Goal: Entertainment & Leisure: Browse casually

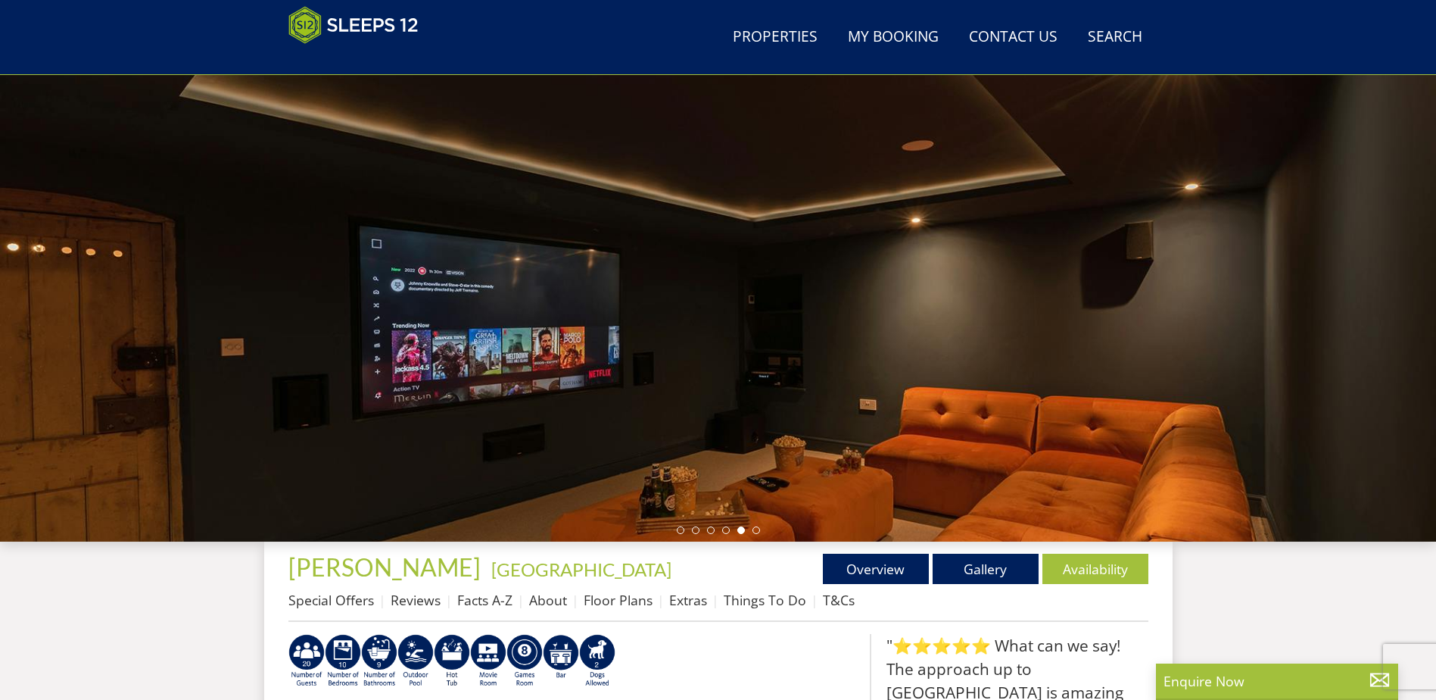
scroll to position [170, 0]
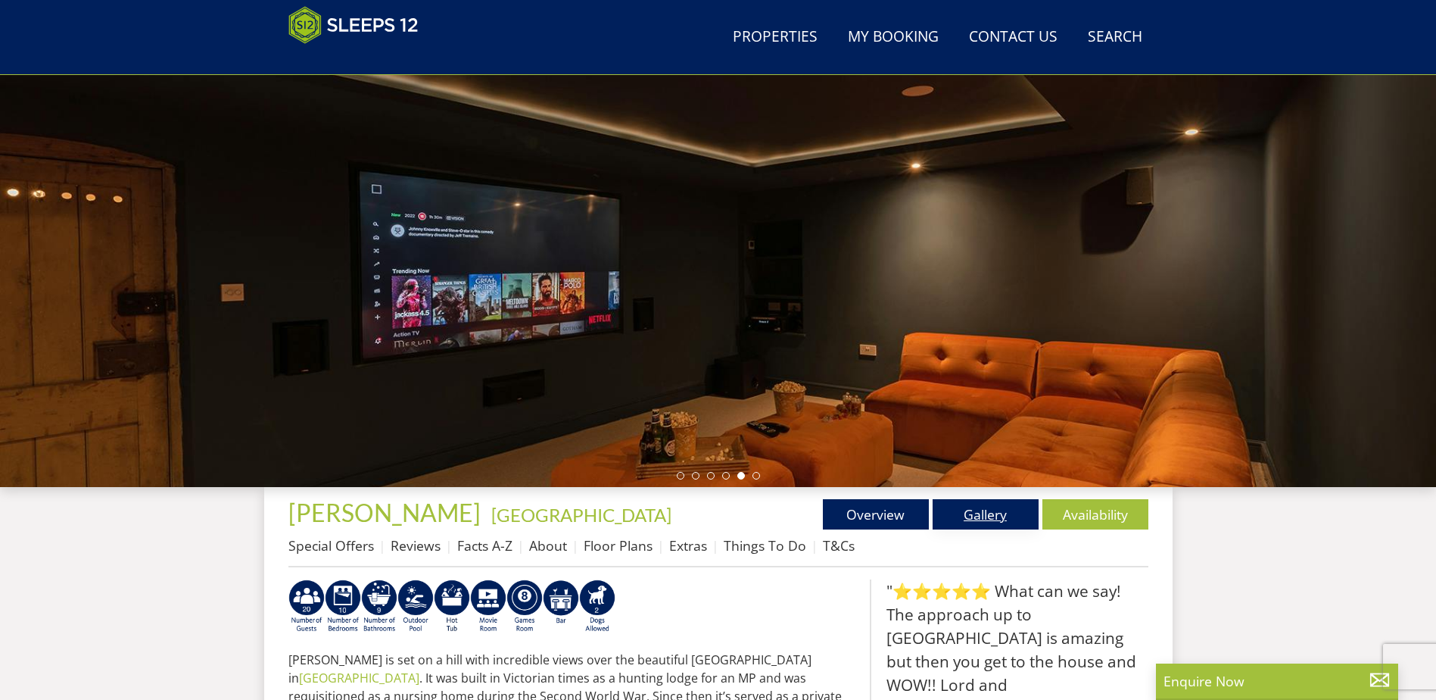
click at [966, 513] on link "Gallery" at bounding box center [986, 514] width 106 height 30
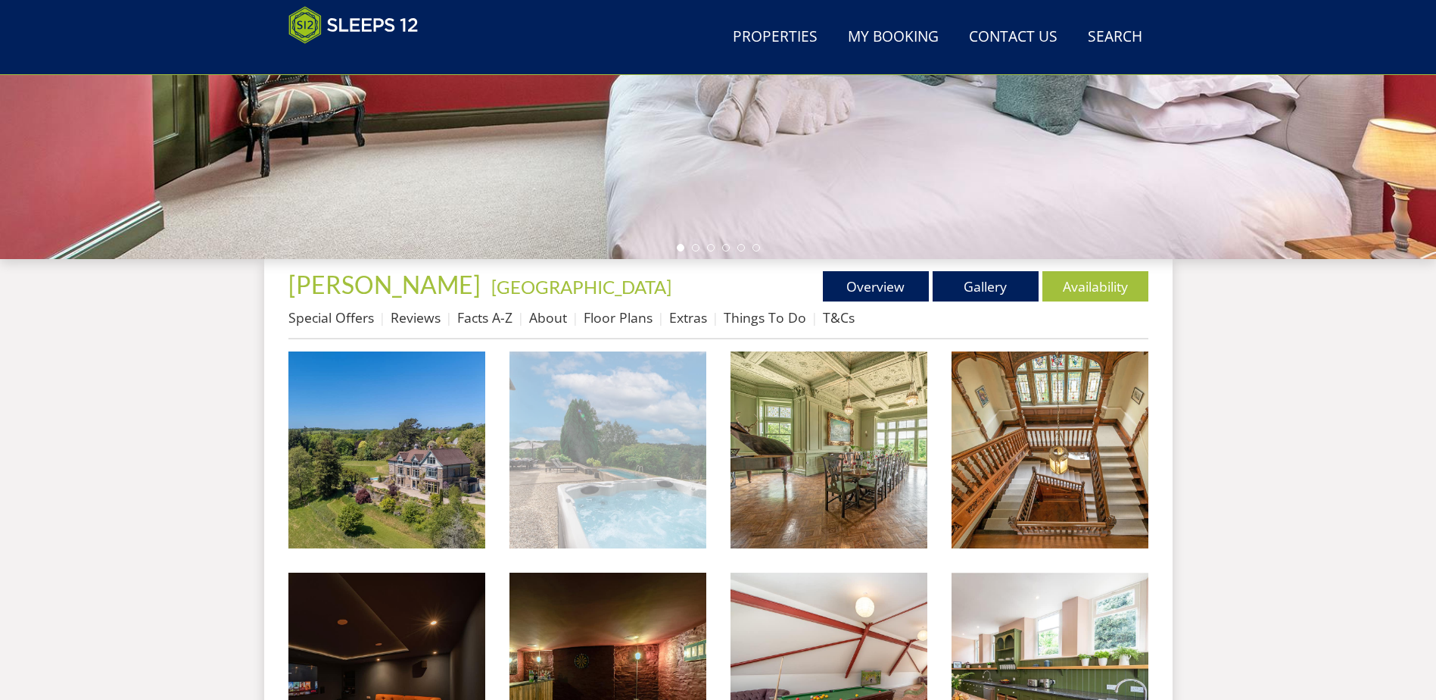
scroll to position [406, 0]
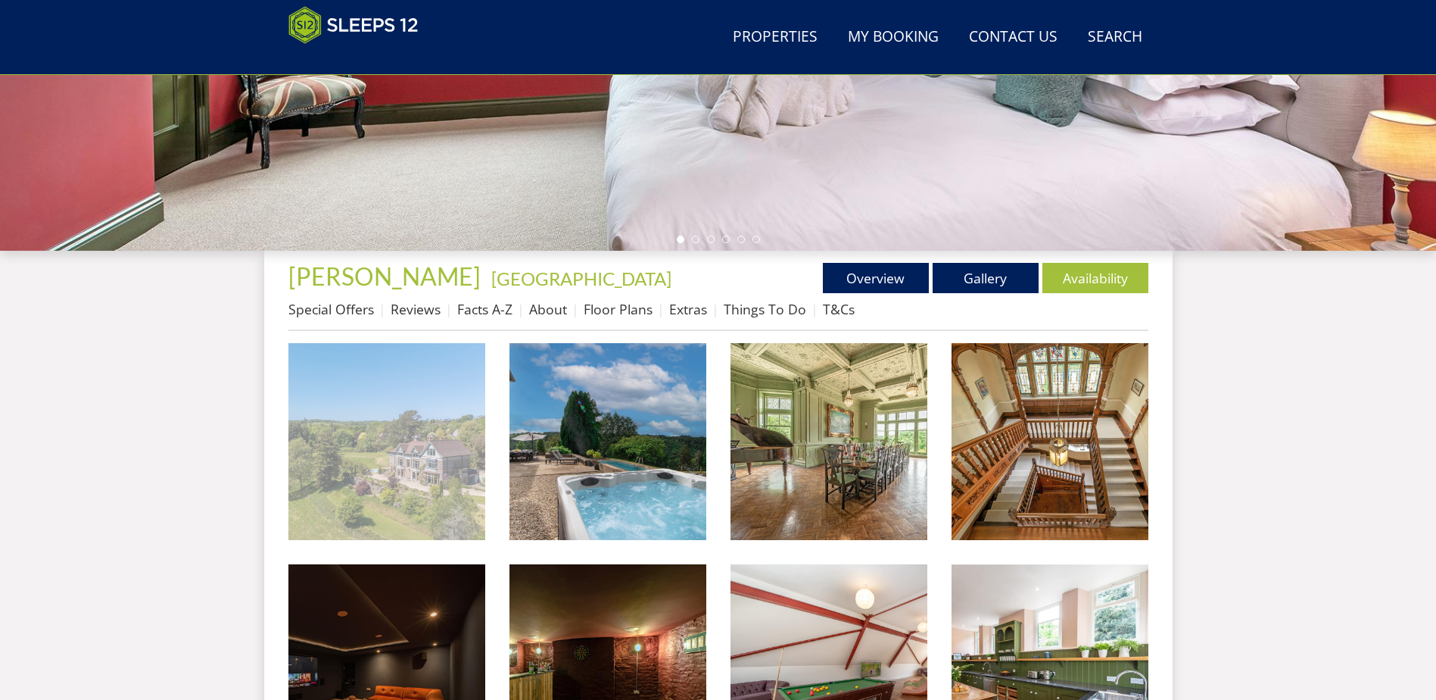
click at [394, 404] on img at bounding box center [386, 441] width 197 height 197
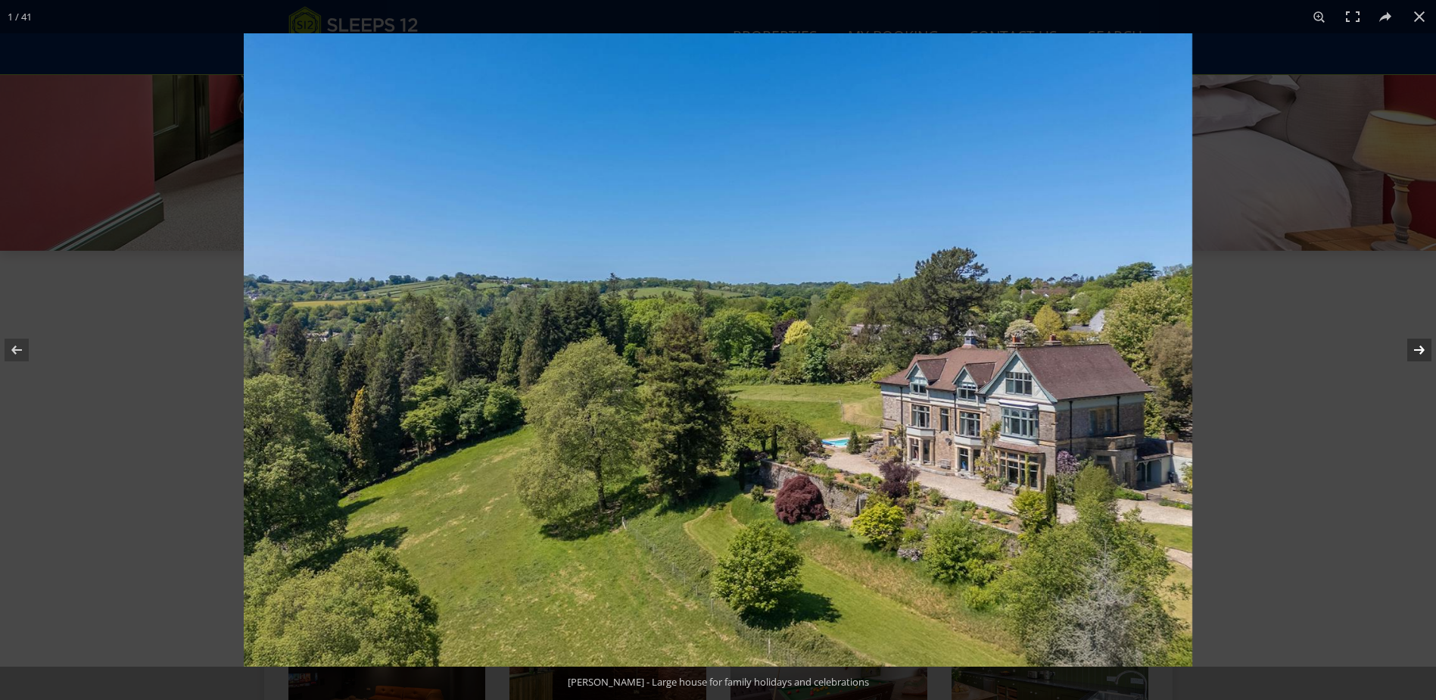
click at [1424, 348] on button at bounding box center [1409, 350] width 53 height 76
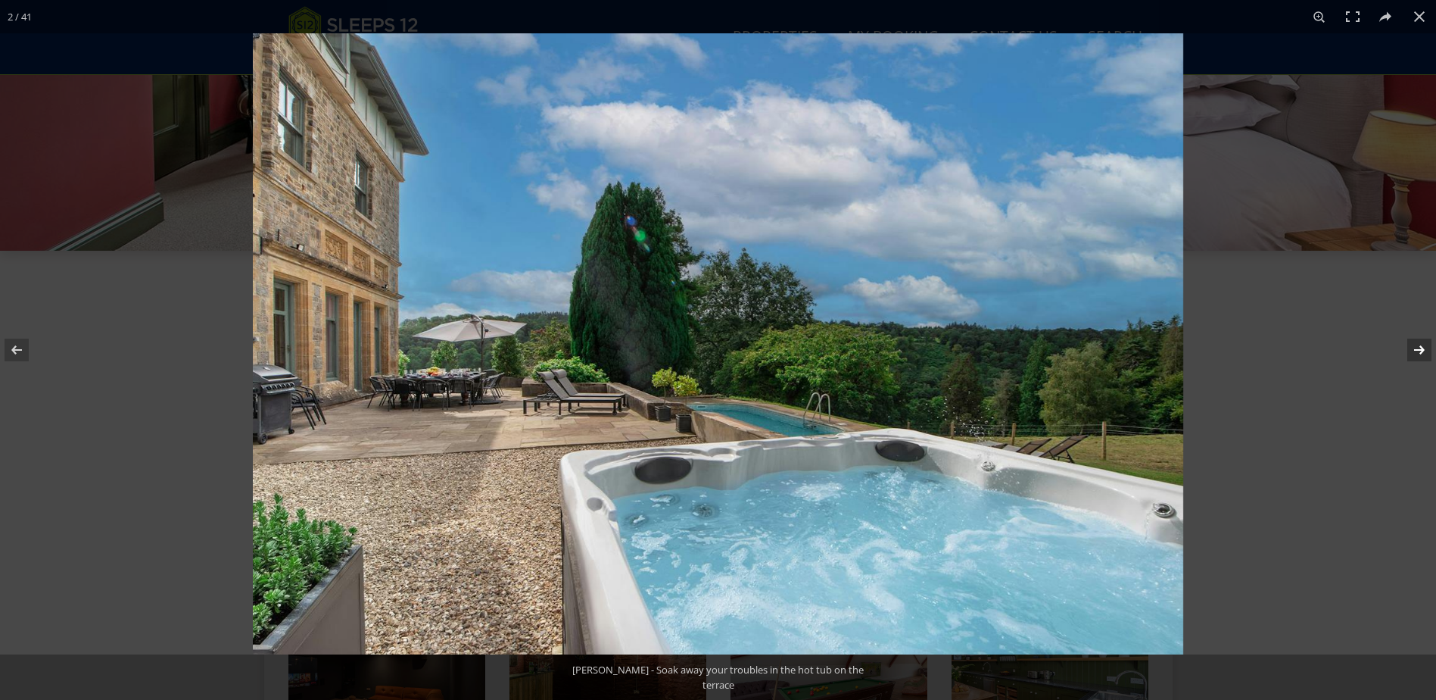
click at [1425, 350] on button at bounding box center [1409, 350] width 53 height 76
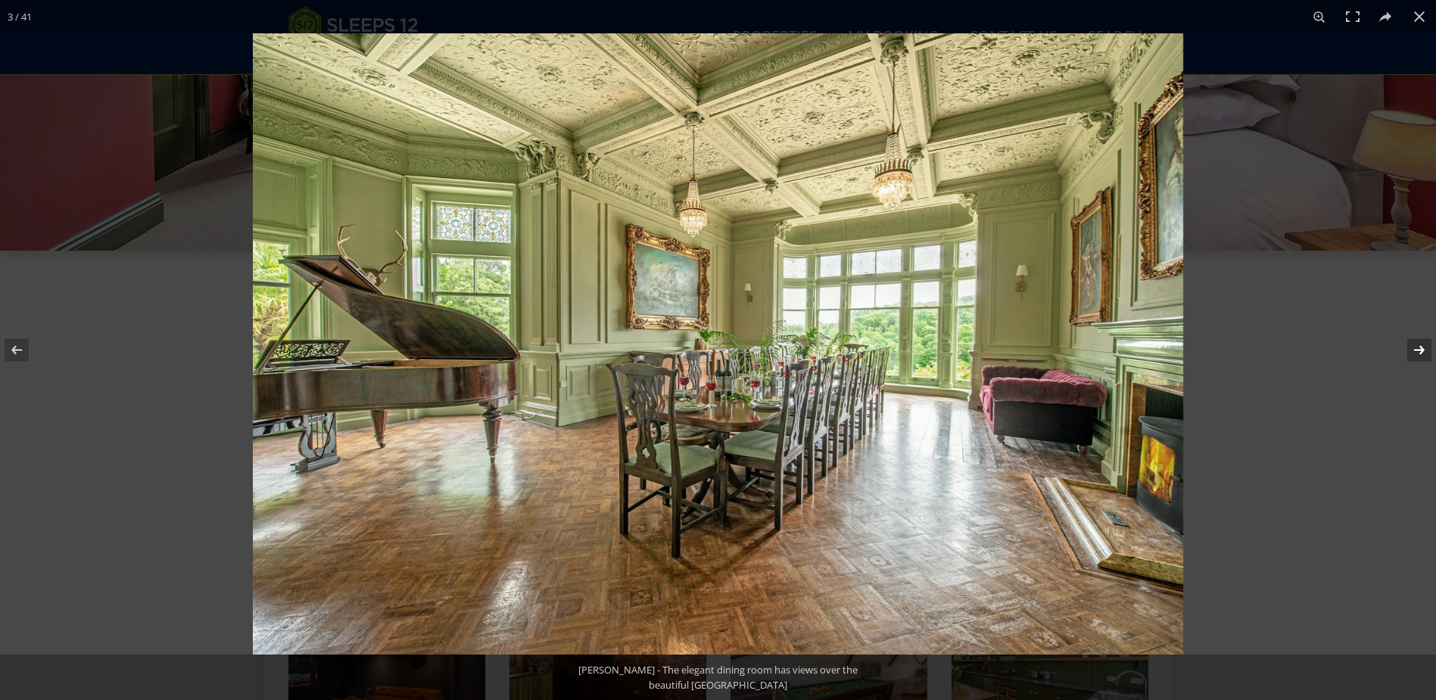
click at [1425, 350] on button at bounding box center [1409, 350] width 53 height 76
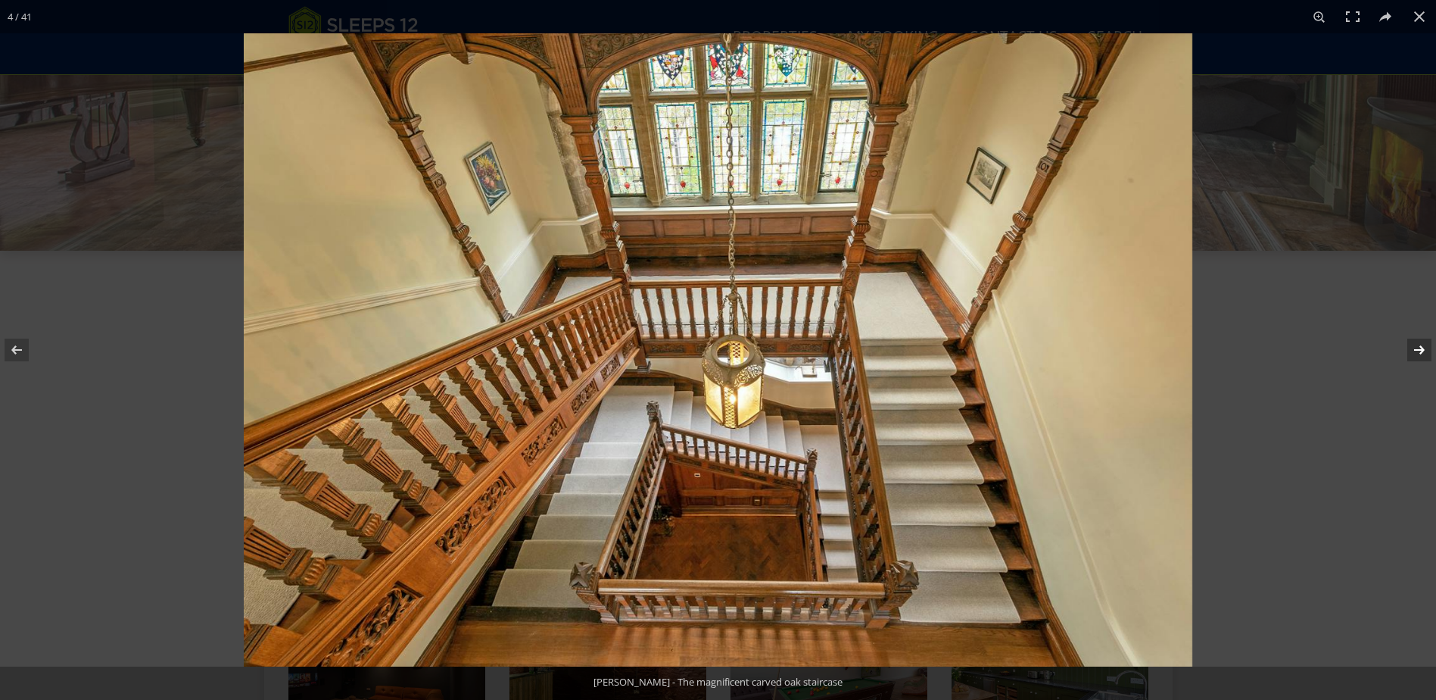
click at [1425, 350] on button at bounding box center [1409, 350] width 53 height 76
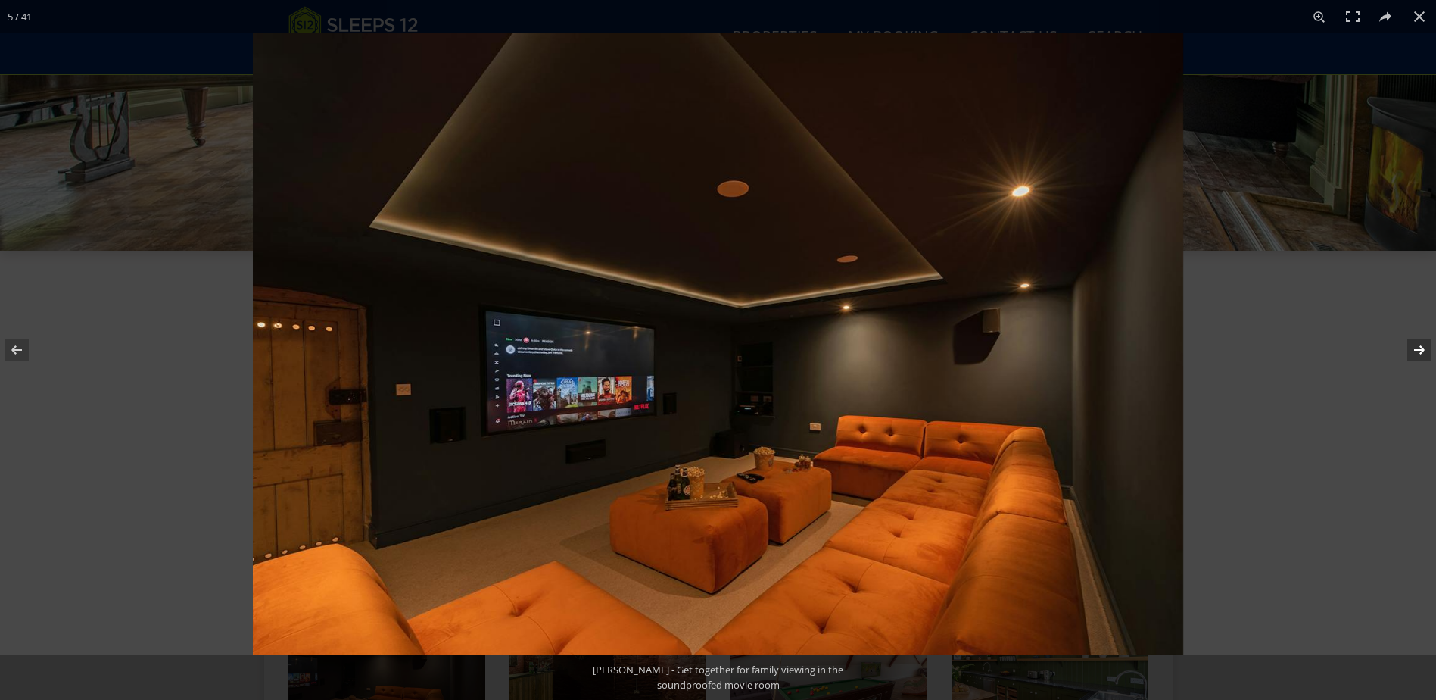
click at [1425, 350] on button at bounding box center [1409, 350] width 53 height 76
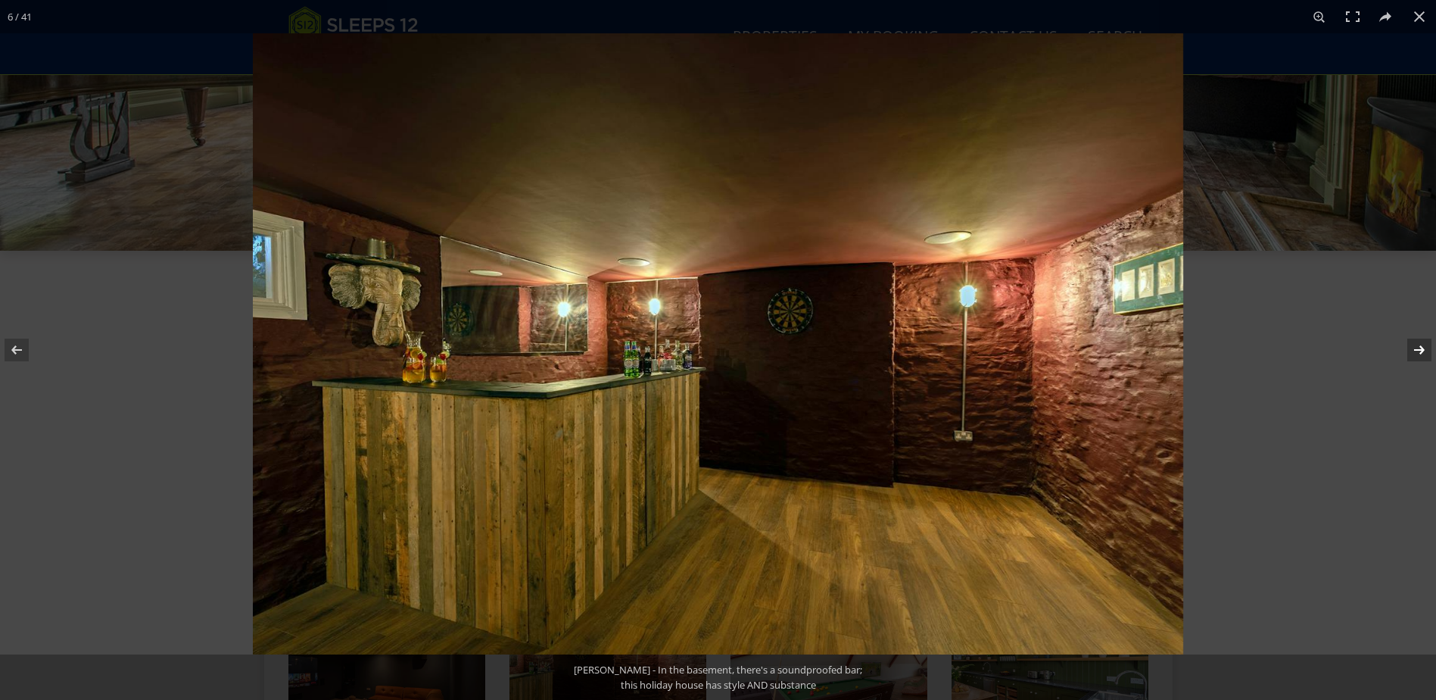
click at [1425, 350] on button at bounding box center [1409, 350] width 53 height 76
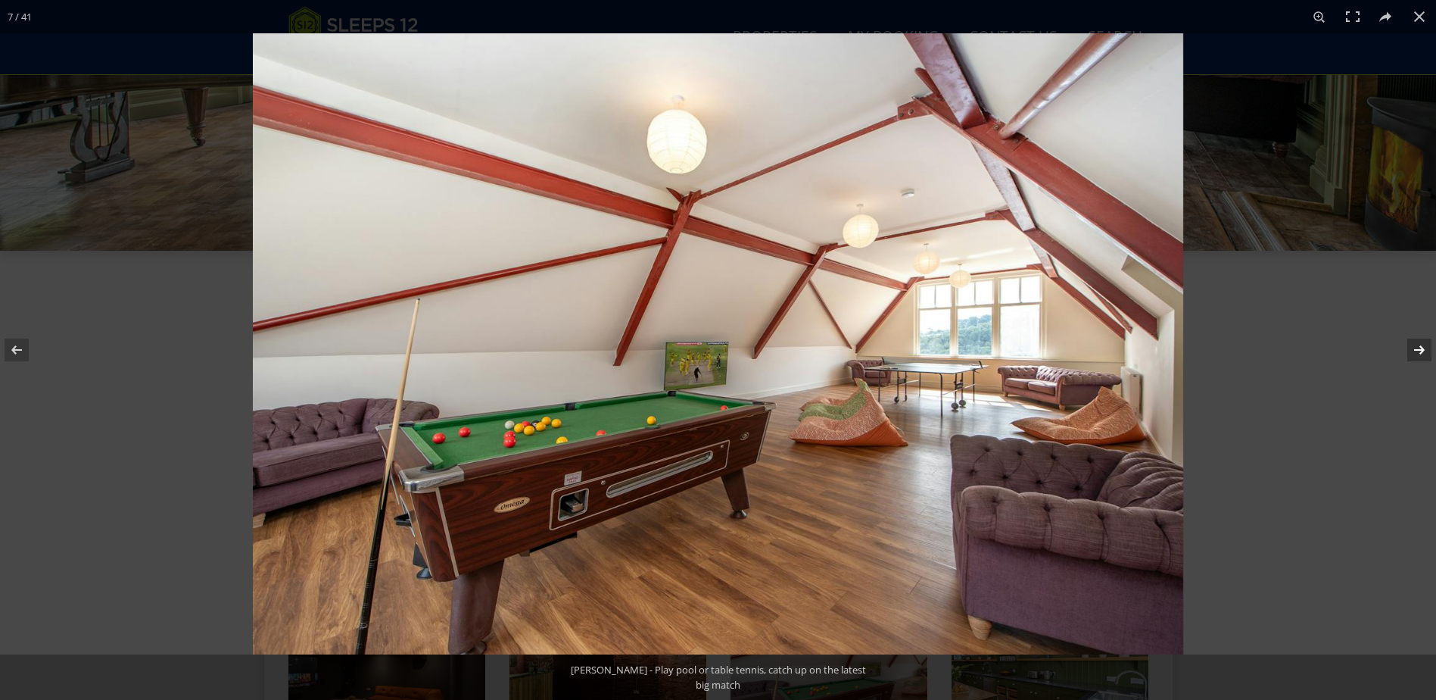
click at [1425, 350] on button at bounding box center [1409, 350] width 53 height 76
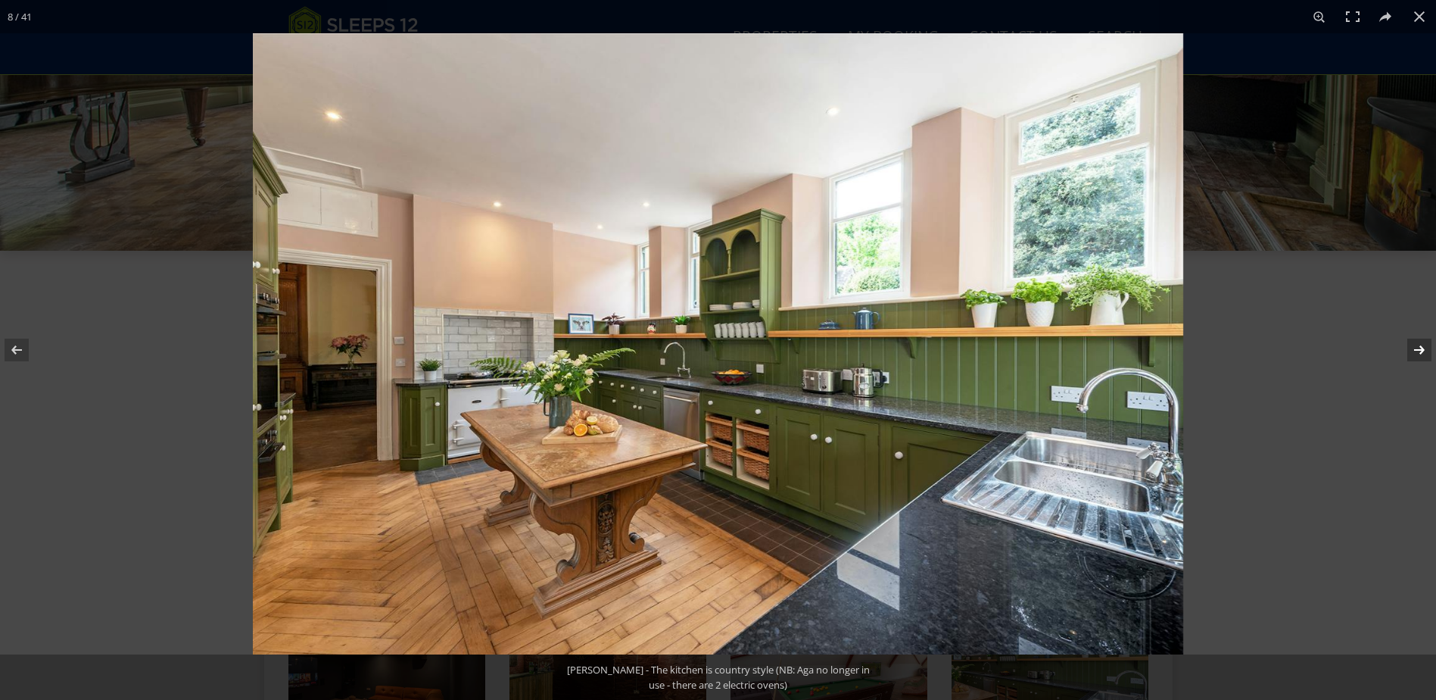
click at [1425, 350] on button at bounding box center [1409, 350] width 53 height 76
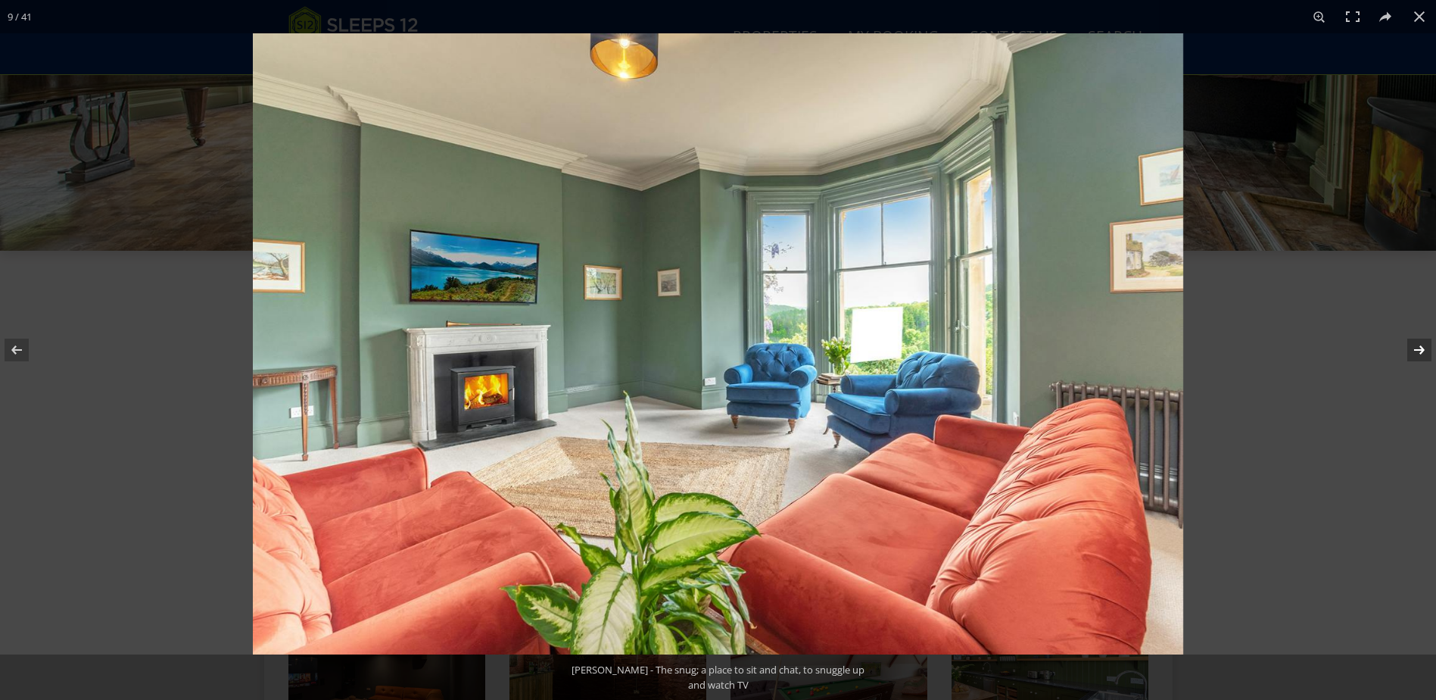
click at [1425, 350] on button at bounding box center [1409, 350] width 53 height 76
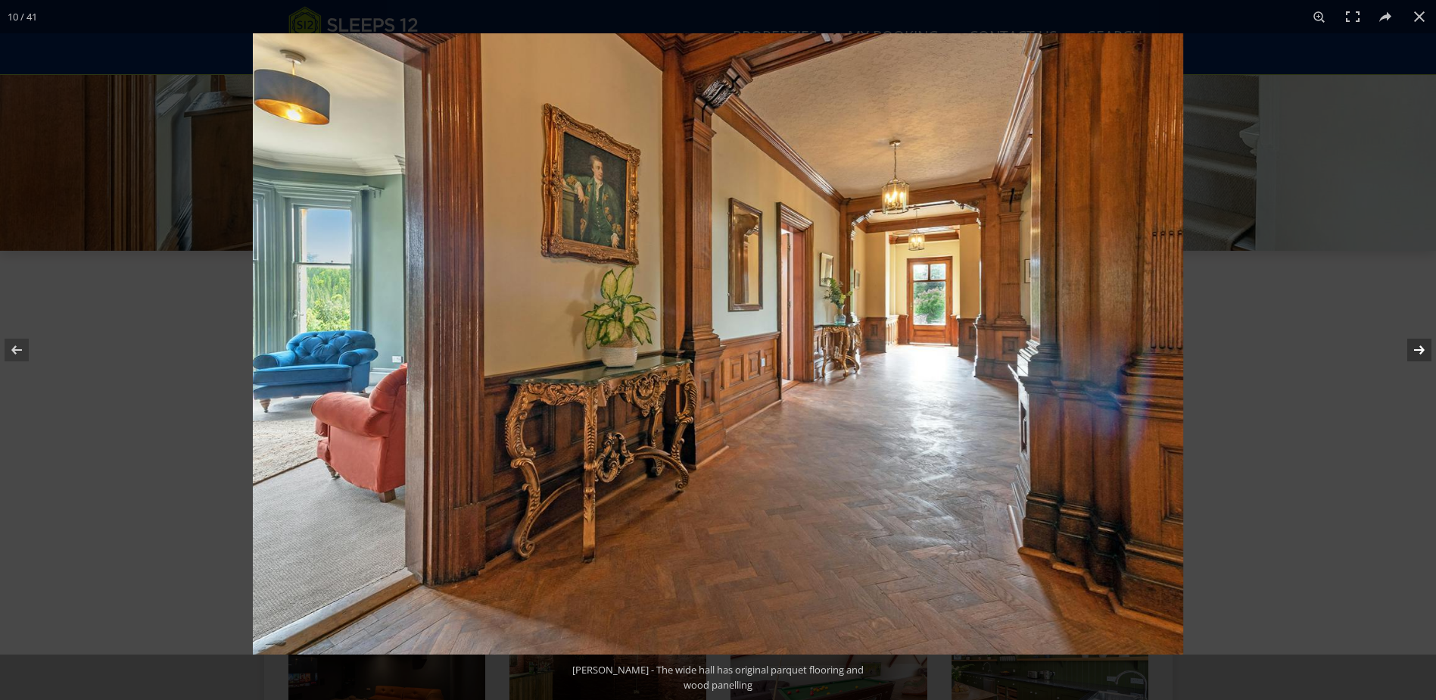
click at [1425, 350] on button at bounding box center [1409, 350] width 53 height 76
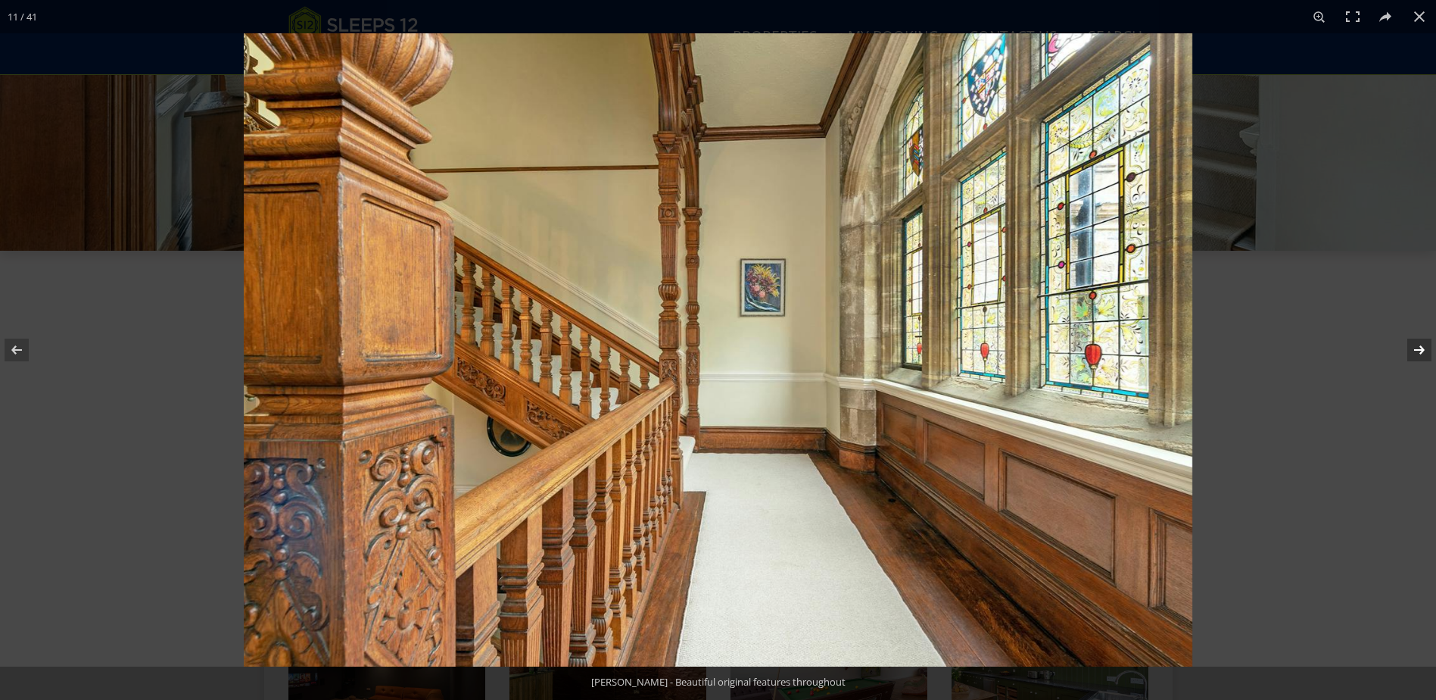
click at [1425, 350] on button at bounding box center [1409, 350] width 53 height 76
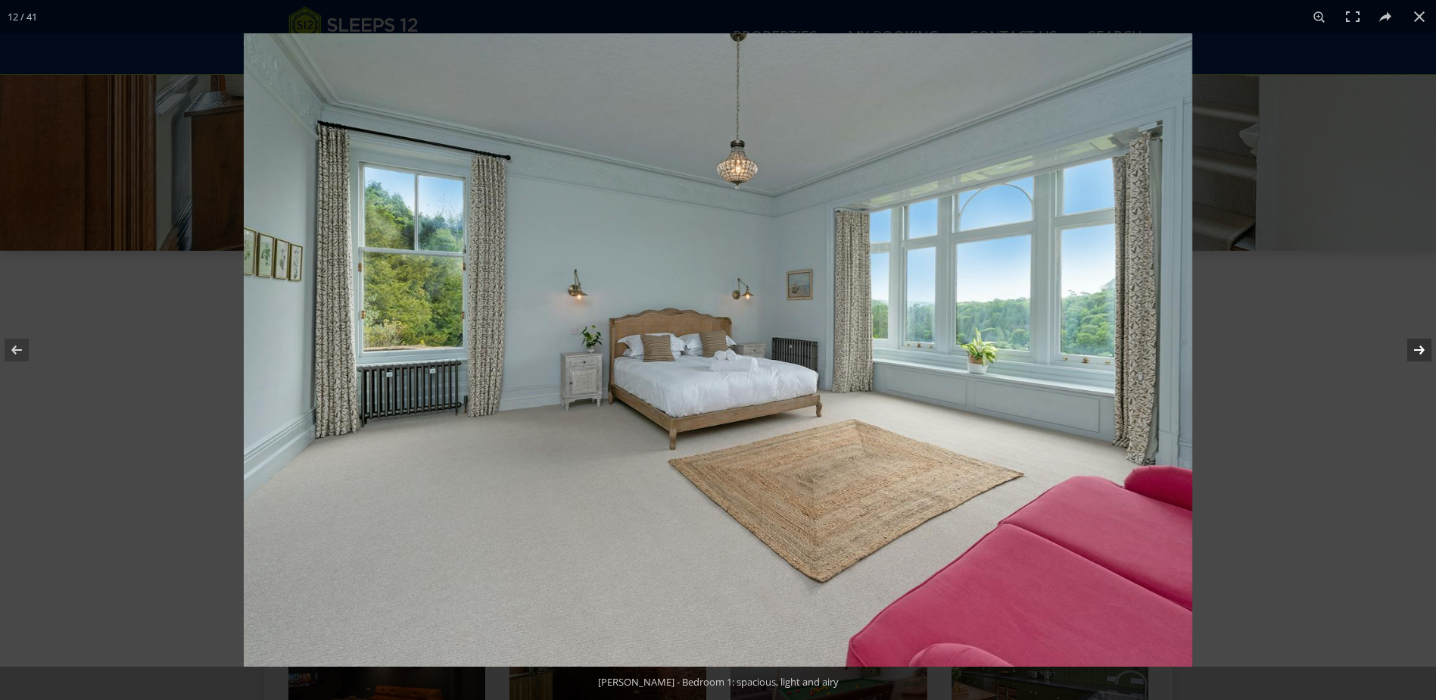
click at [1425, 350] on button at bounding box center [1409, 350] width 53 height 76
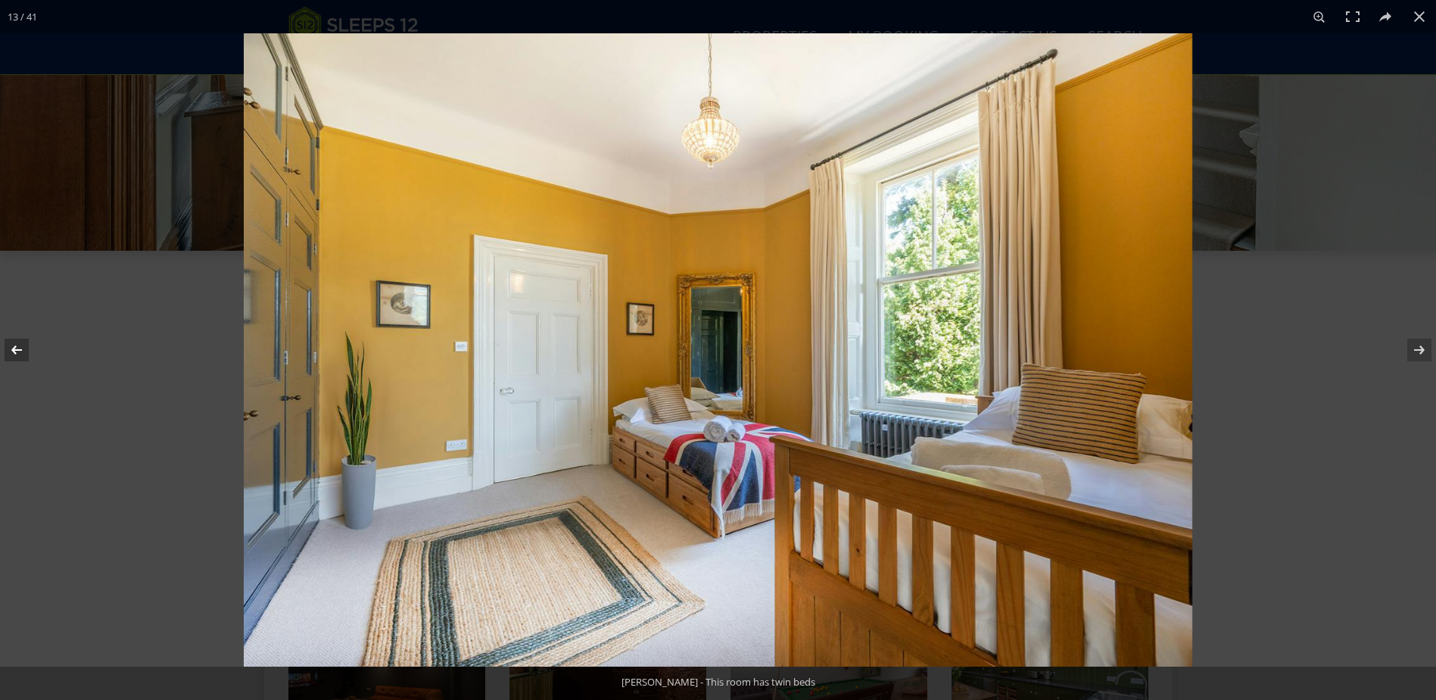
click at [23, 357] on button at bounding box center [26, 350] width 53 height 76
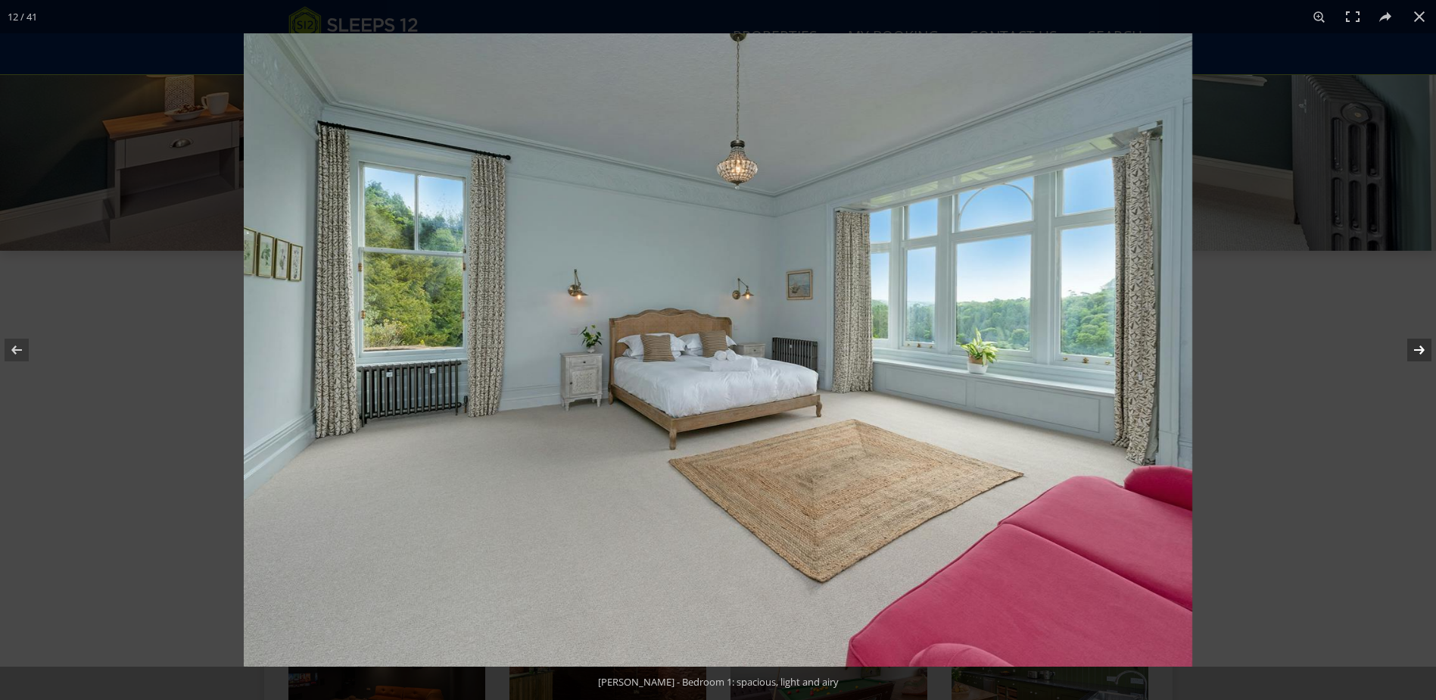
click at [1426, 350] on button at bounding box center [1409, 350] width 53 height 76
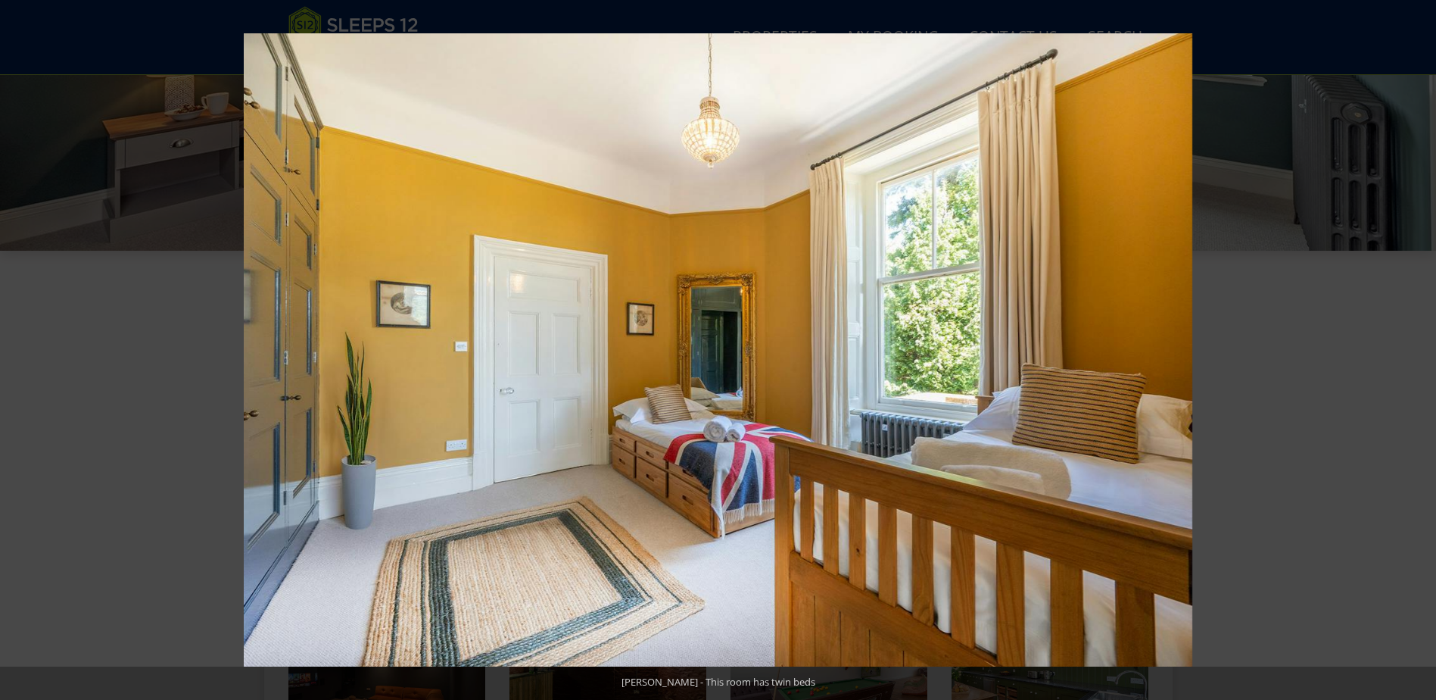
click at [1426, 350] on button at bounding box center [1409, 350] width 53 height 76
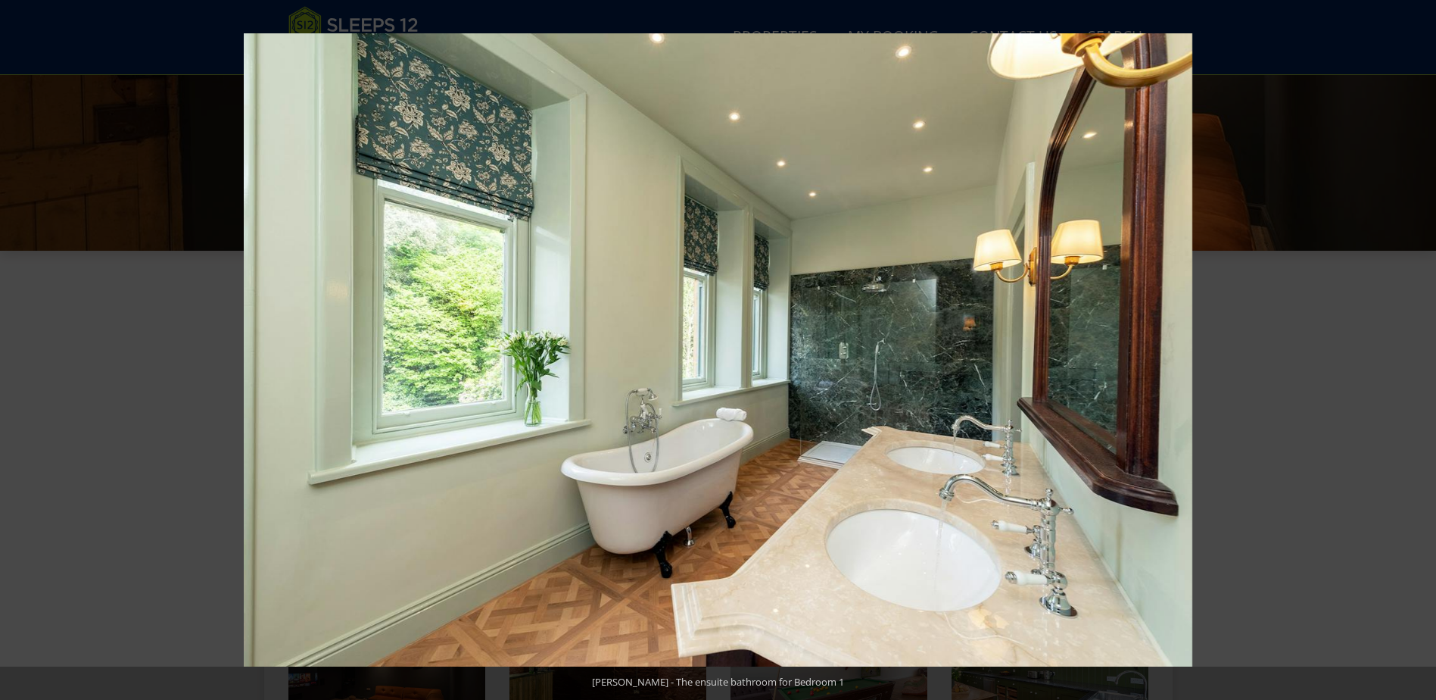
click at [1426, 350] on button at bounding box center [1409, 350] width 53 height 76
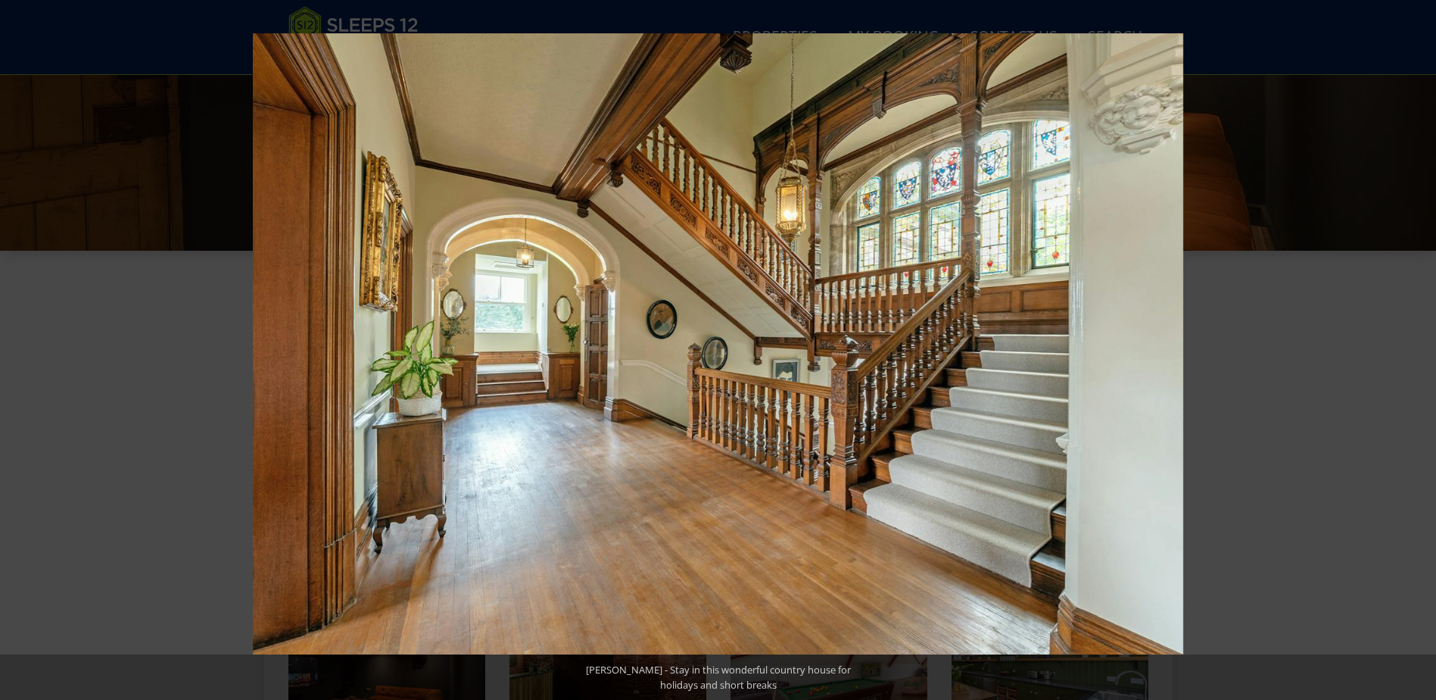
click at [1426, 350] on button at bounding box center [1409, 350] width 53 height 76
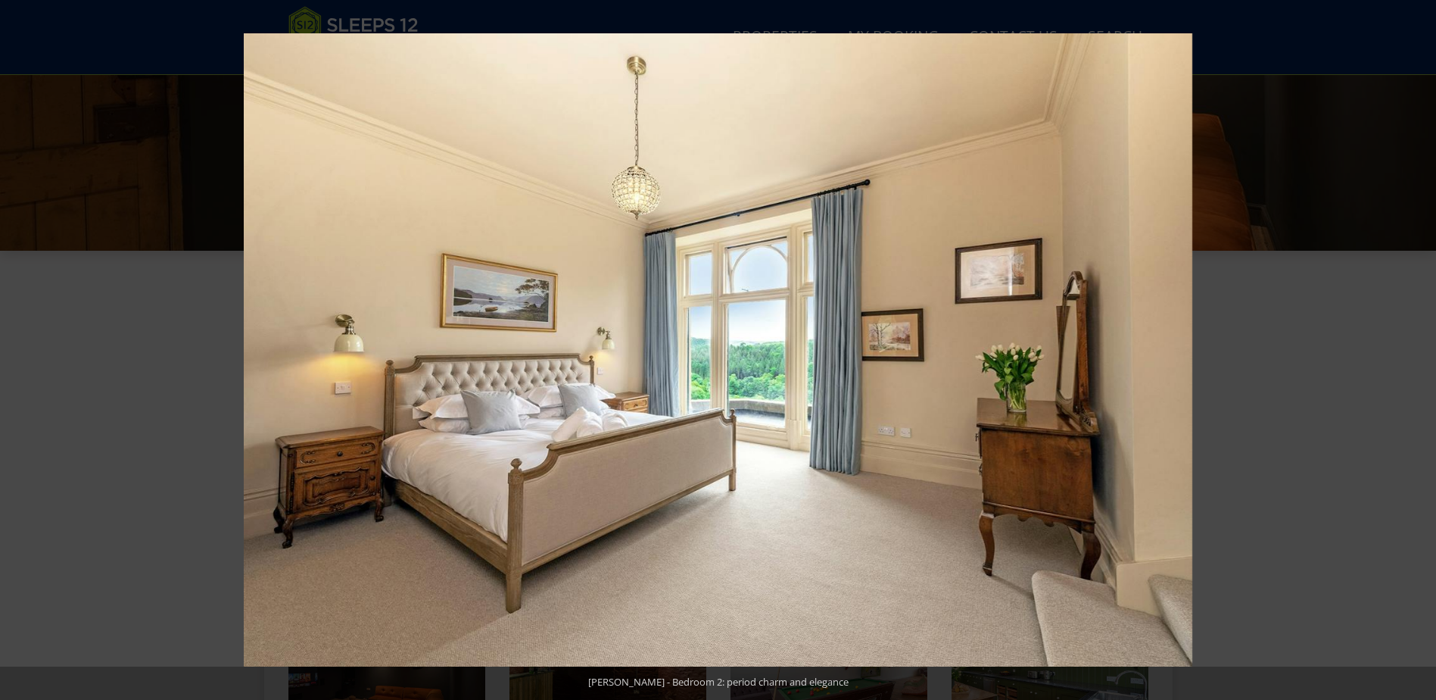
click at [1426, 350] on button at bounding box center [1409, 350] width 53 height 76
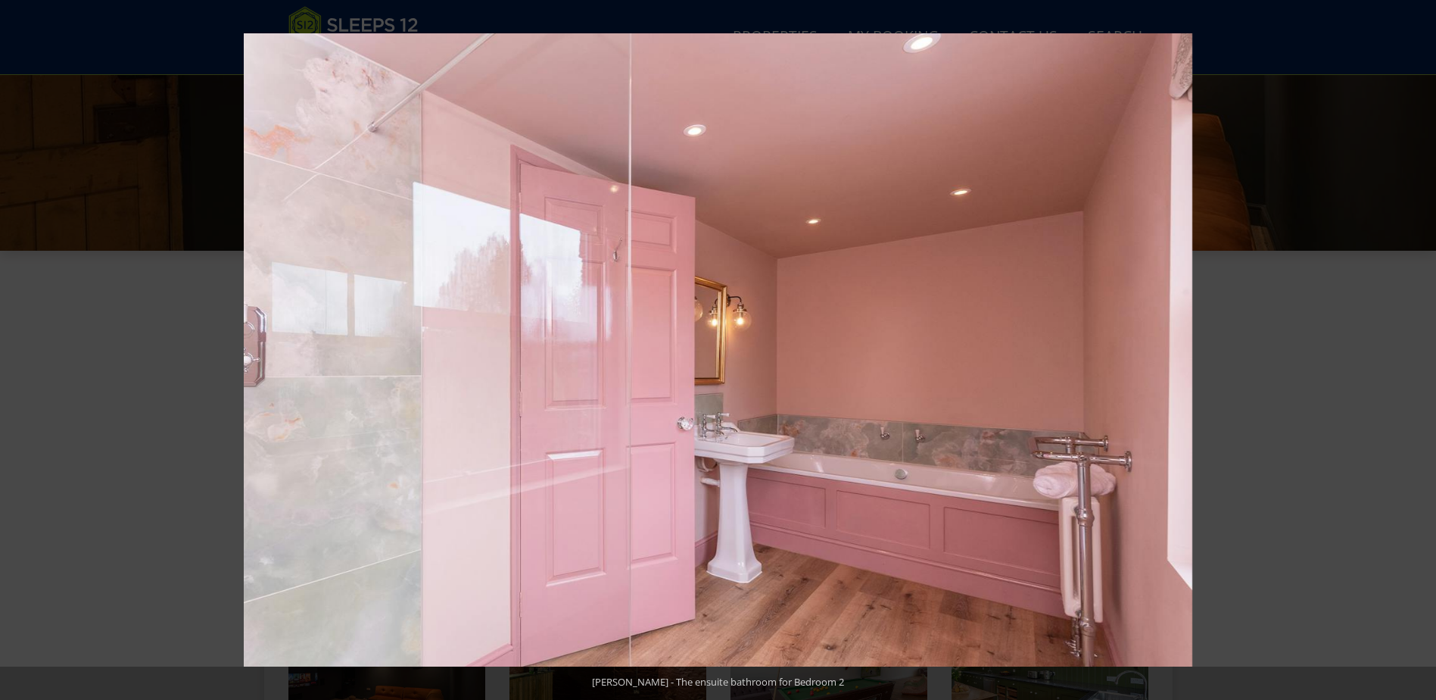
click at [1426, 350] on button at bounding box center [1409, 350] width 53 height 76
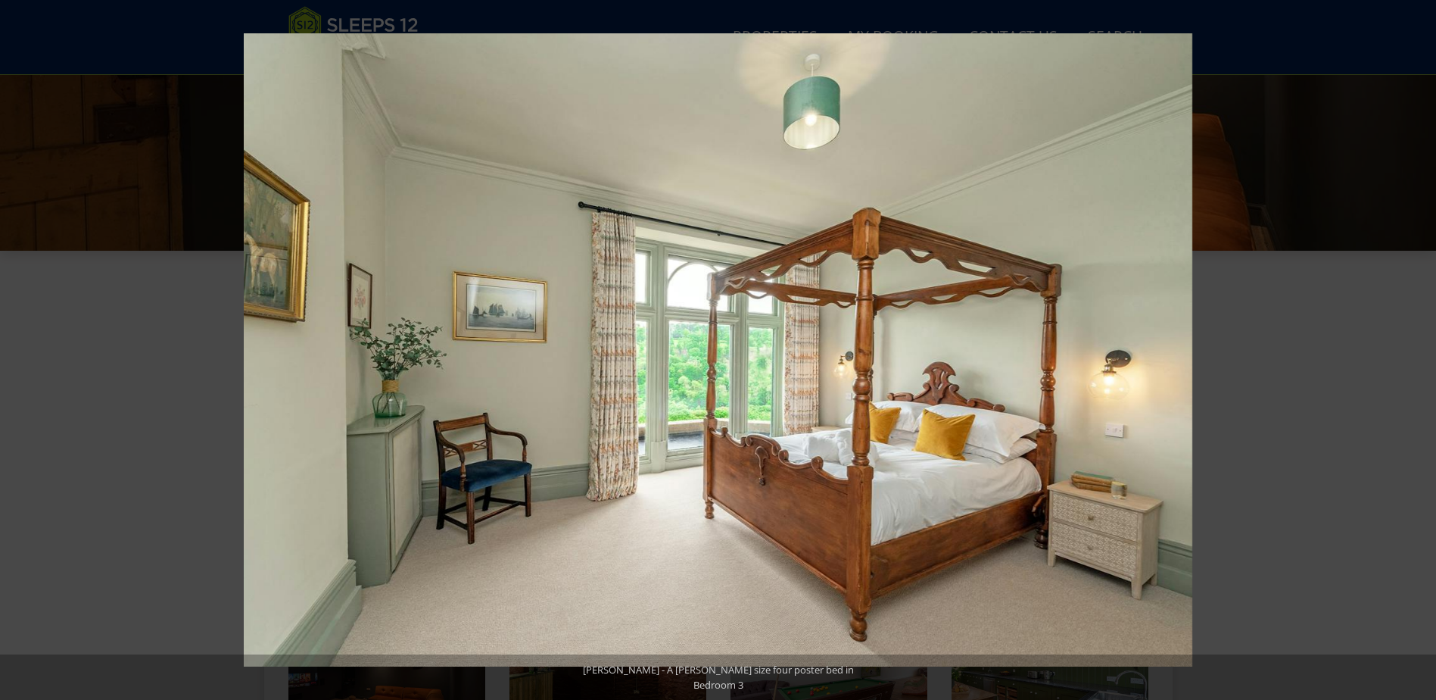
click at [1426, 350] on button at bounding box center [1409, 350] width 53 height 76
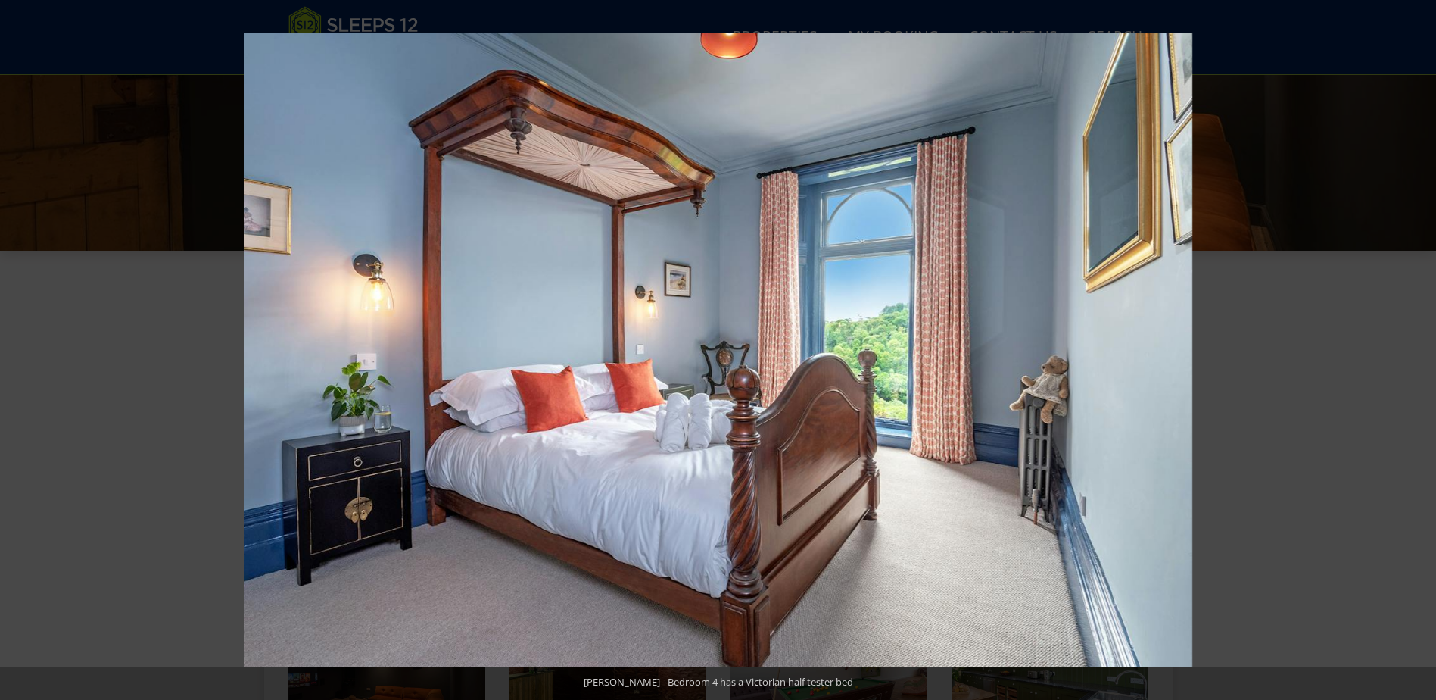
click at [1426, 350] on button at bounding box center [1409, 350] width 53 height 76
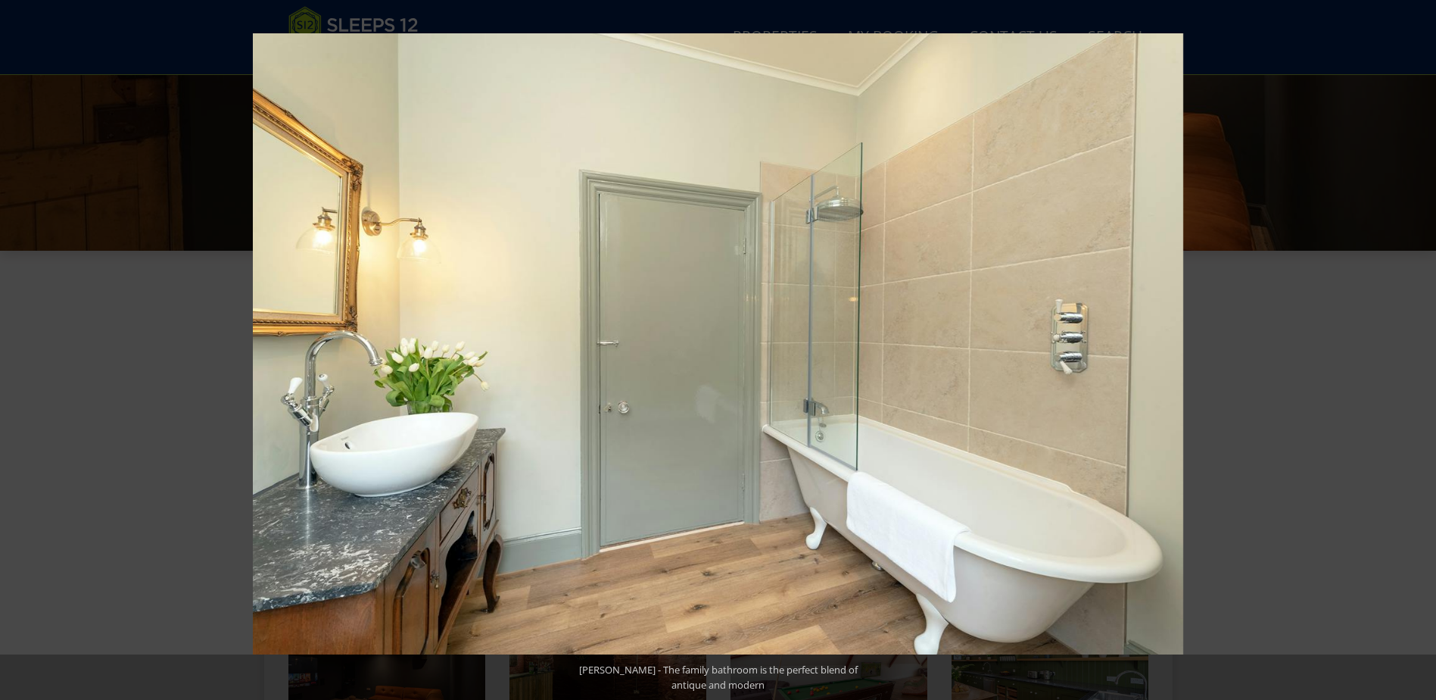
click at [1426, 350] on button at bounding box center [1409, 350] width 53 height 76
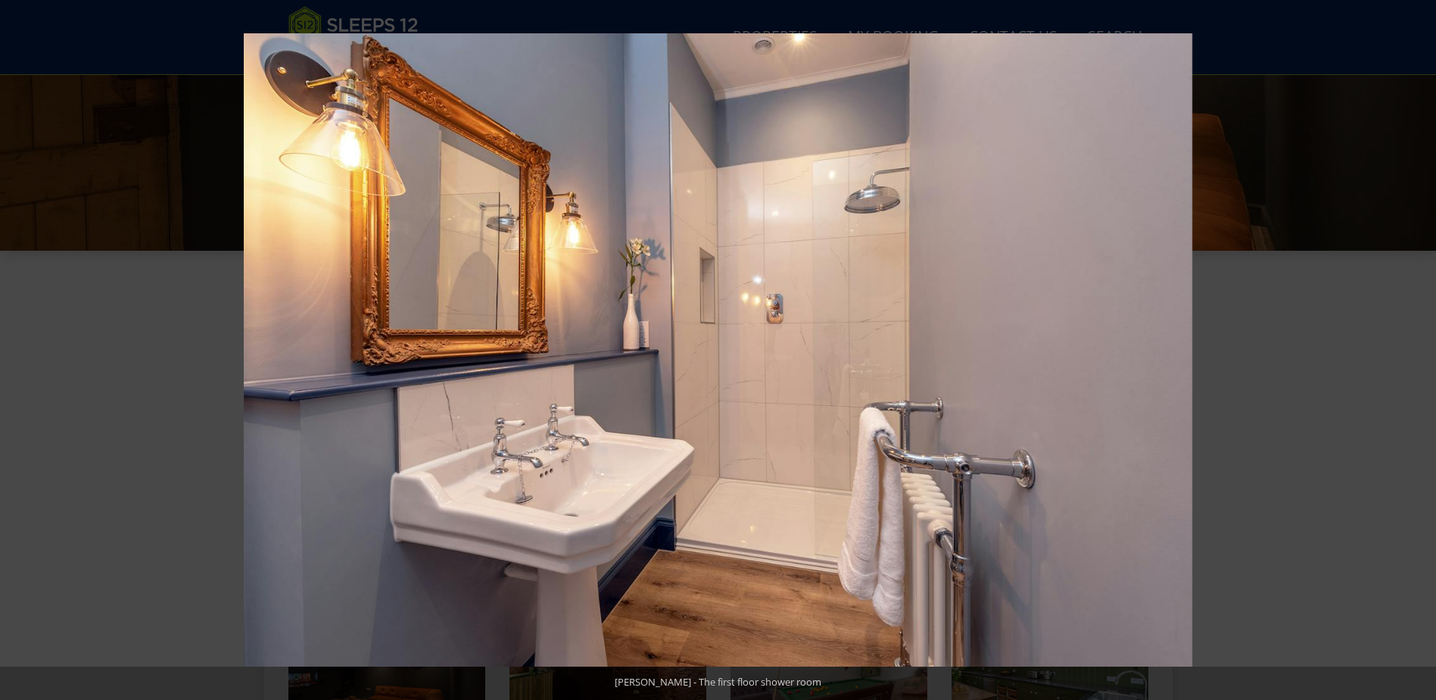
click at [1426, 350] on button at bounding box center [1409, 350] width 53 height 76
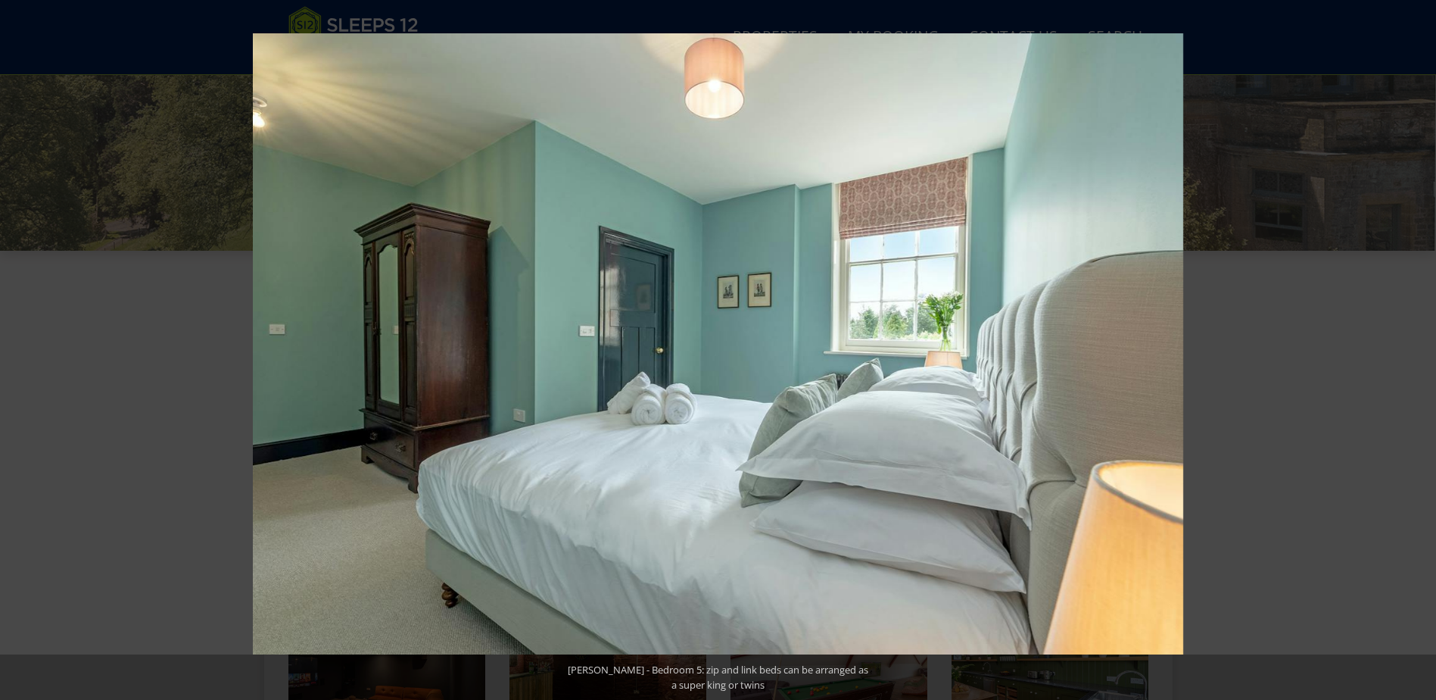
click at [1426, 350] on button at bounding box center [1409, 350] width 53 height 76
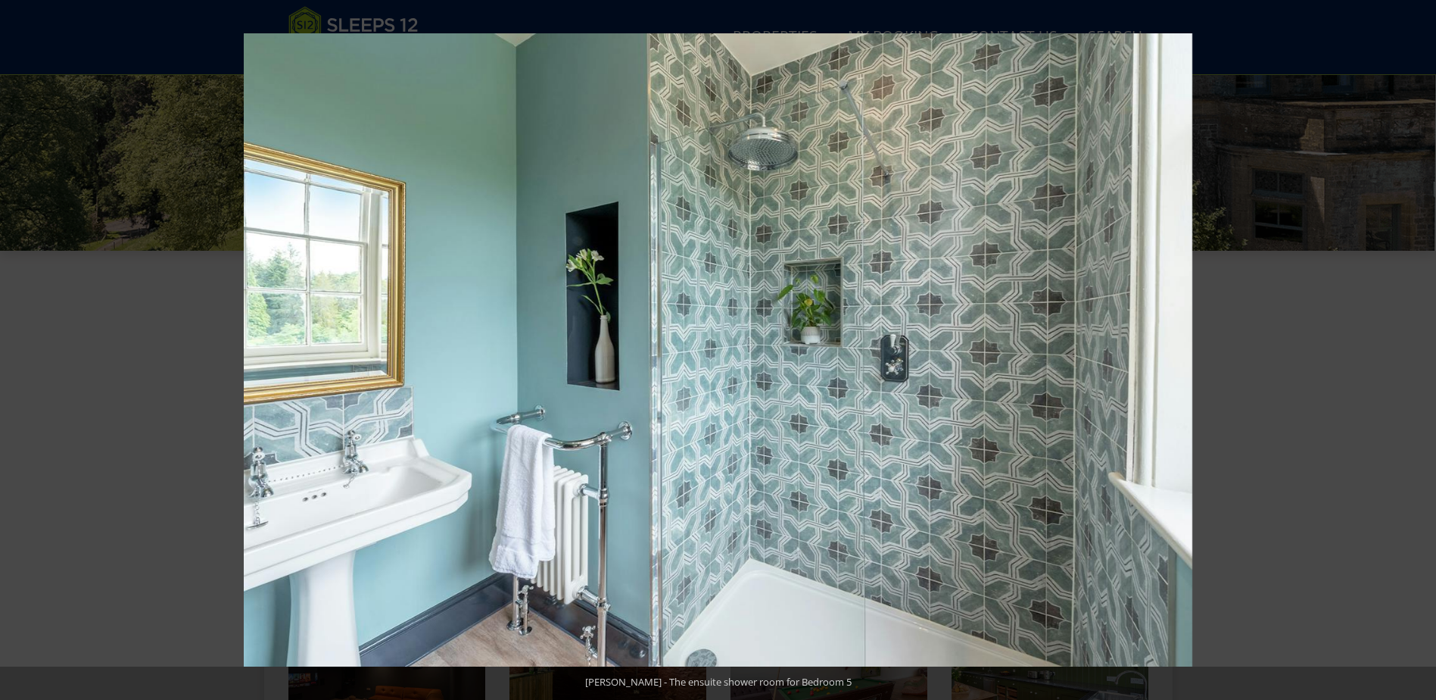
click at [1426, 350] on button at bounding box center [1409, 350] width 53 height 76
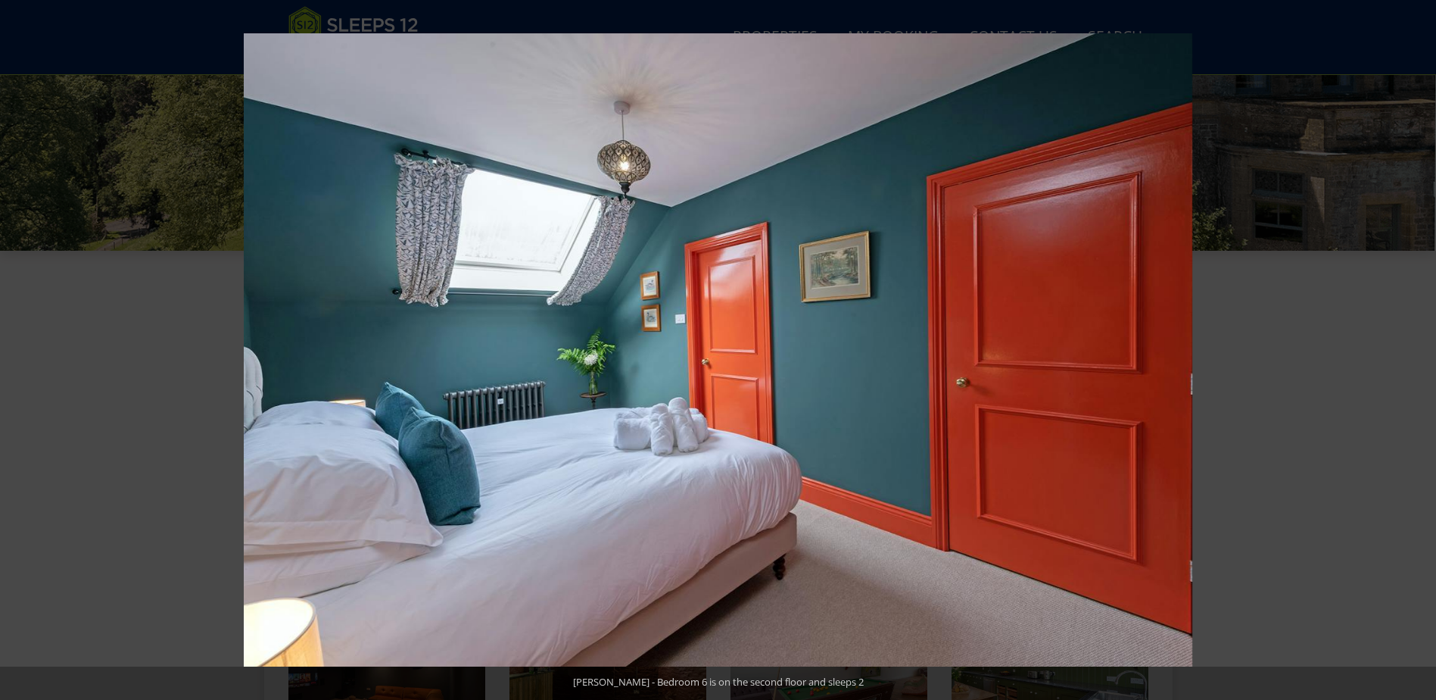
click at [1426, 350] on button at bounding box center [1409, 350] width 53 height 76
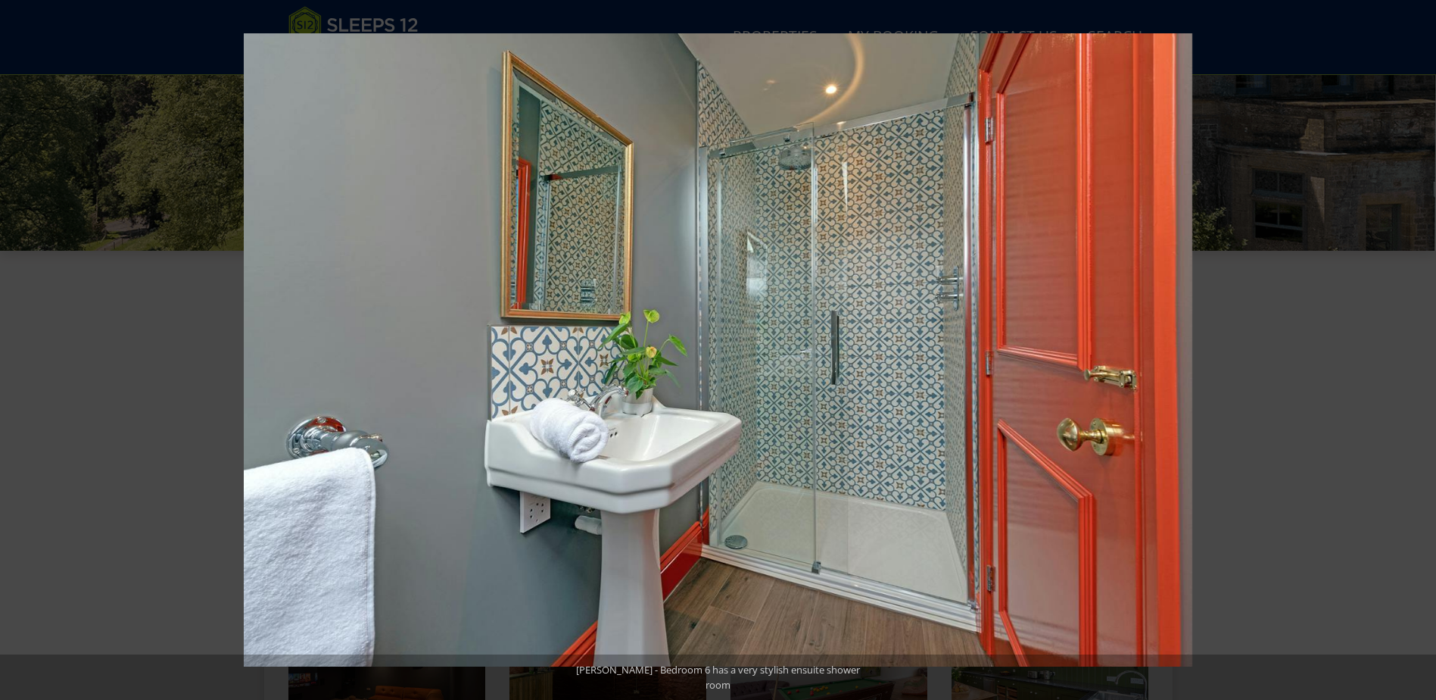
click at [1426, 350] on button at bounding box center [1409, 350] width 53 height 76
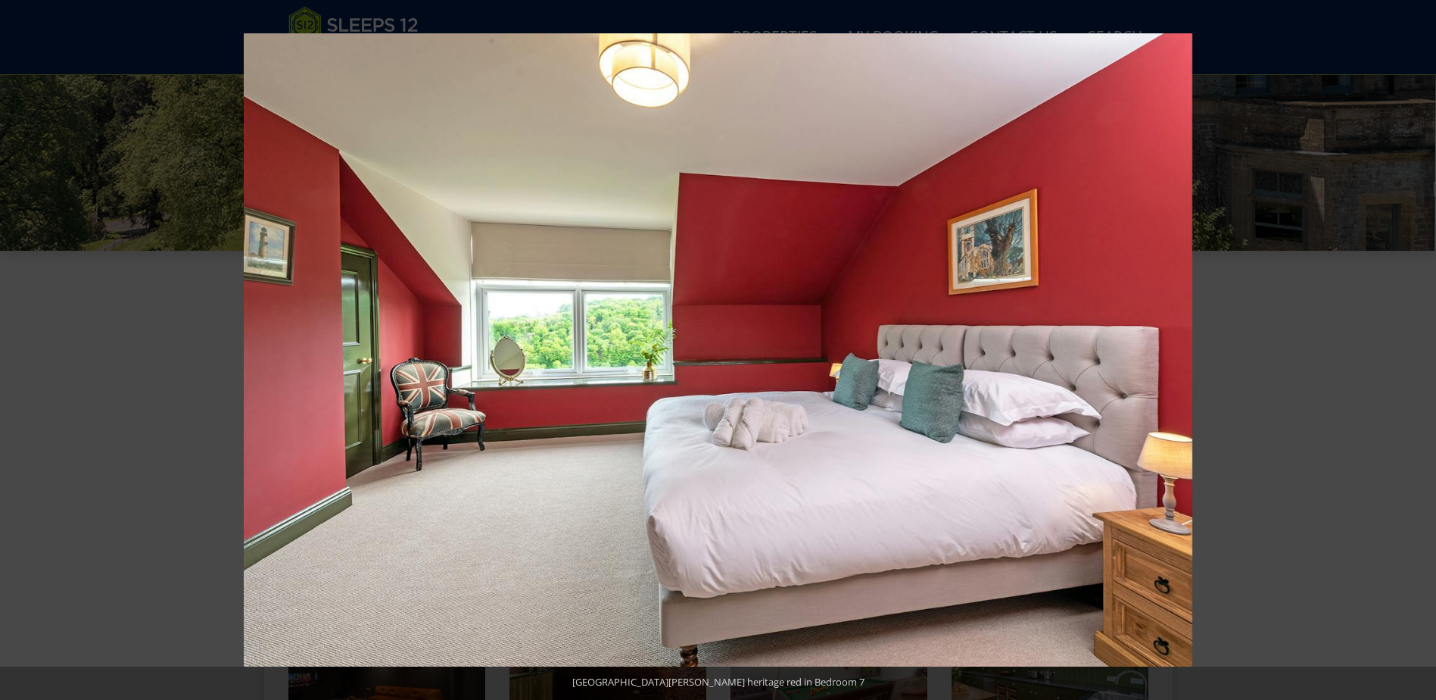
click at [1426, 350] on button at bounding box center [1409, 350] width 53 height 76
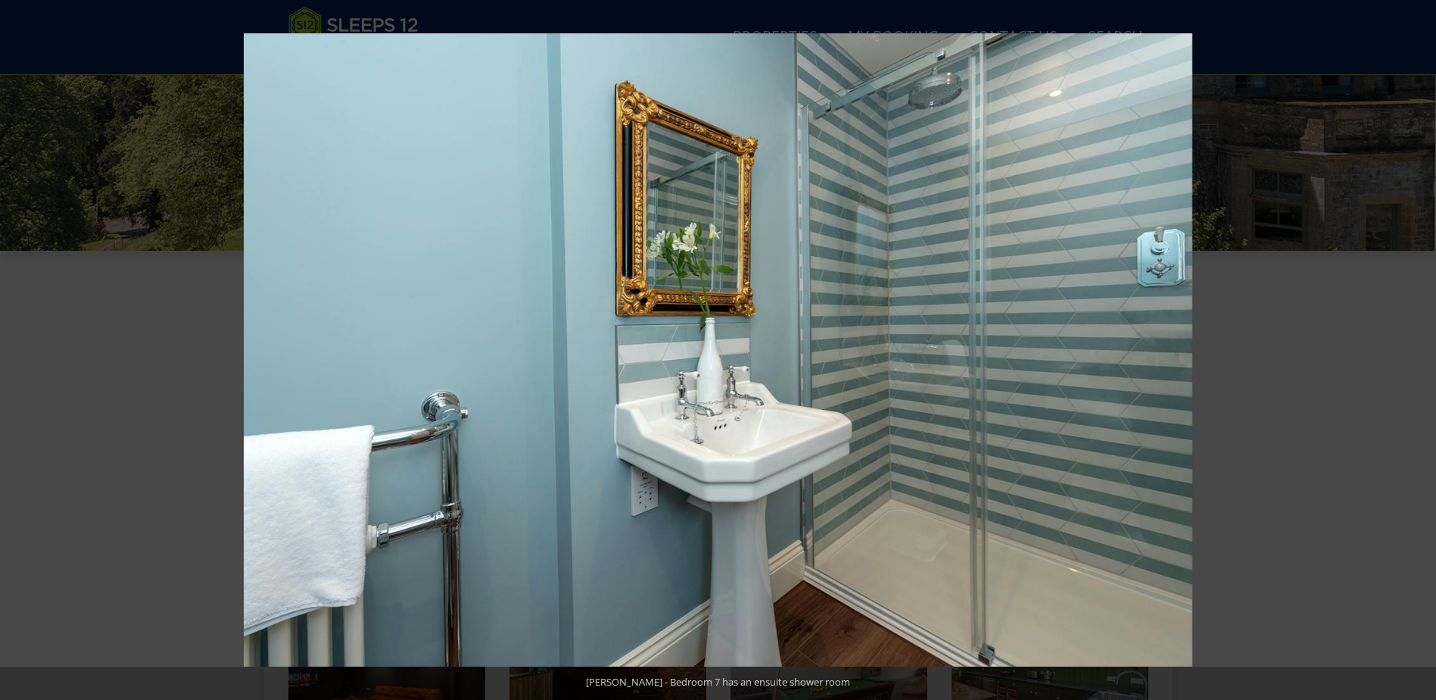
click at [1426, 350] on button at bounding box center [1409, 350] width 53 height 76
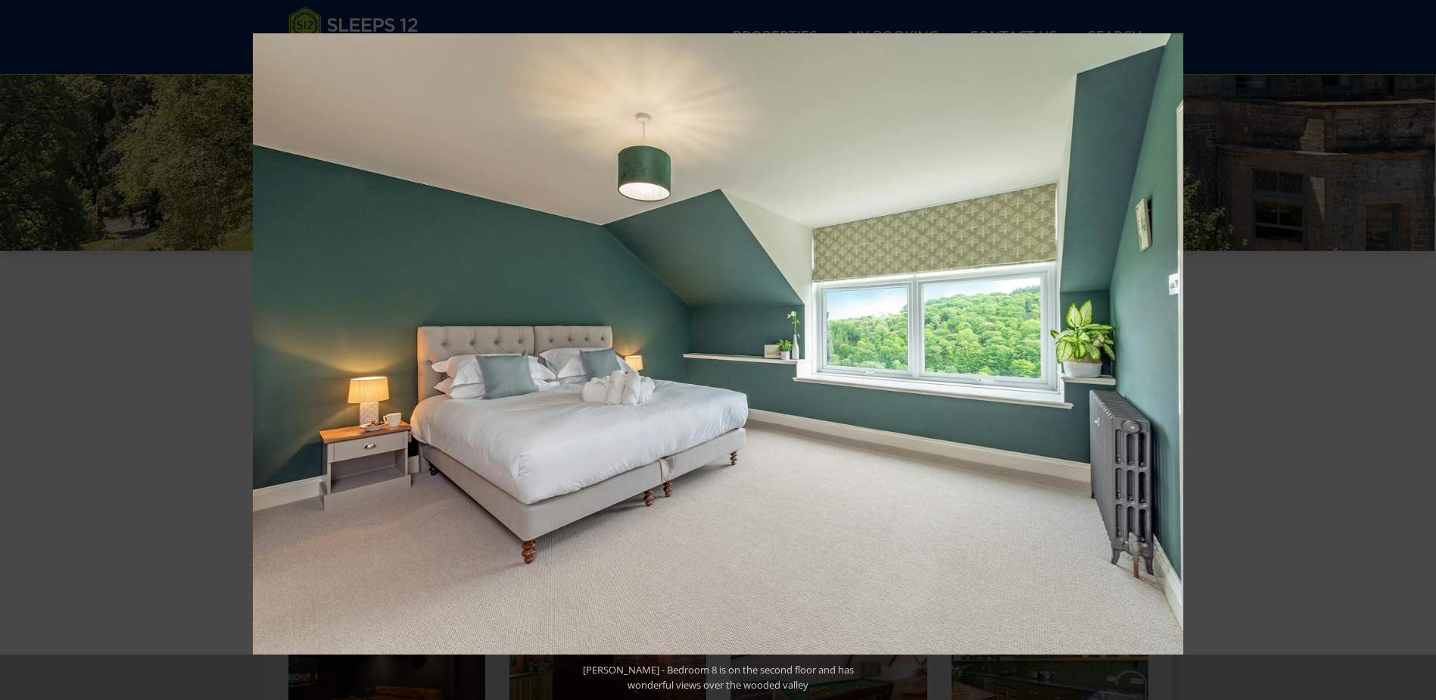
click at [1426, 350] on button at bounding box center [1409, 350] width 53 height 76
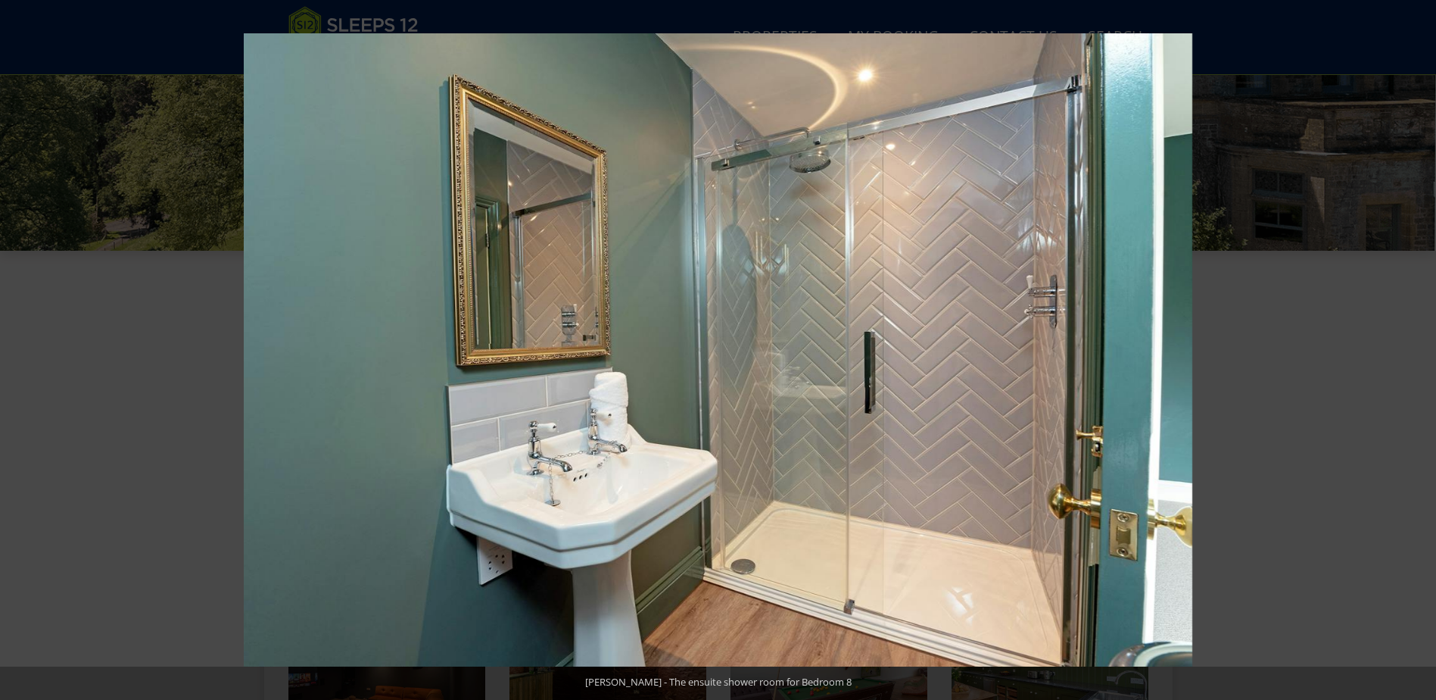
click at [1426, 350] on button at bounding box center [1409, 350] width 53 height 76
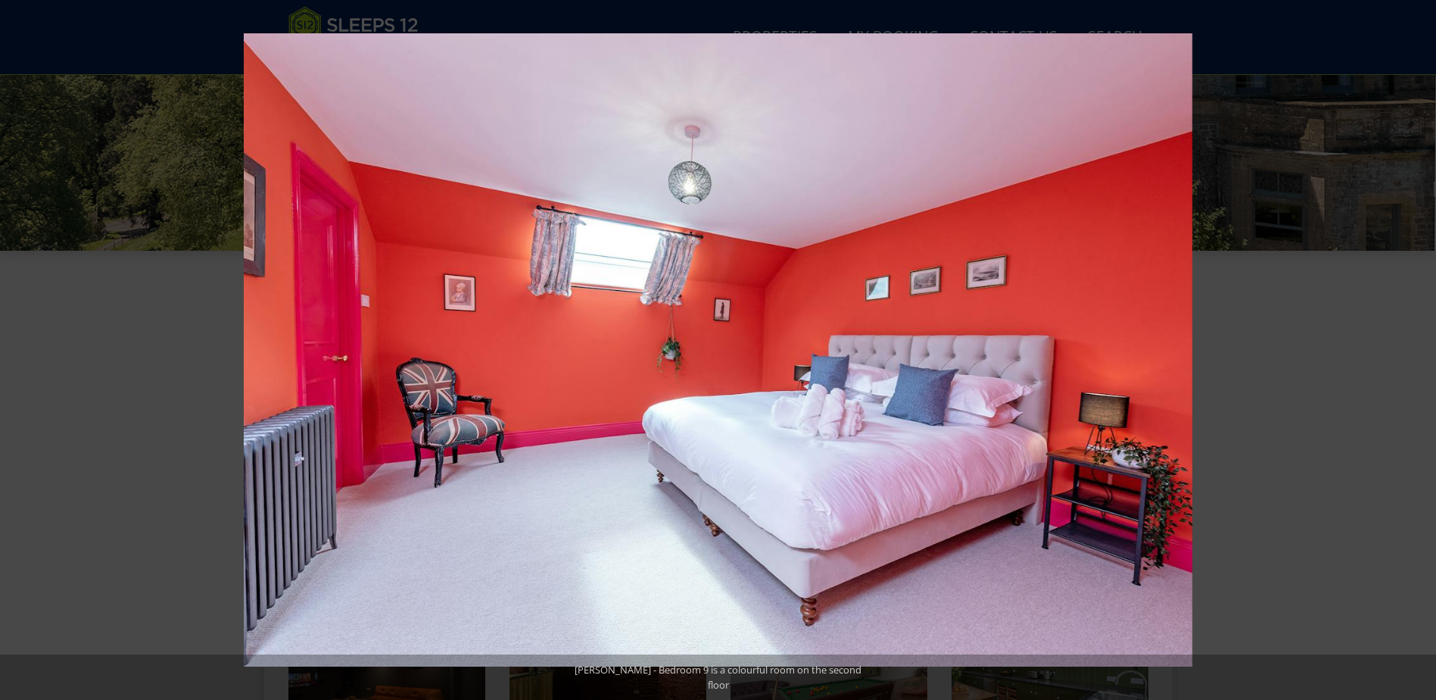
click at [1426, 350] on button at bounding box center [1409, 350] width 53 height 76
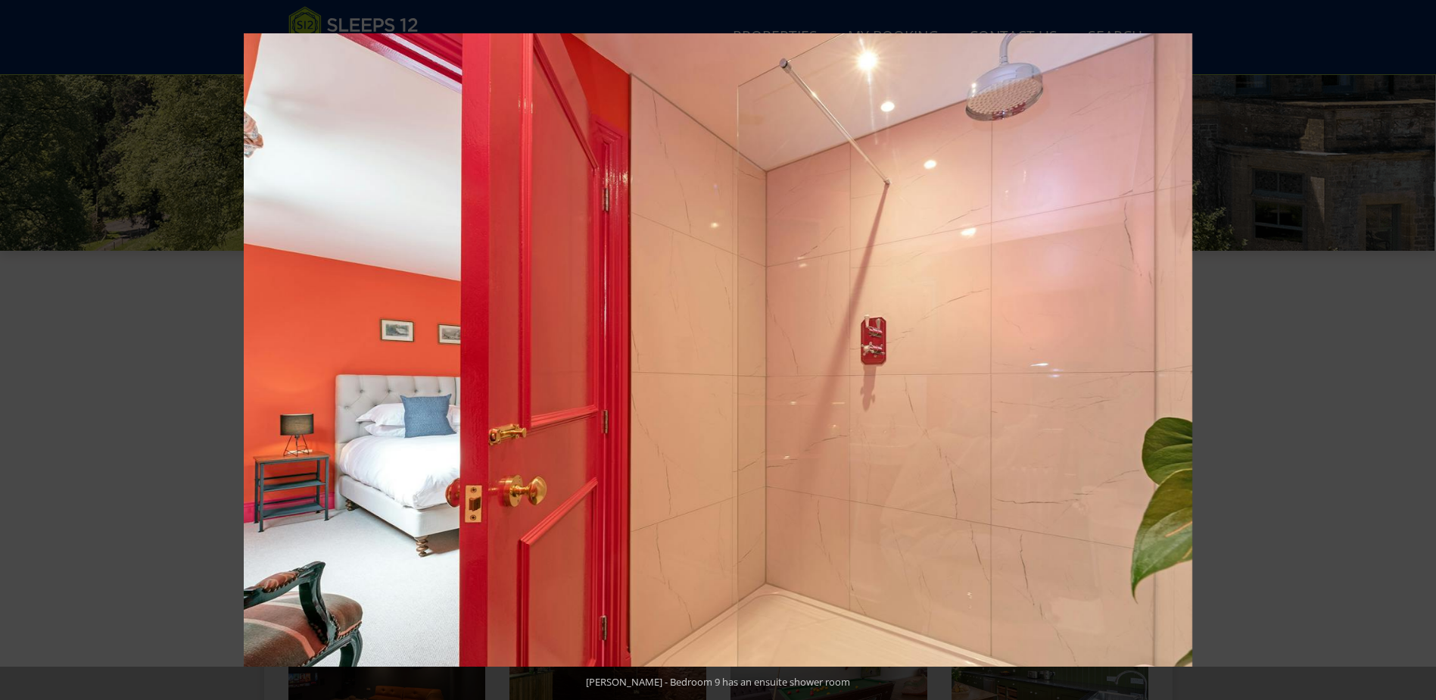
click at [1426, 350] on button at bounding box center [1409, 350] width 53 height 76
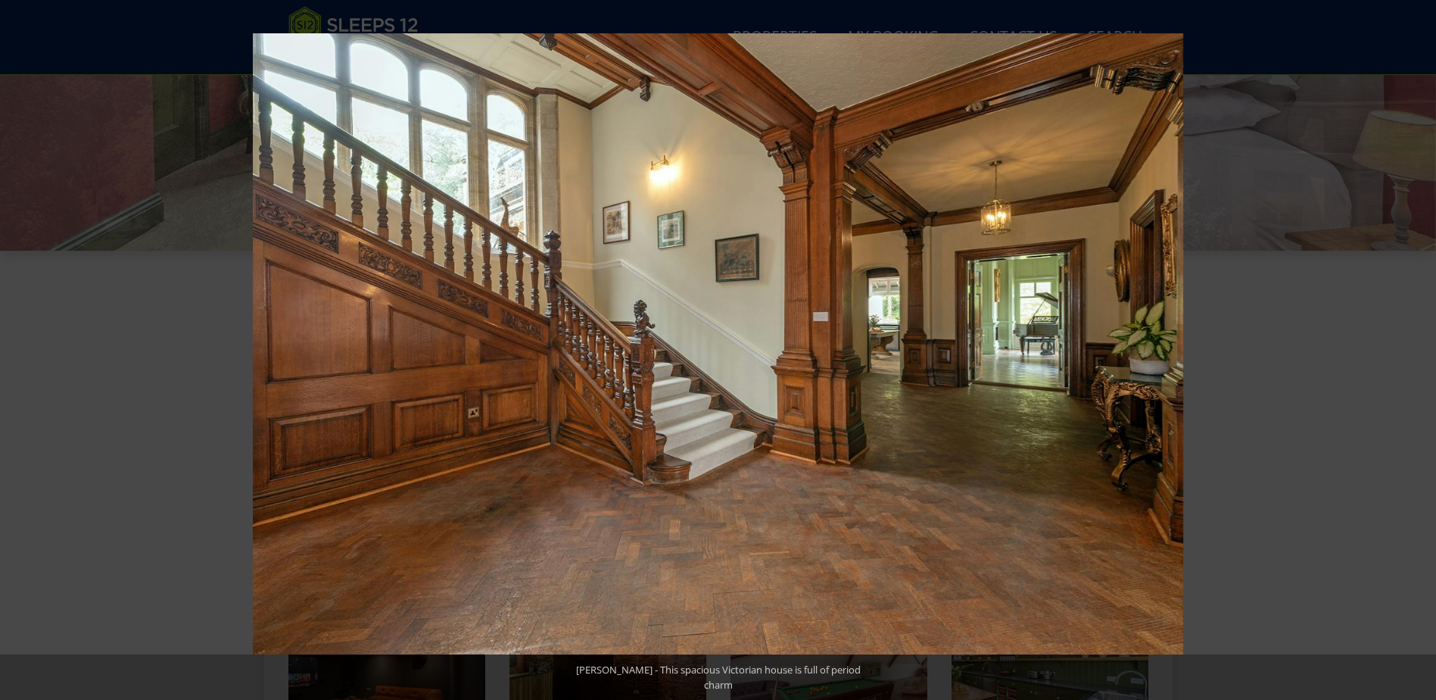
click at [1426, 350] on button at bounding box center [1409, 350] width 53 height 76
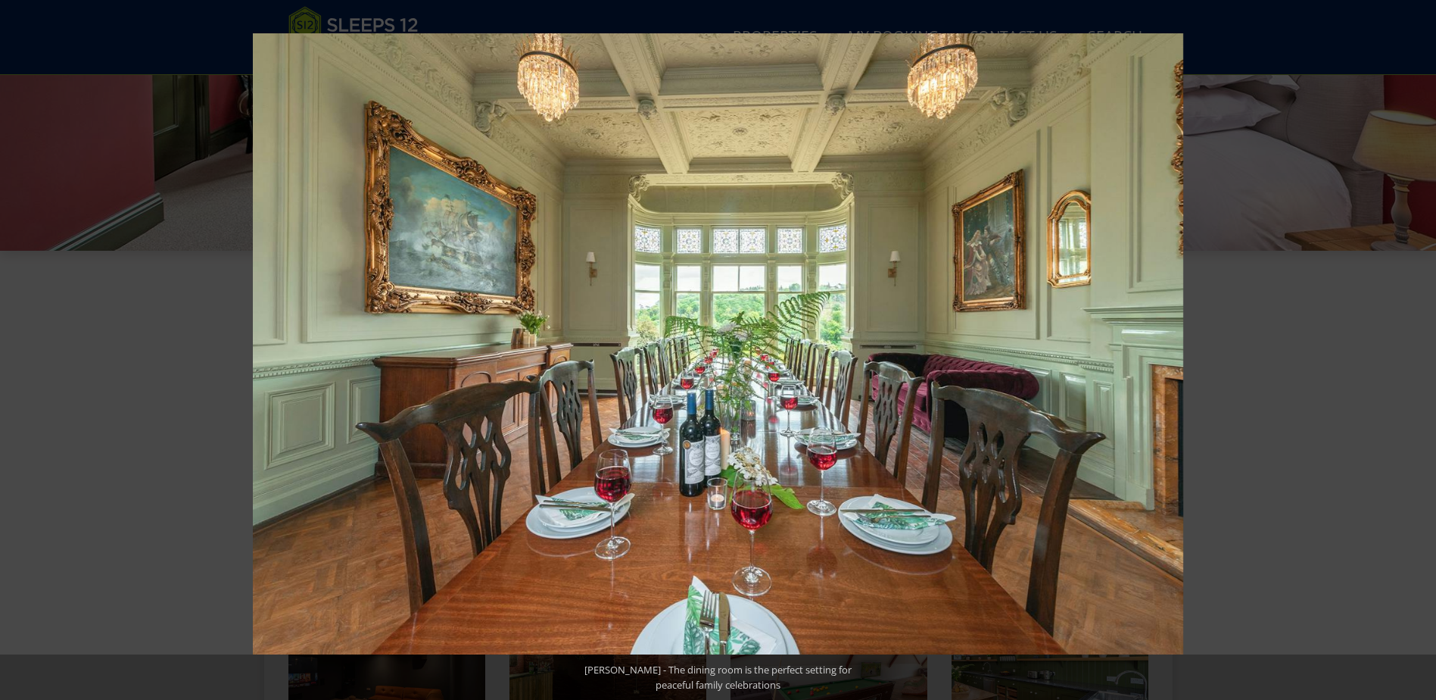
click at [1426, 350] on button at bounding box center [1409, 350] width 53 height 76
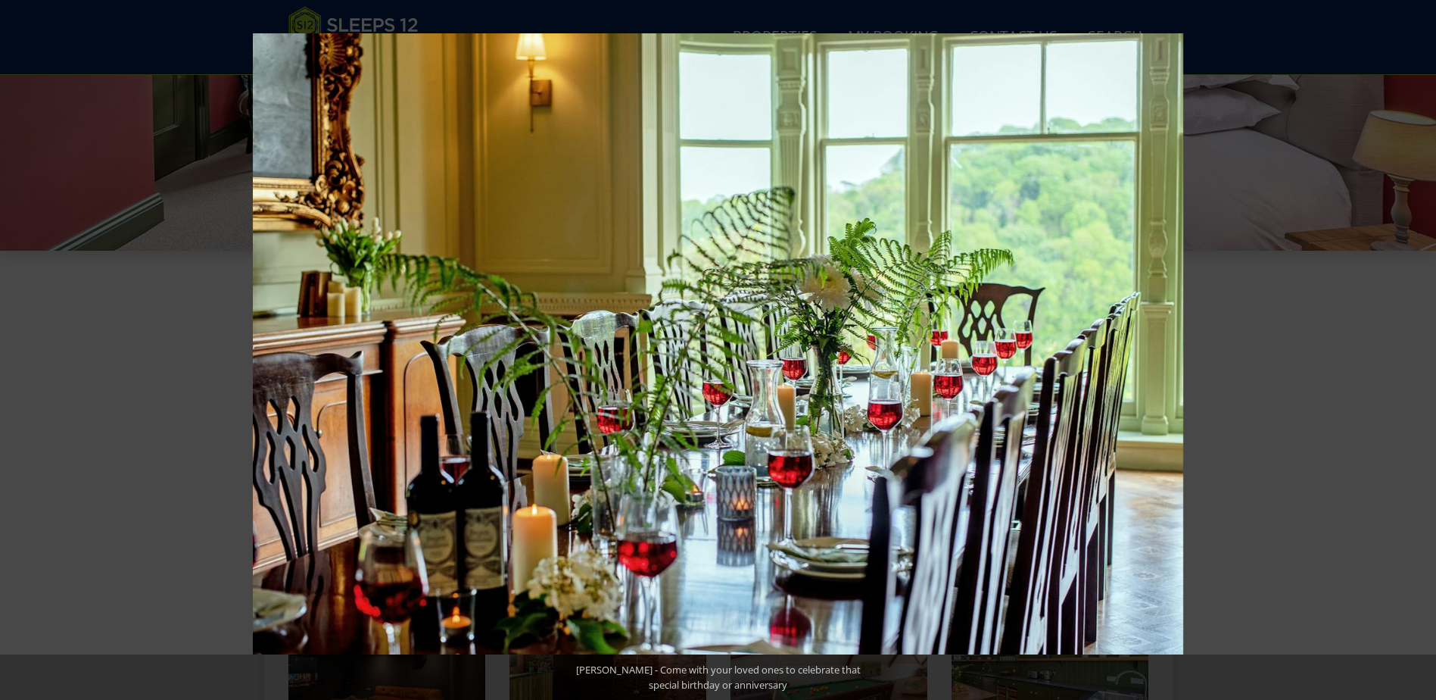
click at [1426, 350] on button at bounding box center [1409, 350] width 53 height 76
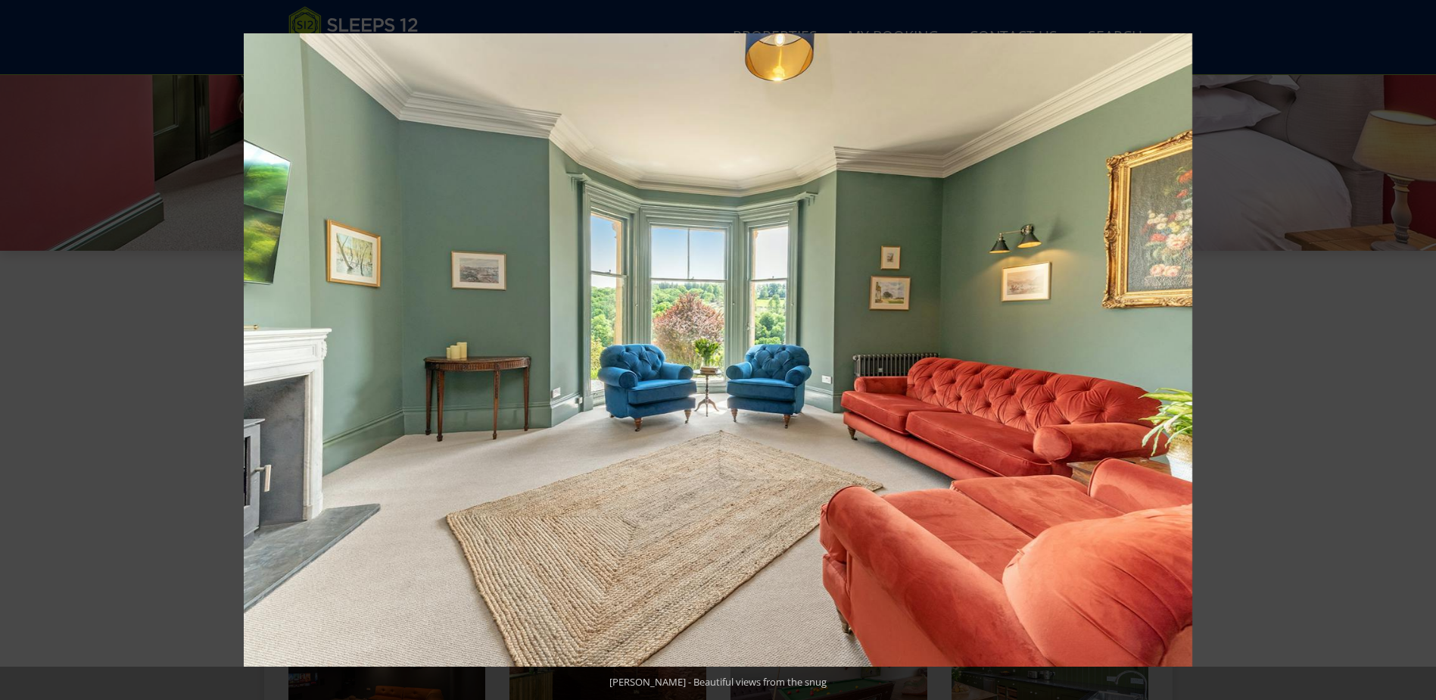
click at [1426, 350] on button at bounding box center [1409, 350] width 53 height 76
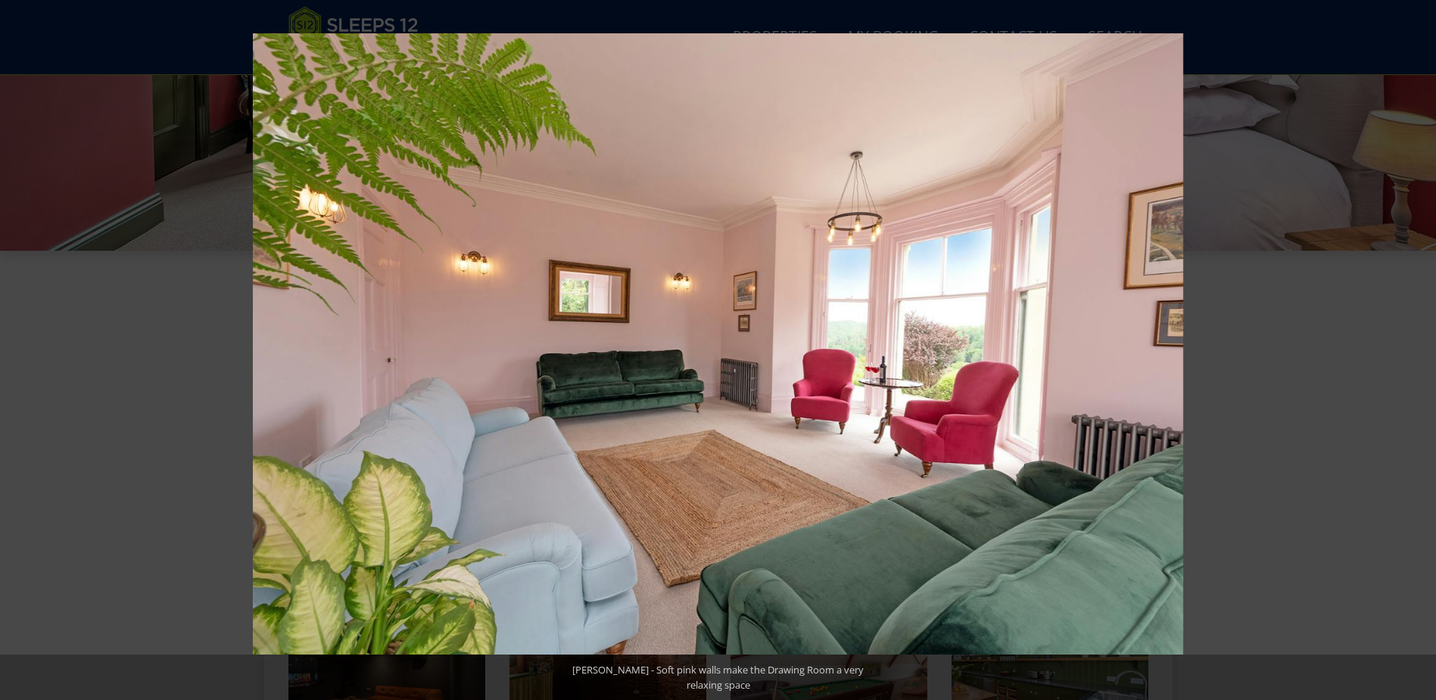
click at [1426, 350] on button at bounding box center [1409, 350] width 53 height 76
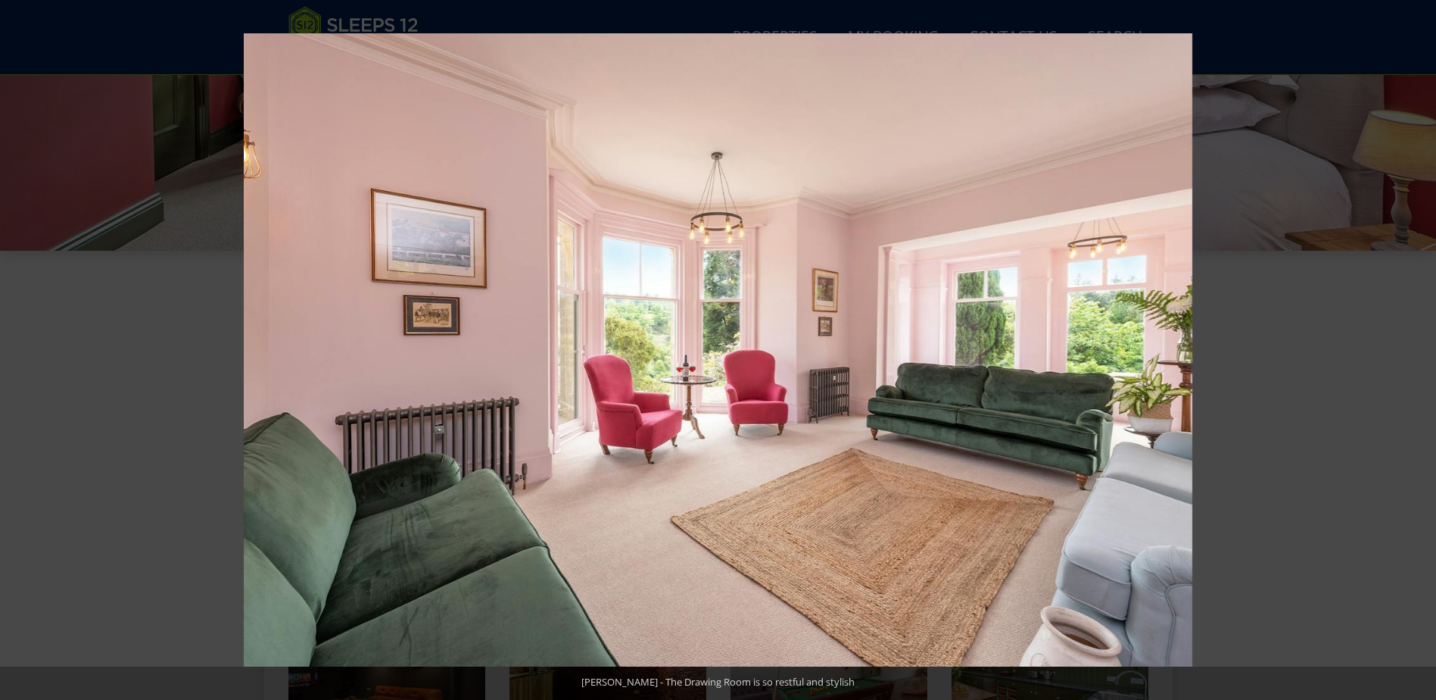
click at [1426, 350] on button at bounding box center [1409, 350] width 53 height 76
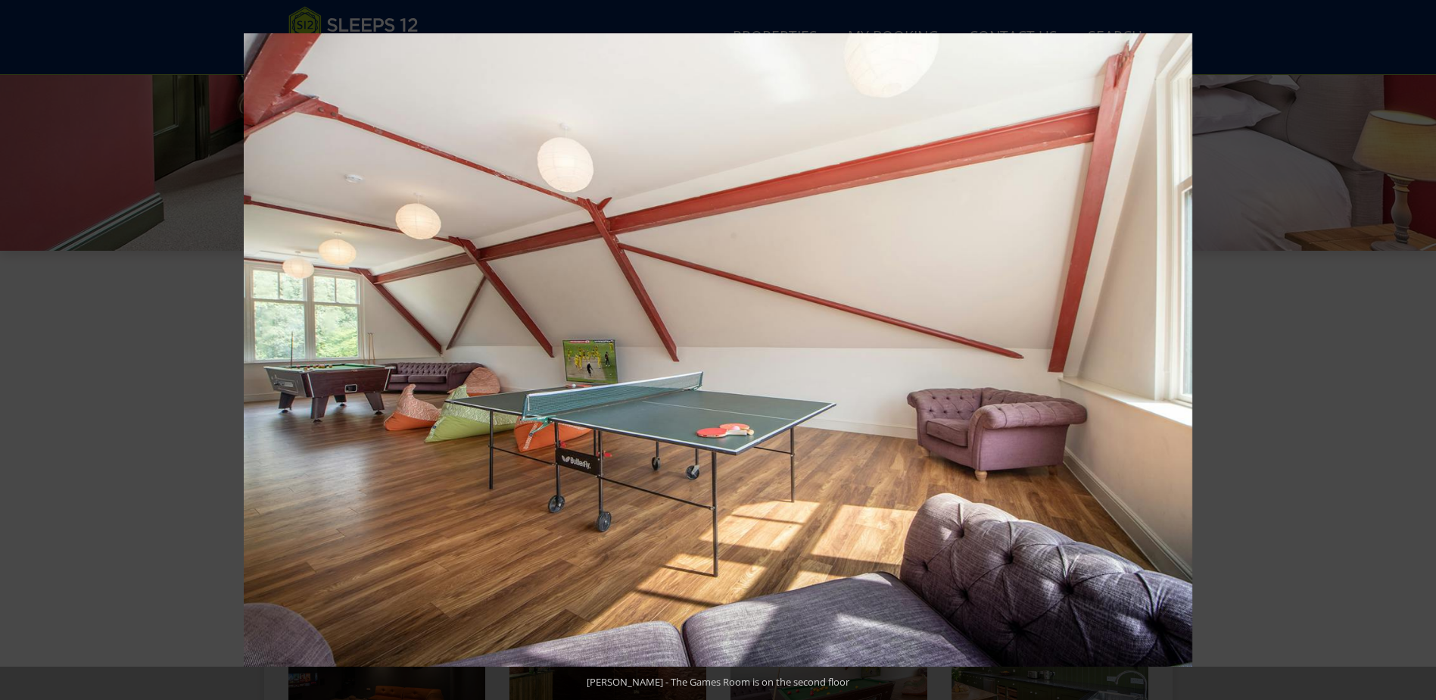
click at [1426, 350] on button at bounding box center [1409, 350] width 53 height 76
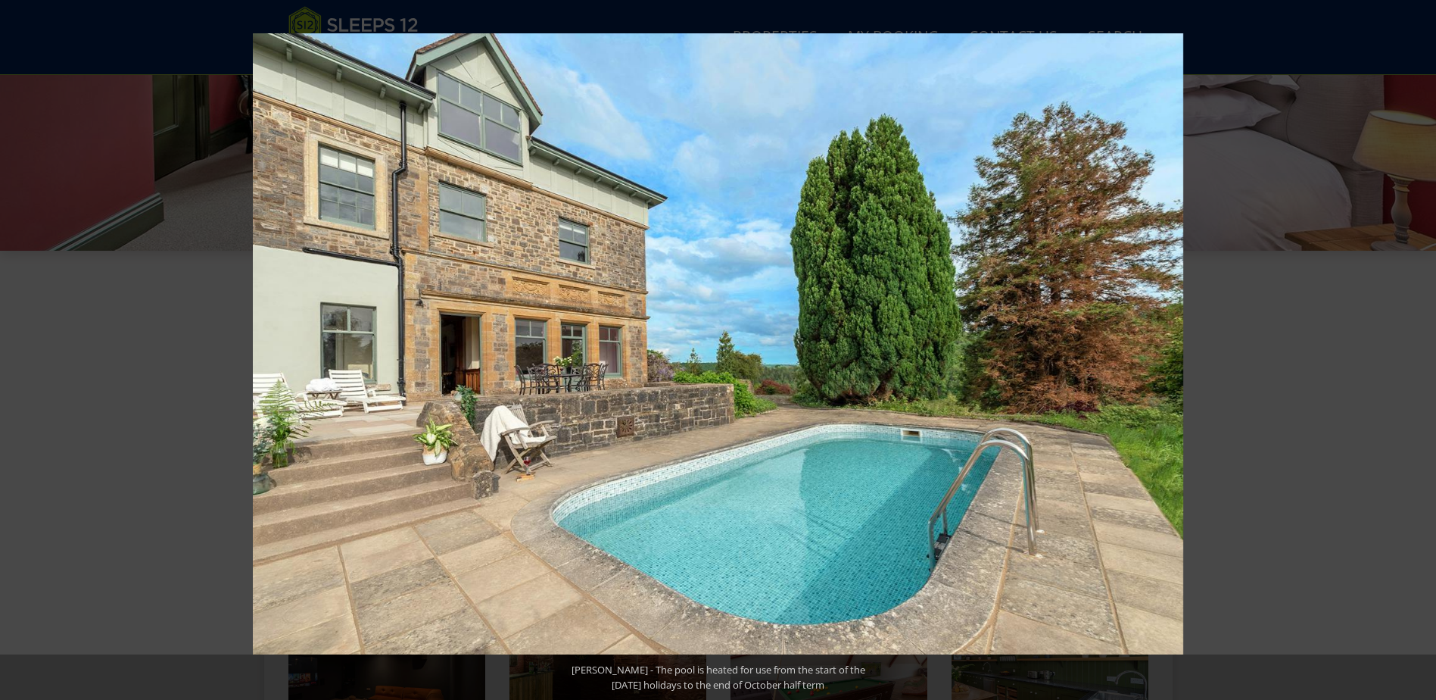
click at [1426, 350] on button at bounding box center [1409, 350] width 53 height 76
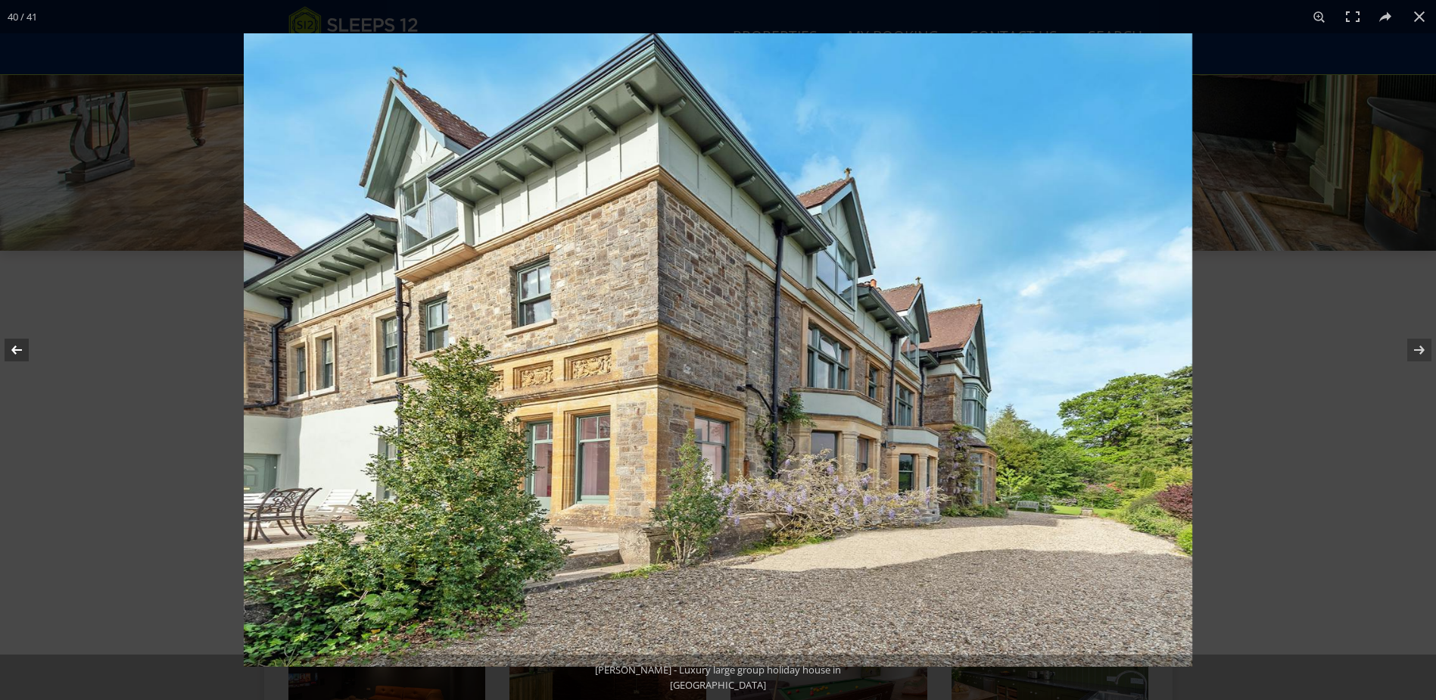
click at [23, 360] on button at bounding box center [26, 350] width 53 height 76
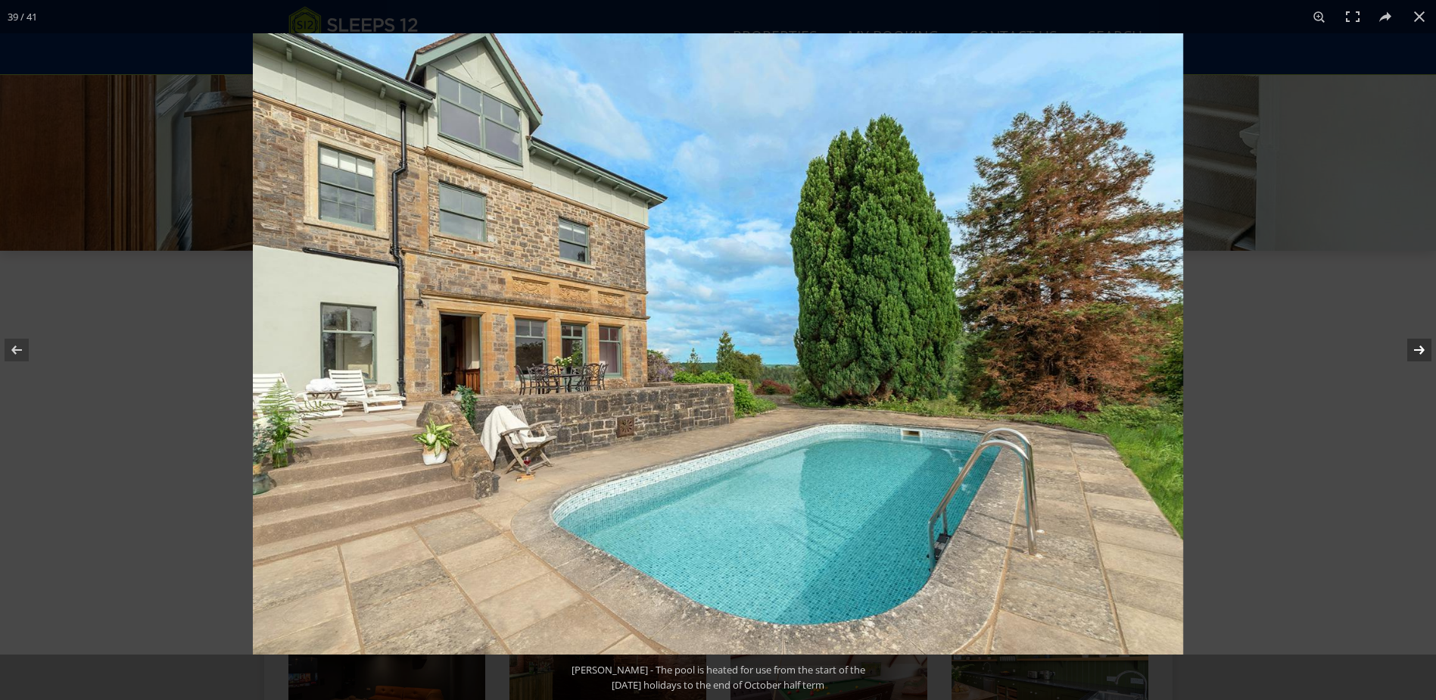
click at [1418, 354] on button at bounding box center [1409, 350] width 53 height 76
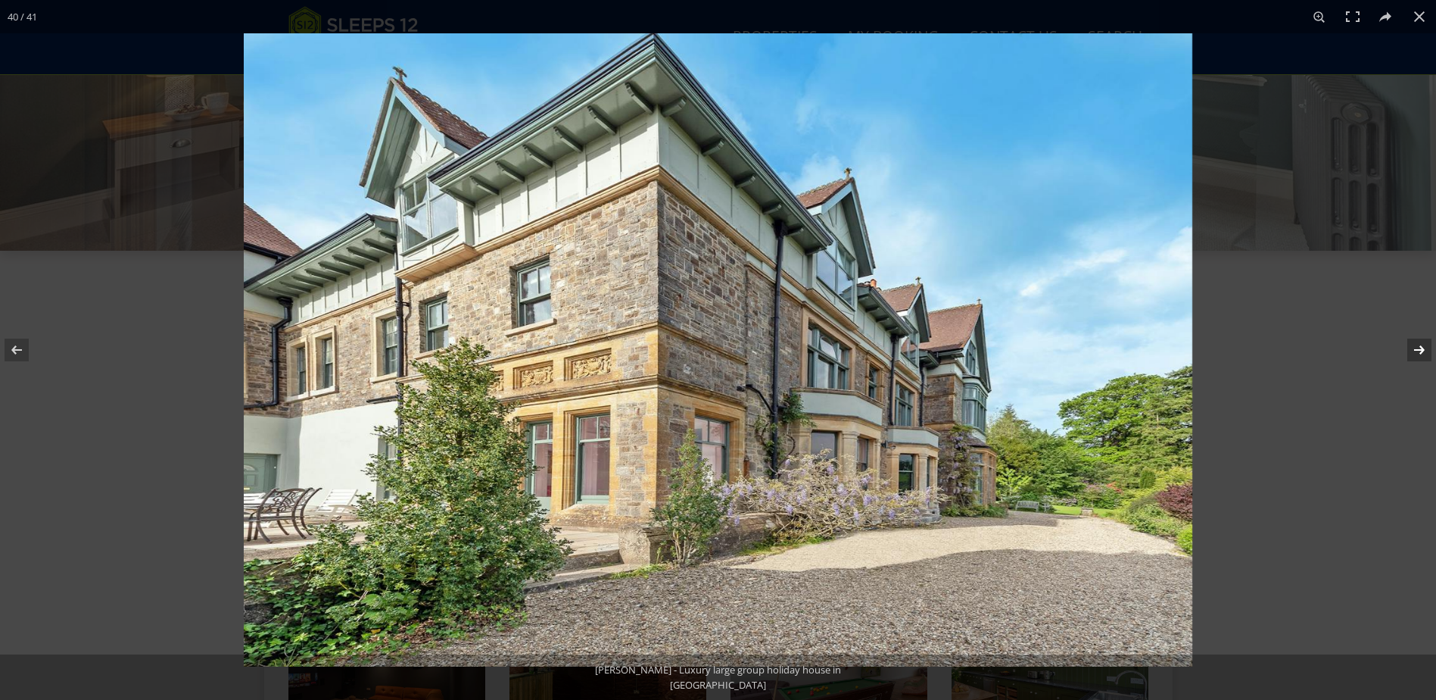
click at [1418, 354] on button at bounding box center [1409, 350] width 53 height 76
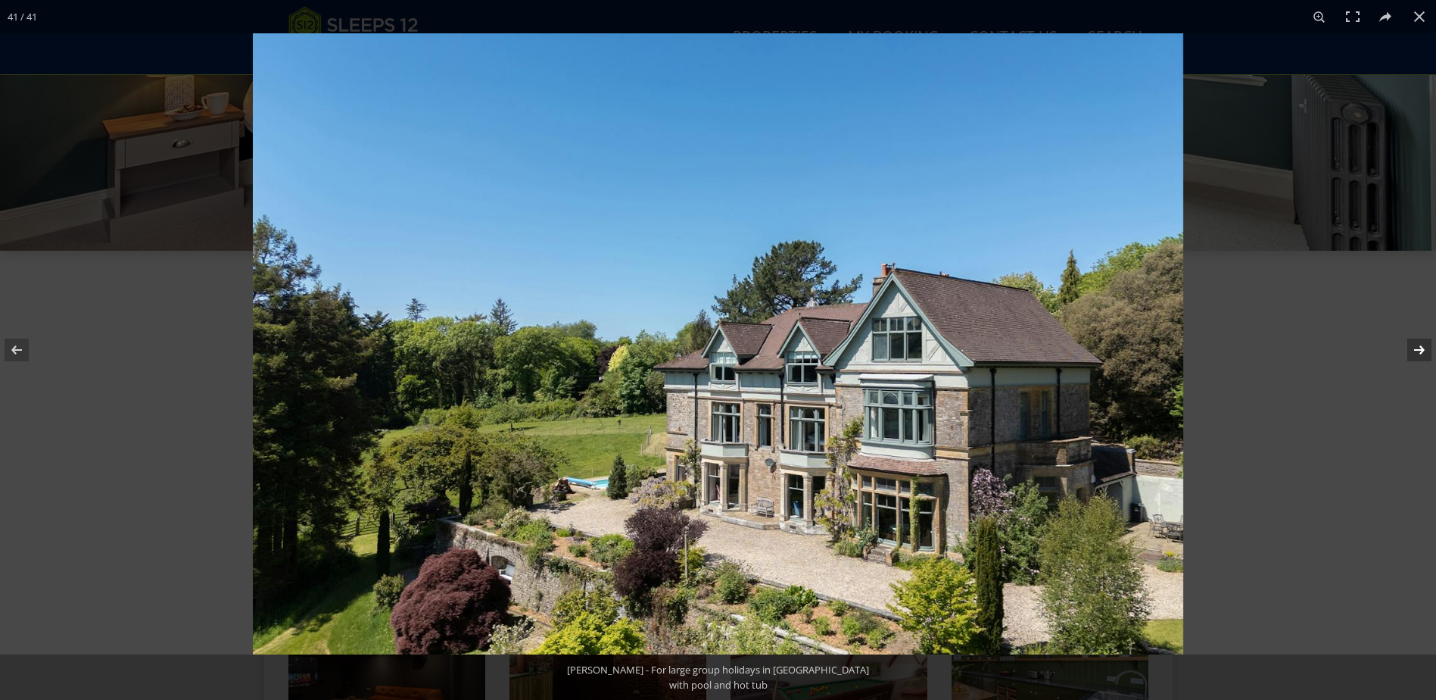
click at [1418, 354] on button at bounding box center [1409, 350] width 53 height 76
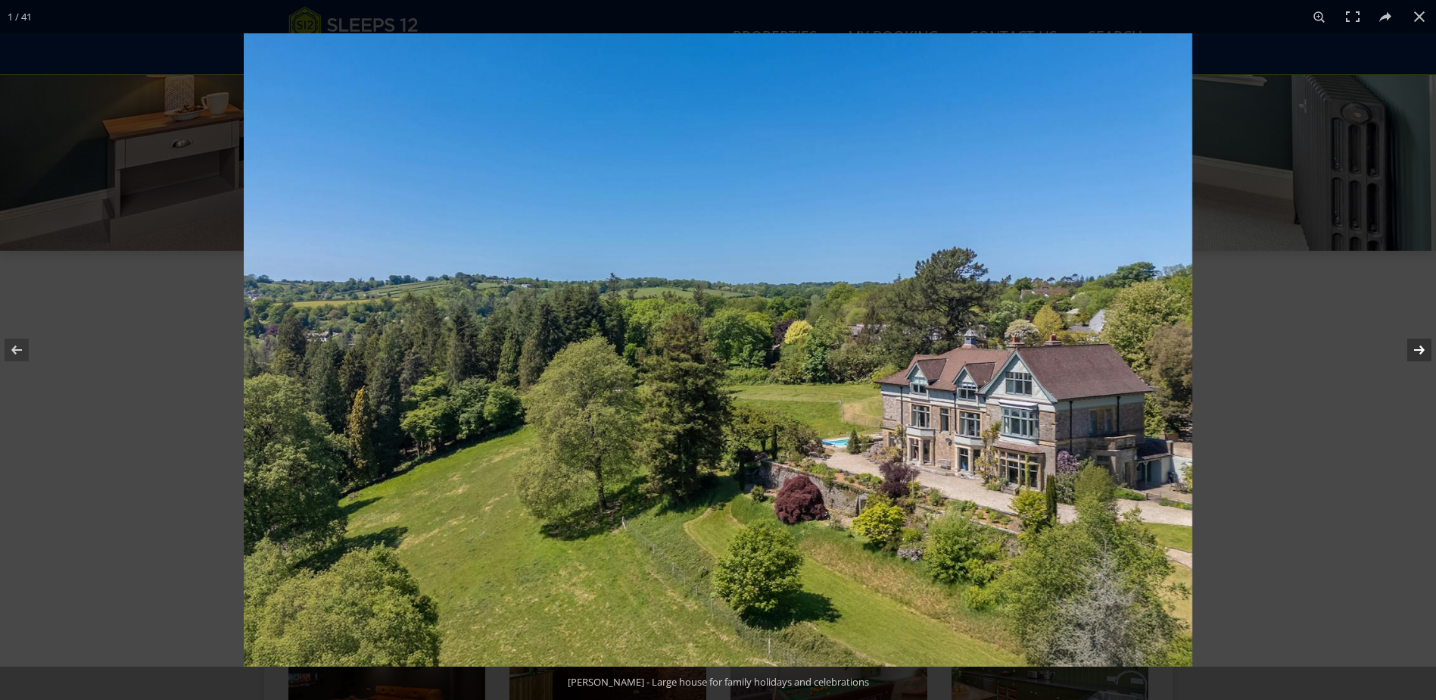
click at [1418, 354] on button at bounding box center [1409, 350] width 53 height 76
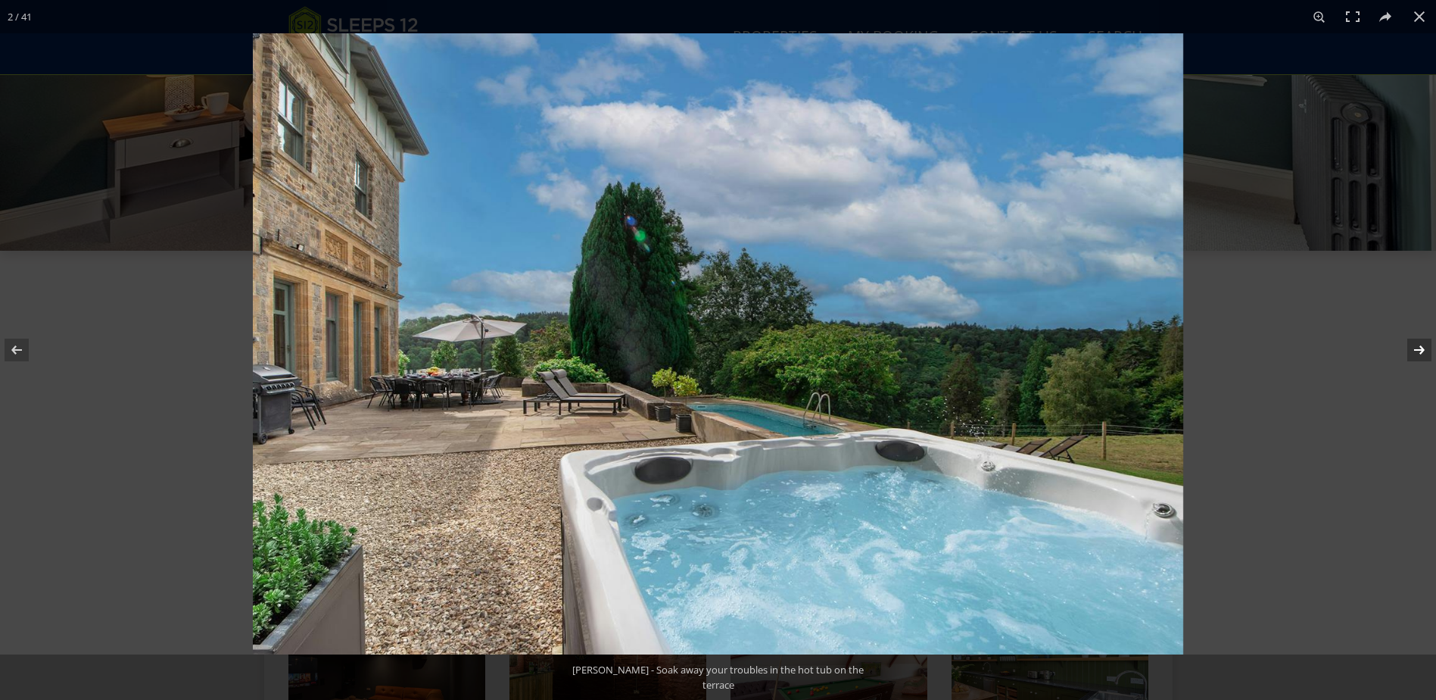
click at [1418, 354] on button at bounding box center [1409, 350] width 53 height 76
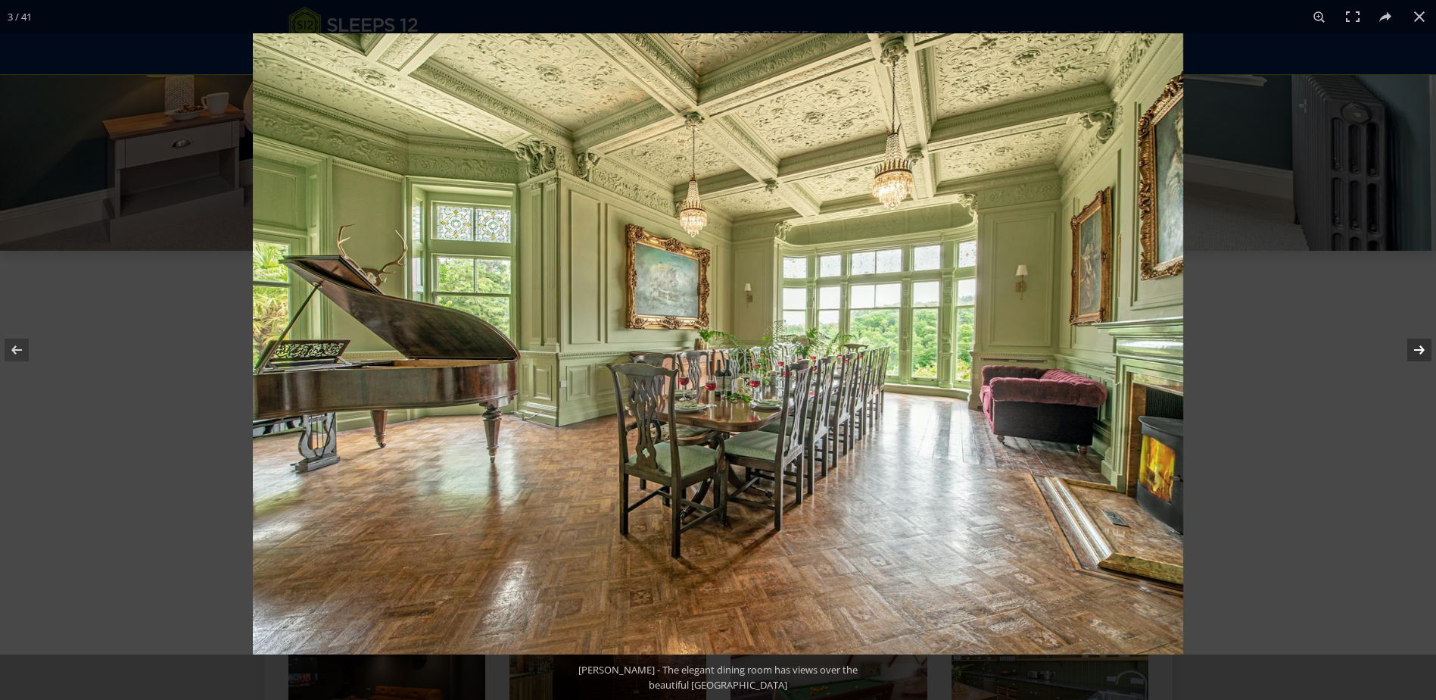
click at [1418, 354] on button at bounding box center [1409, 350] width 53 height 76
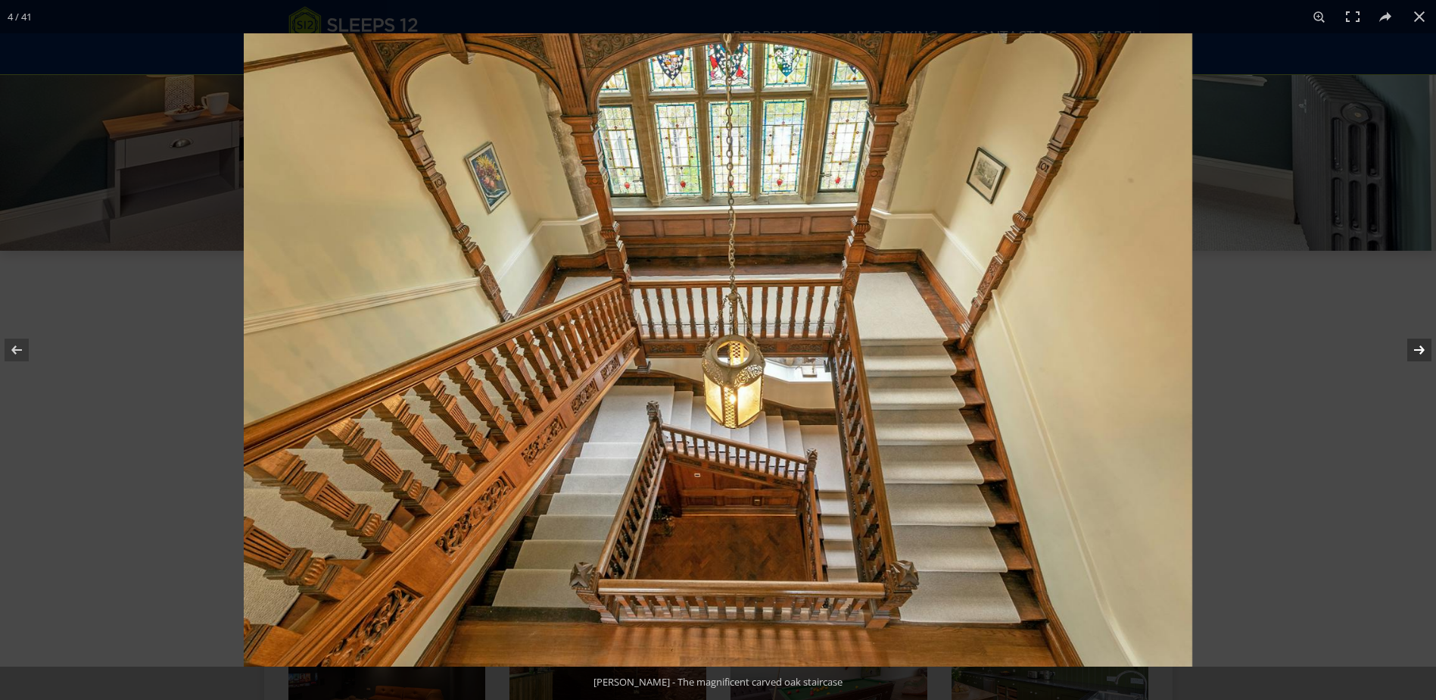
click at [1418, 354] on button at bounding box center [1409, 350] width 53 height 76
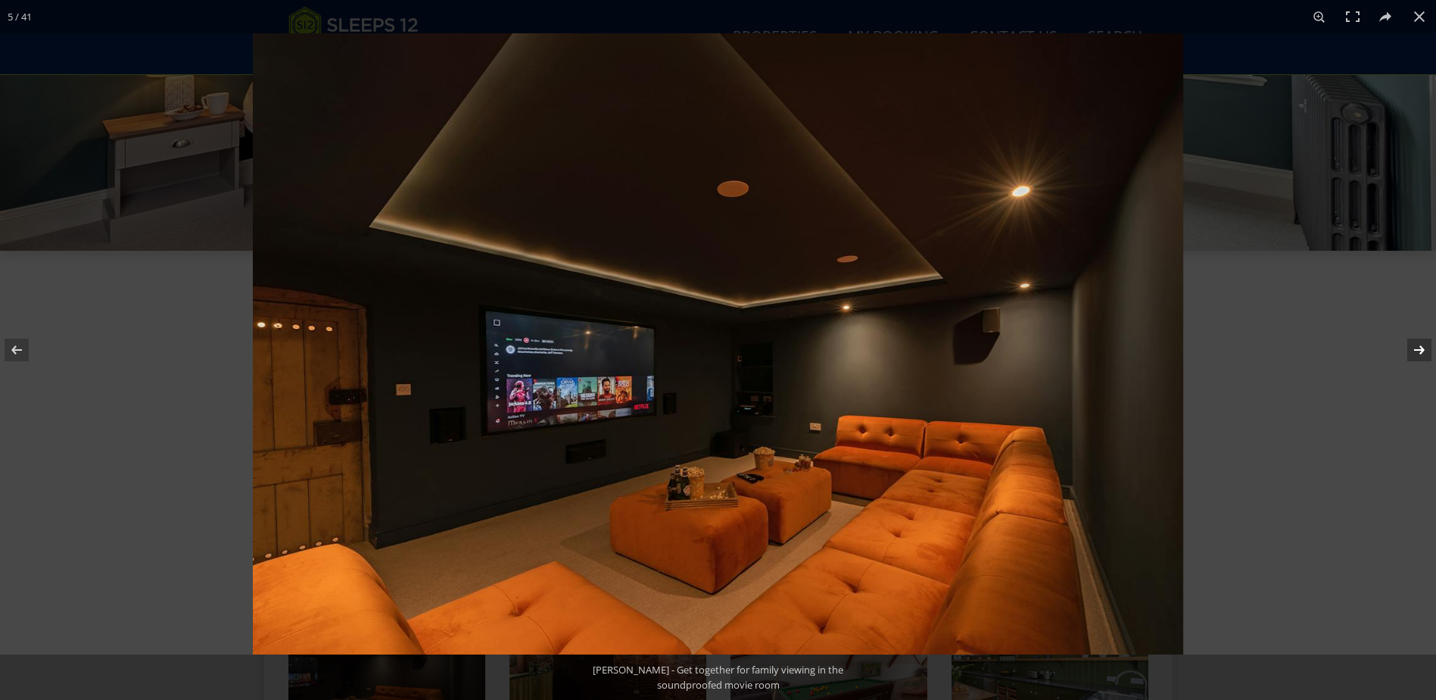
click at [1418, 354] on button at bounding box center [1409, 350] width 53 height 76
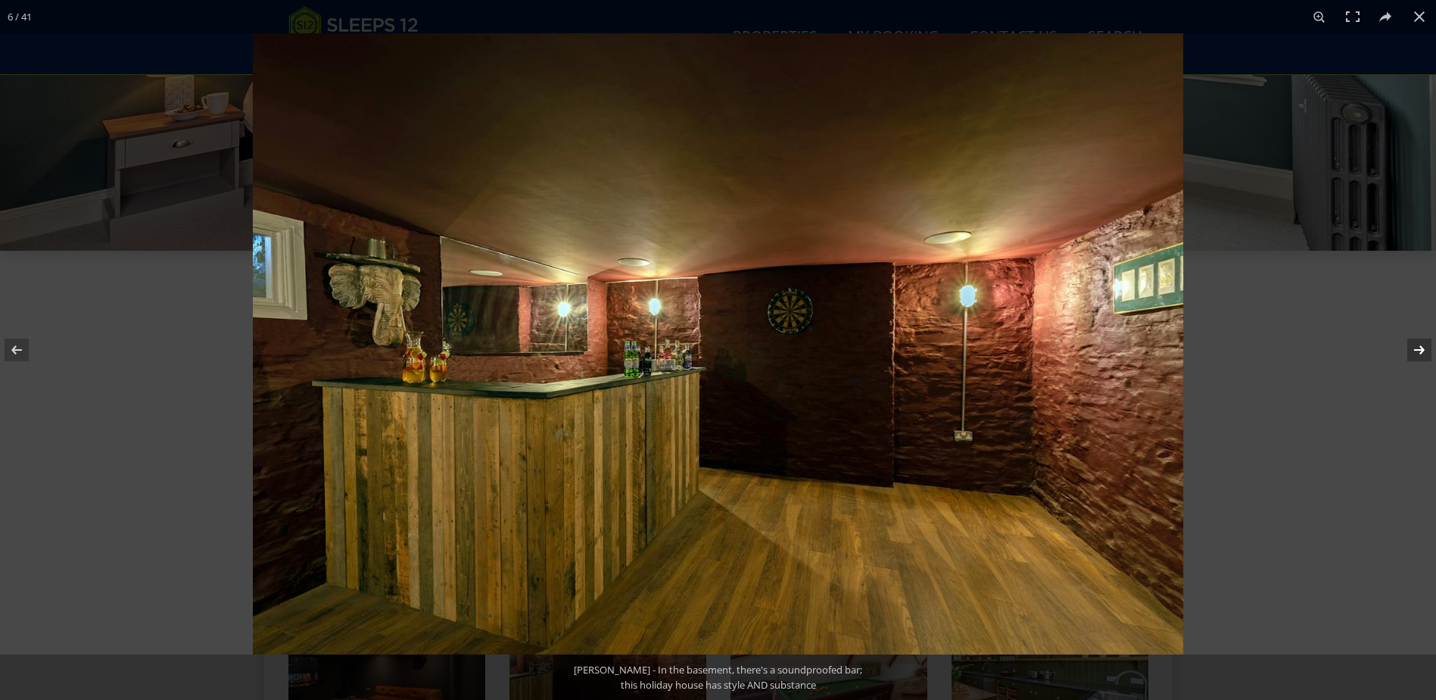
click at [1418, 354] on button at bounding box center [1409, 350] width 53 height 76
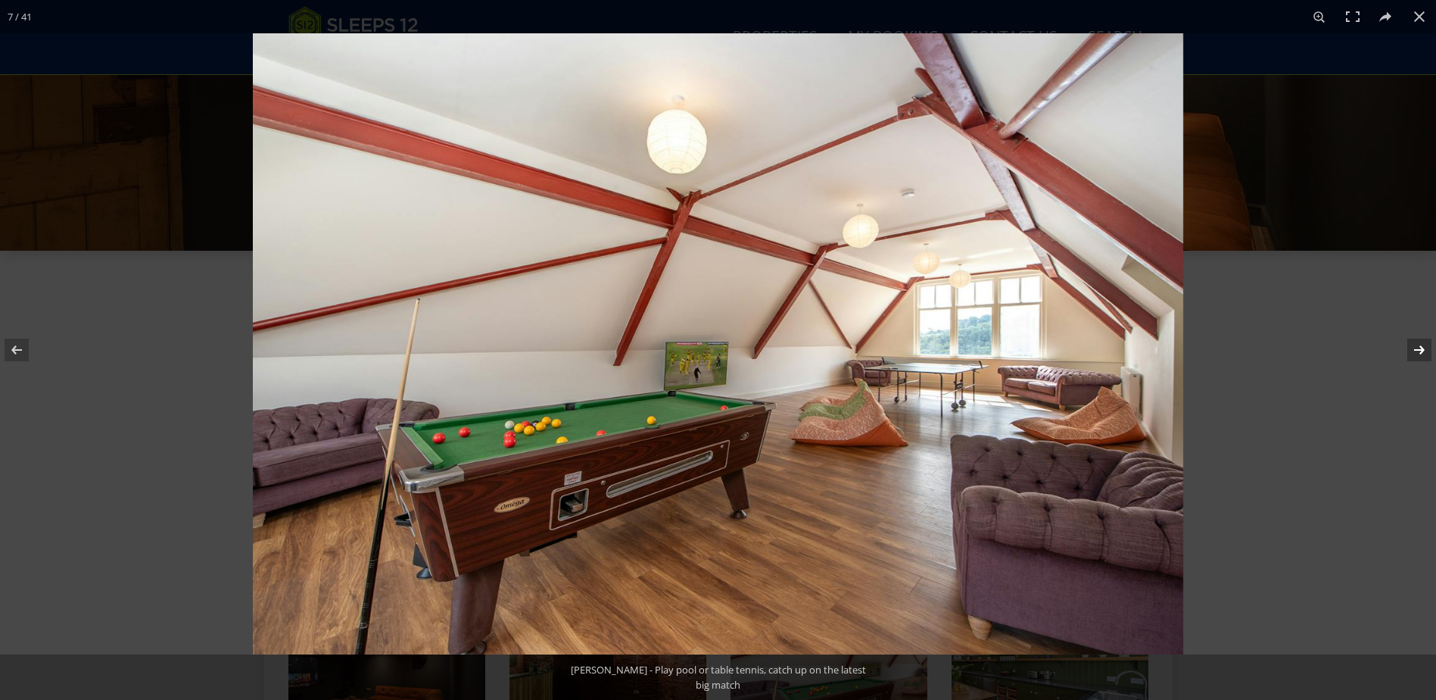
click at [1418, 354] on button at bounding box center [1409, 350] width 53 height 76
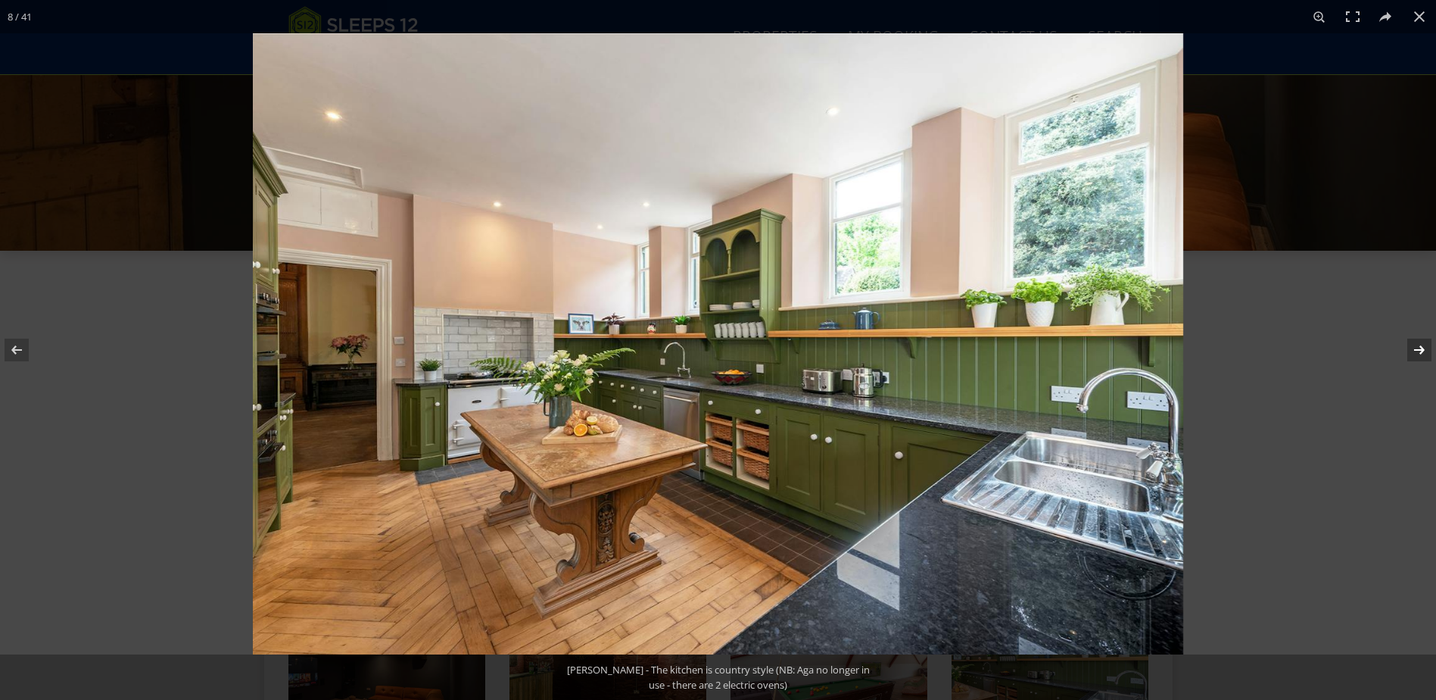
click at [1418, 354] on button at bounding box center [1409, 350] width 53 height 76
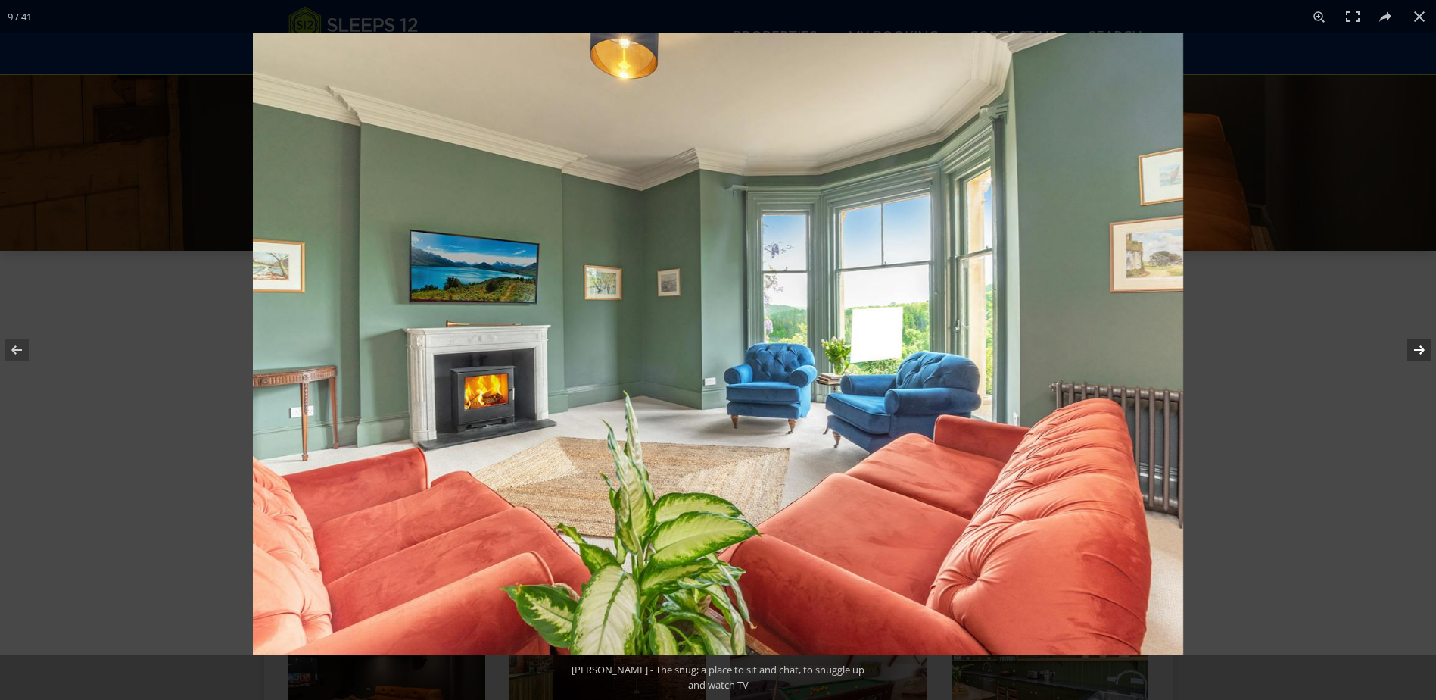
click at [1418, 354] on button at bounding box center [1409, 350] width 53 height 76
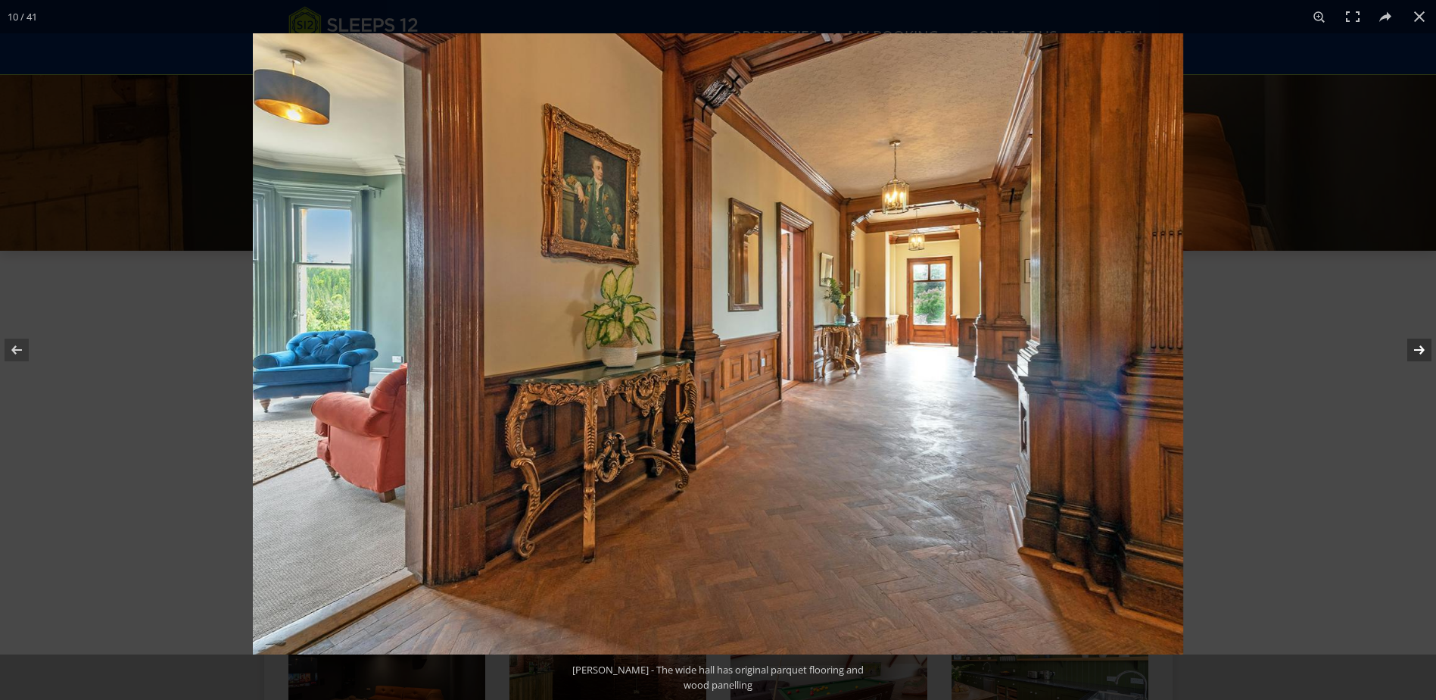
click at [1418, 354] on button at bounding box center [1409, 350] width 53 height 76
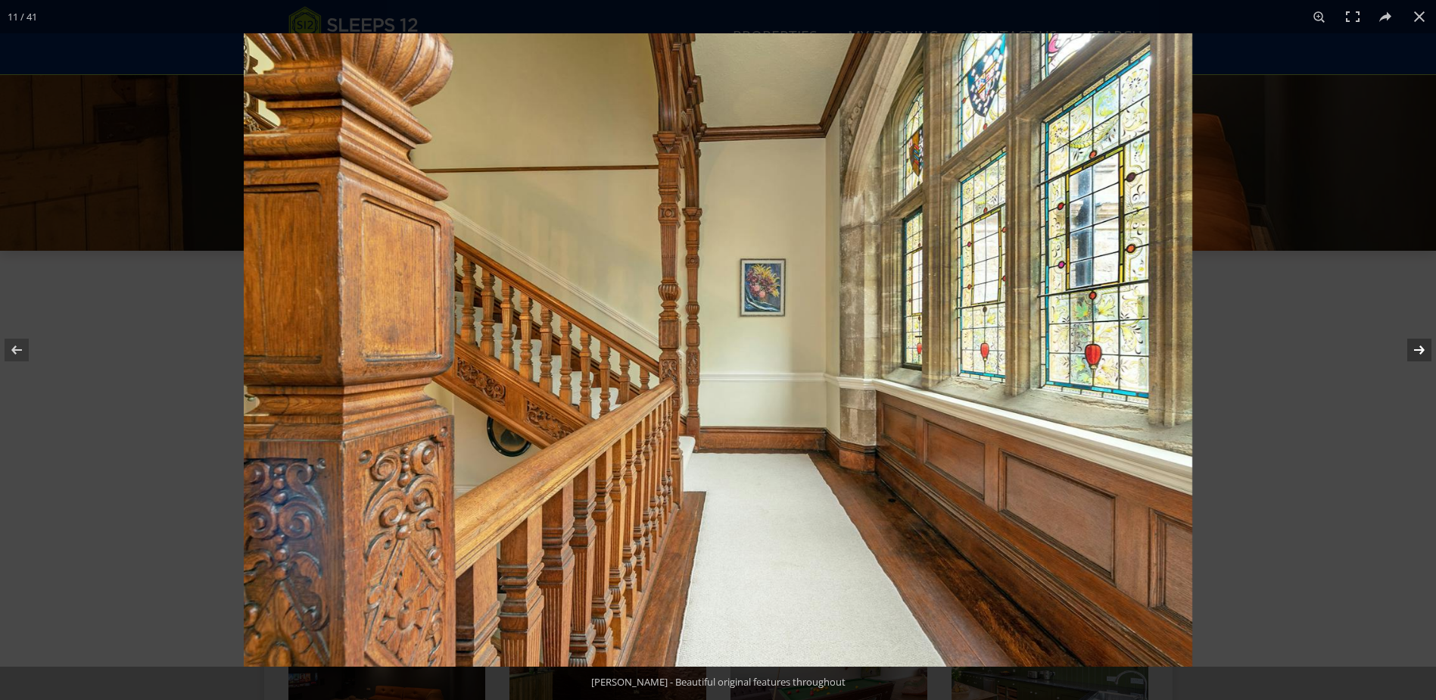
click at [1418, 354] on button at bounding box center [1409, 350] width 53 height 76
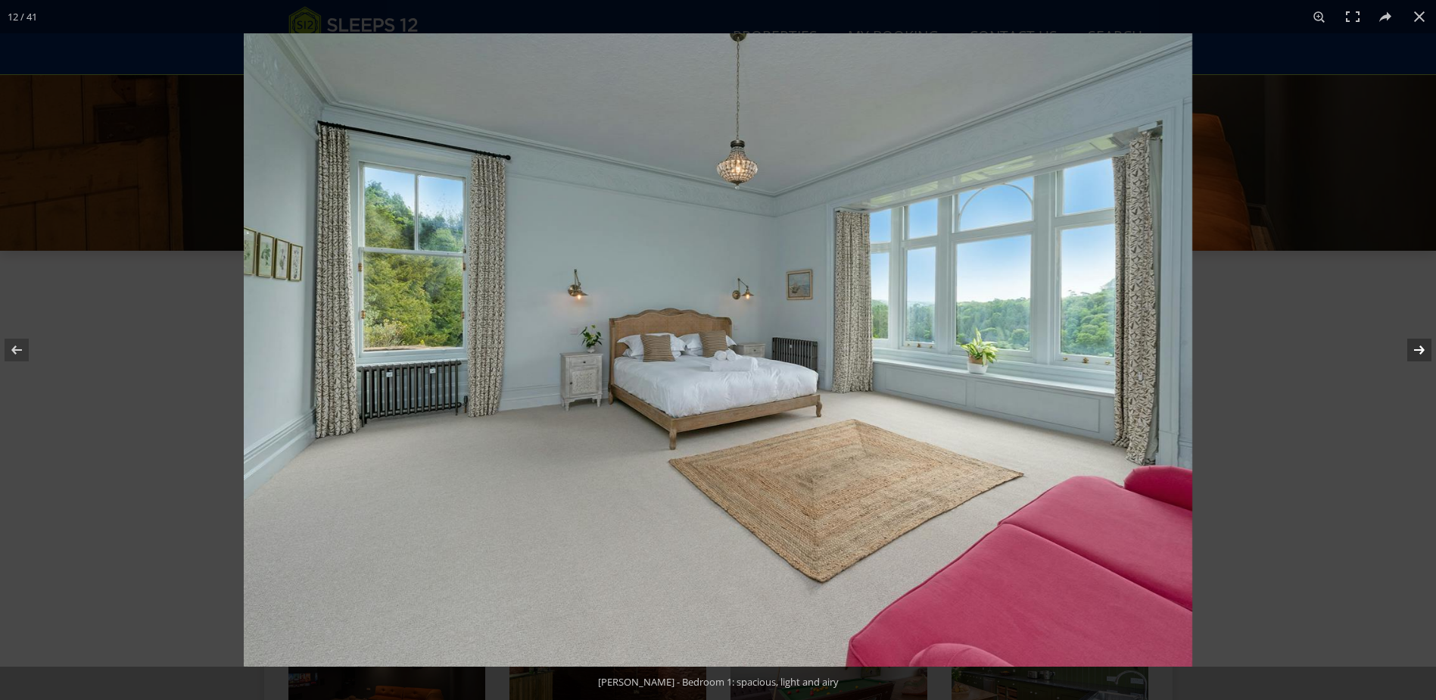
click at [1418, 354] on button at bounding box center [1409, 350] width 53 height 76
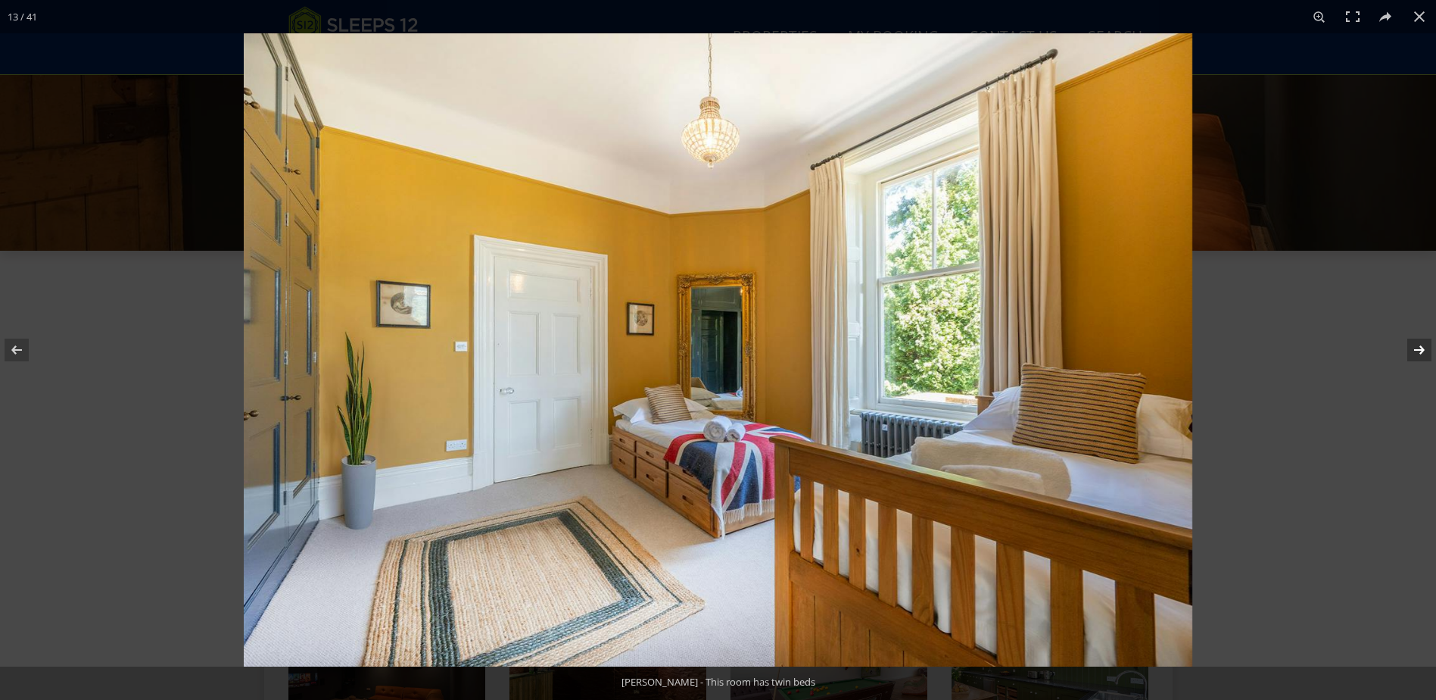
click at [1418, 354] on button at bounding box center [1409, 350] width 53 height 76
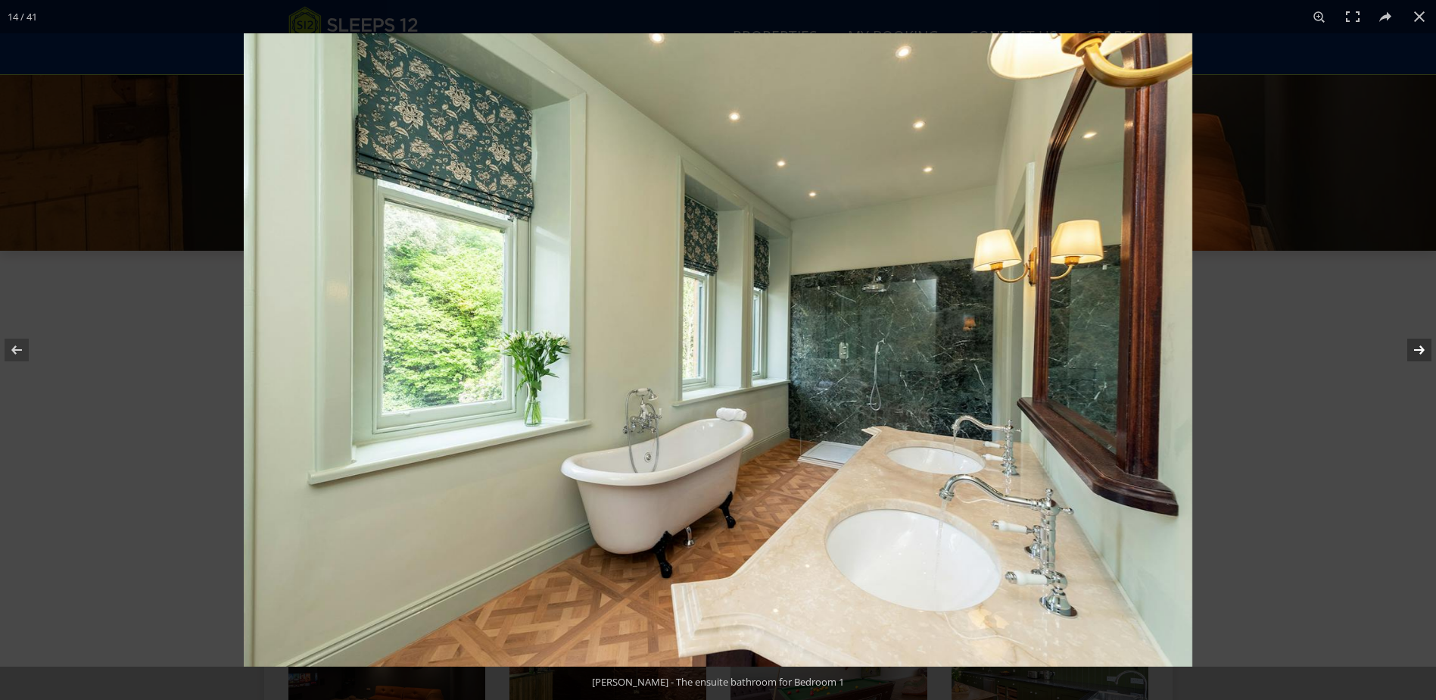
click at [1418, 354] on button at bounding box center [1409, 350] width 53 height 76
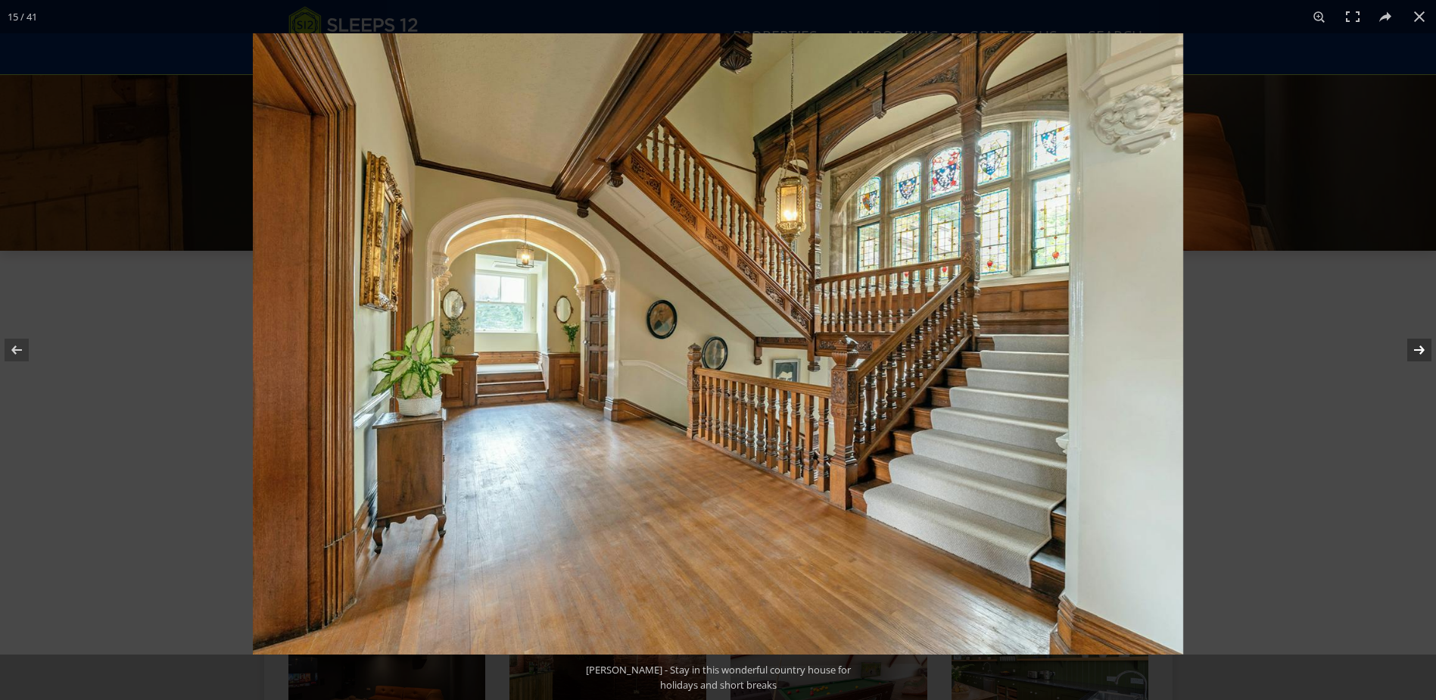
click at [1418, 354] on button at bounding box center [1409, 350] width 53 height 76
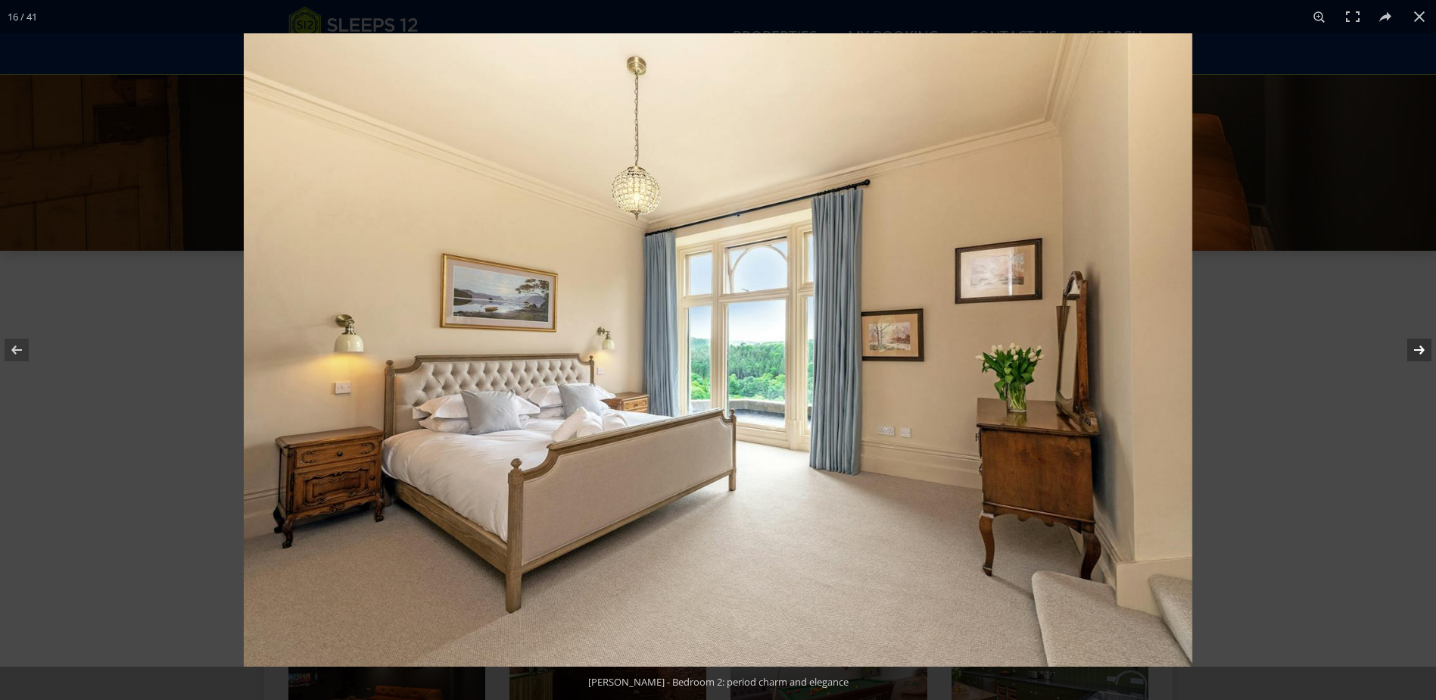
click at [1418, 354] on button at bounding box center [1409, 350] width 53 height 76
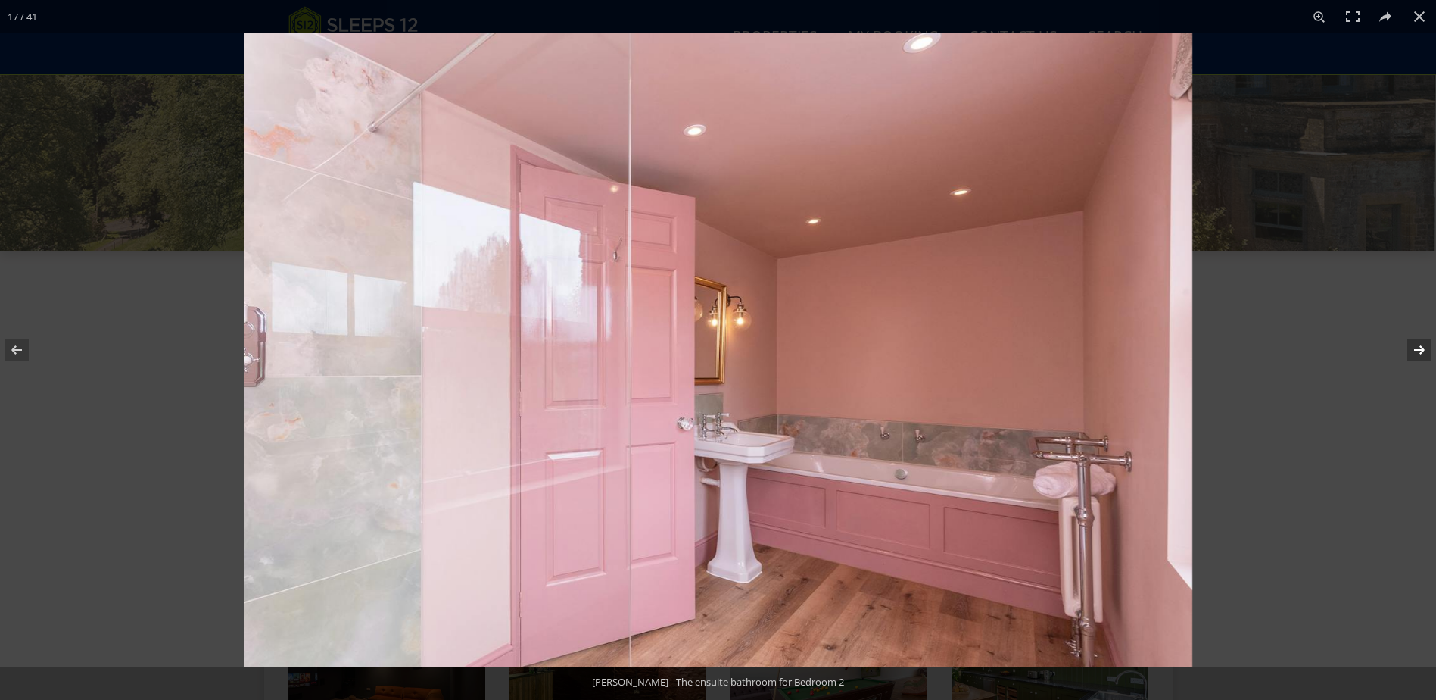
click at [1419, 354] on button at bounding box center [1409, 350] width 53 height 76
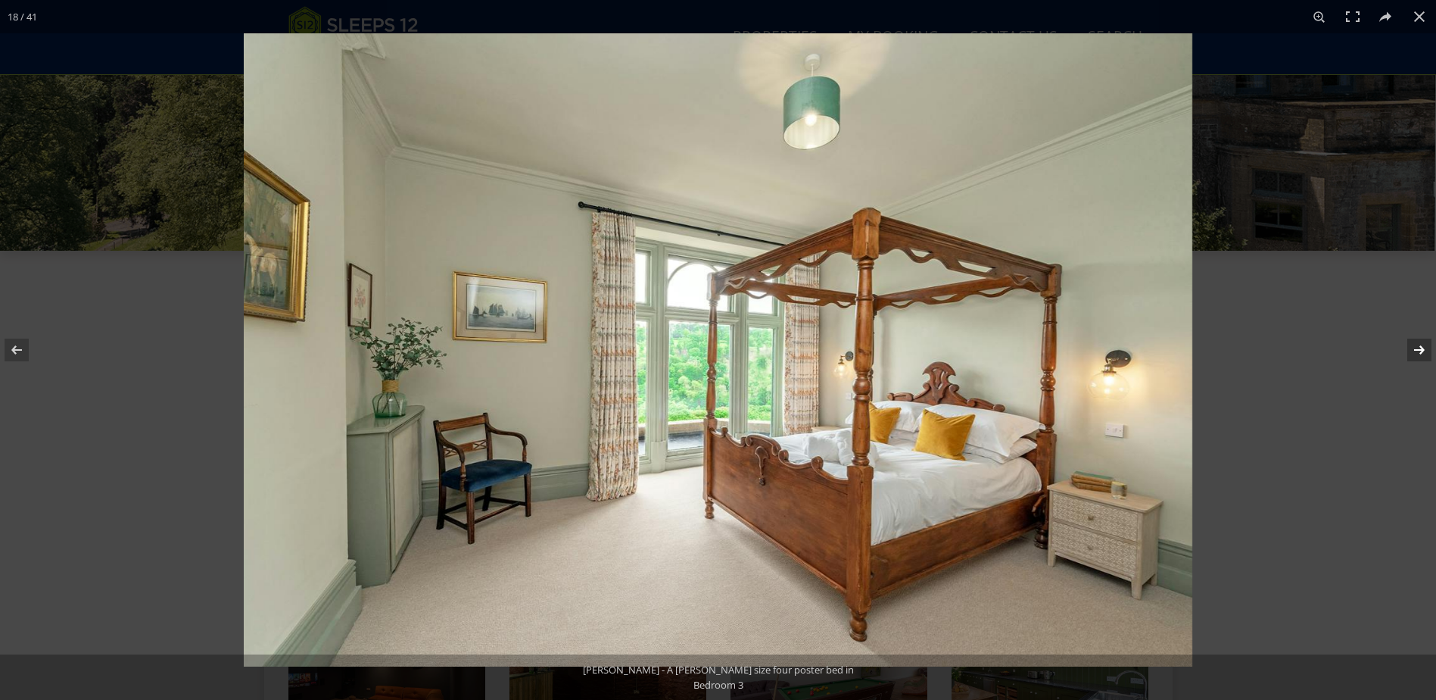
click at [1419, 354] on button at bounding box center [1409, 350] width 53 height 76
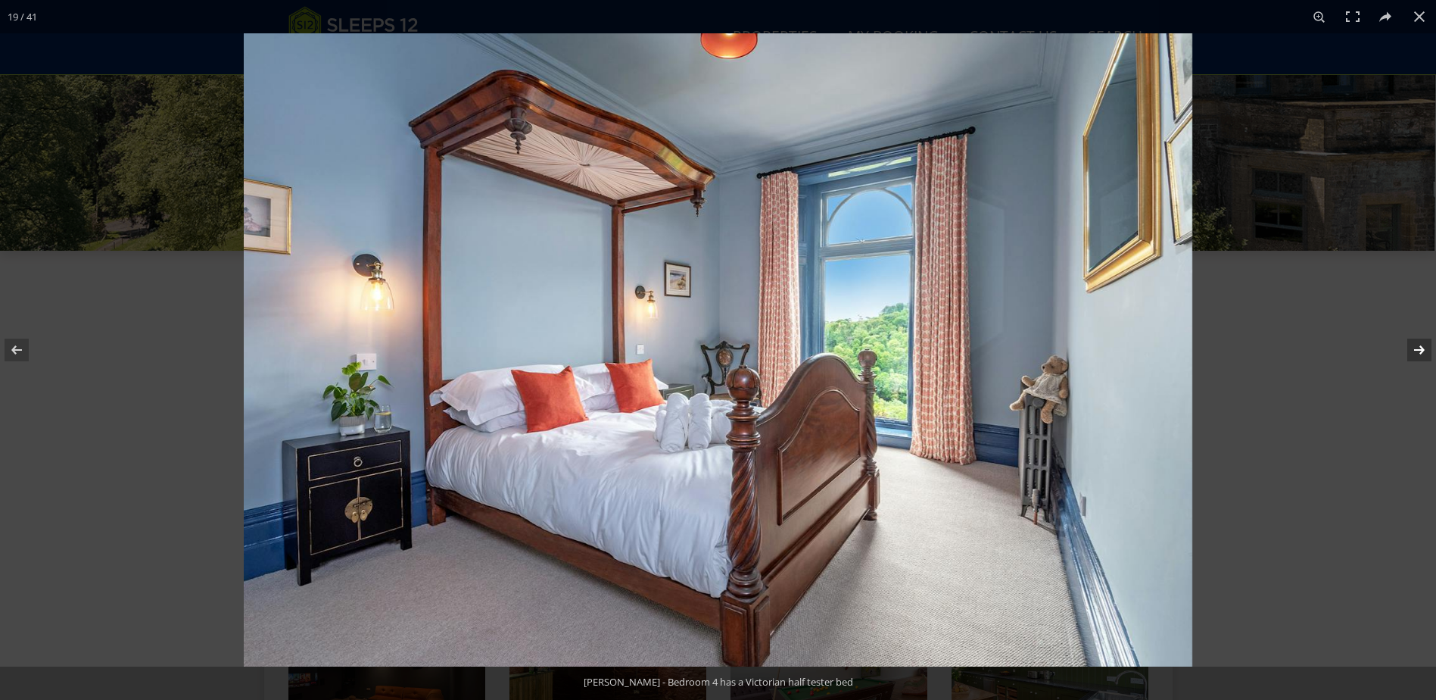
click at [1419, 354] on button at bounding box center [1409, 350] width 53 height 76
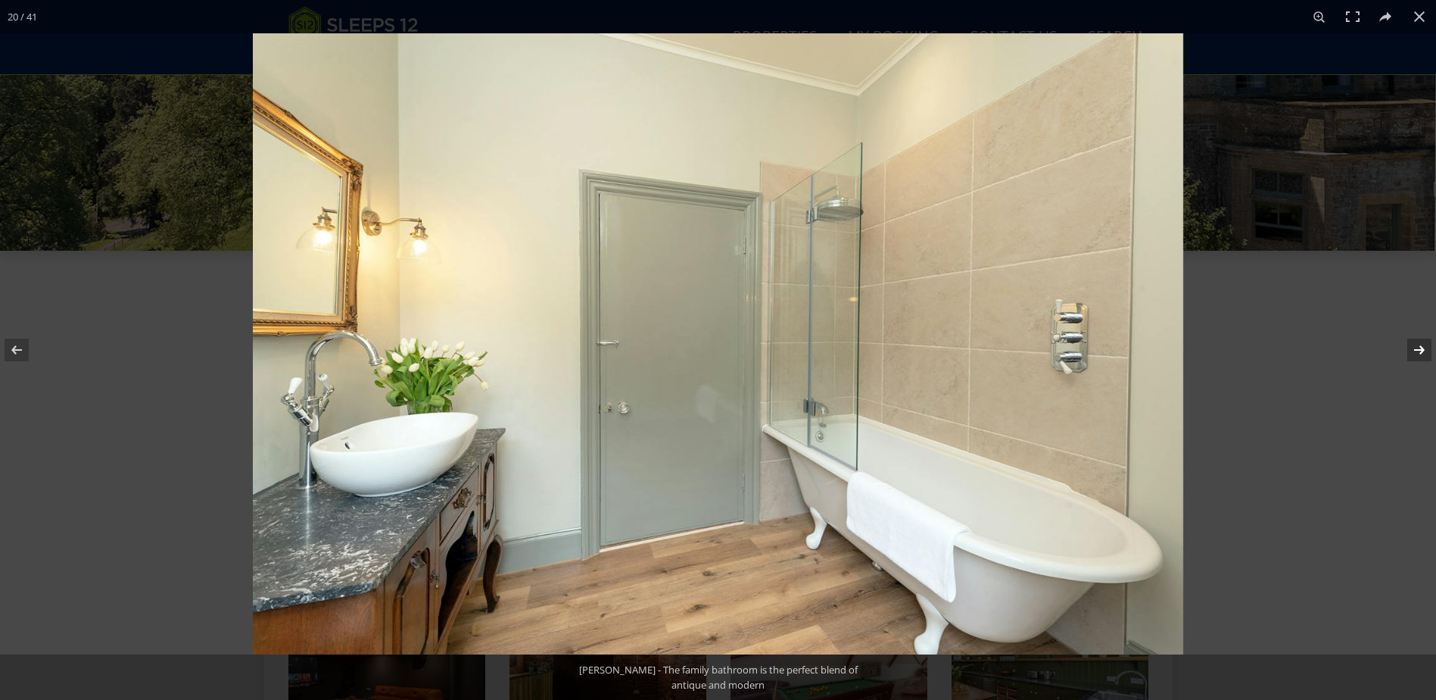
click at [1419, 354] on button at bounding box center [1409, 350] width 53 height 76
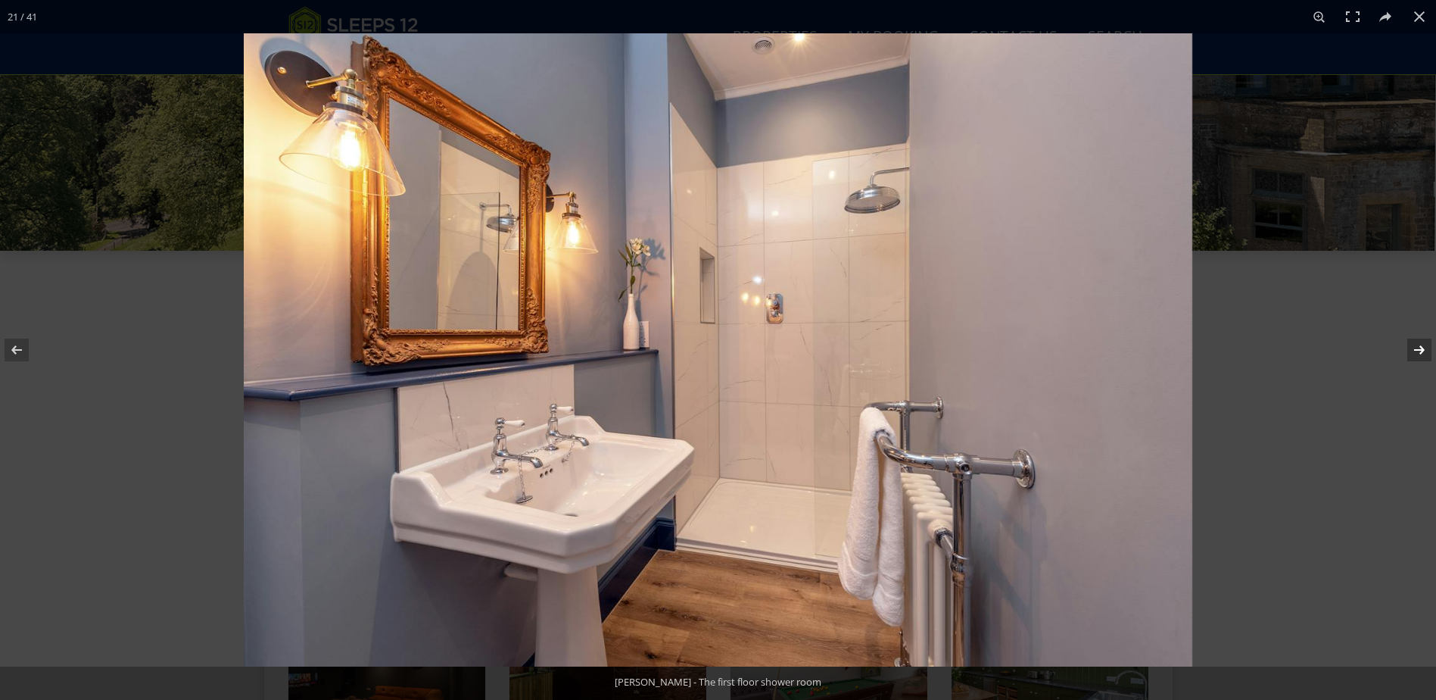
click at [1419, 354] on button at bounding box center [1409, 350] width 53 height 76
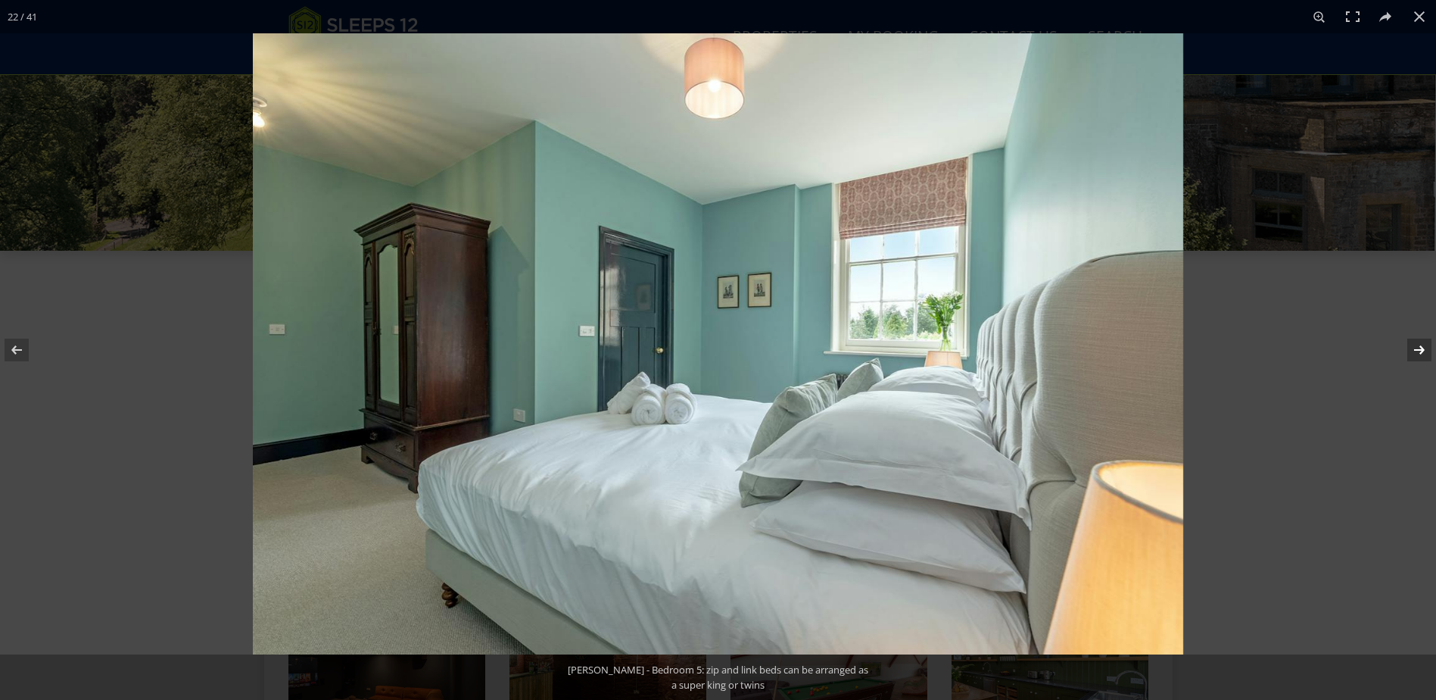
click at [1419, 354] on button at bounding box center [1409, 350] width 53 height 76
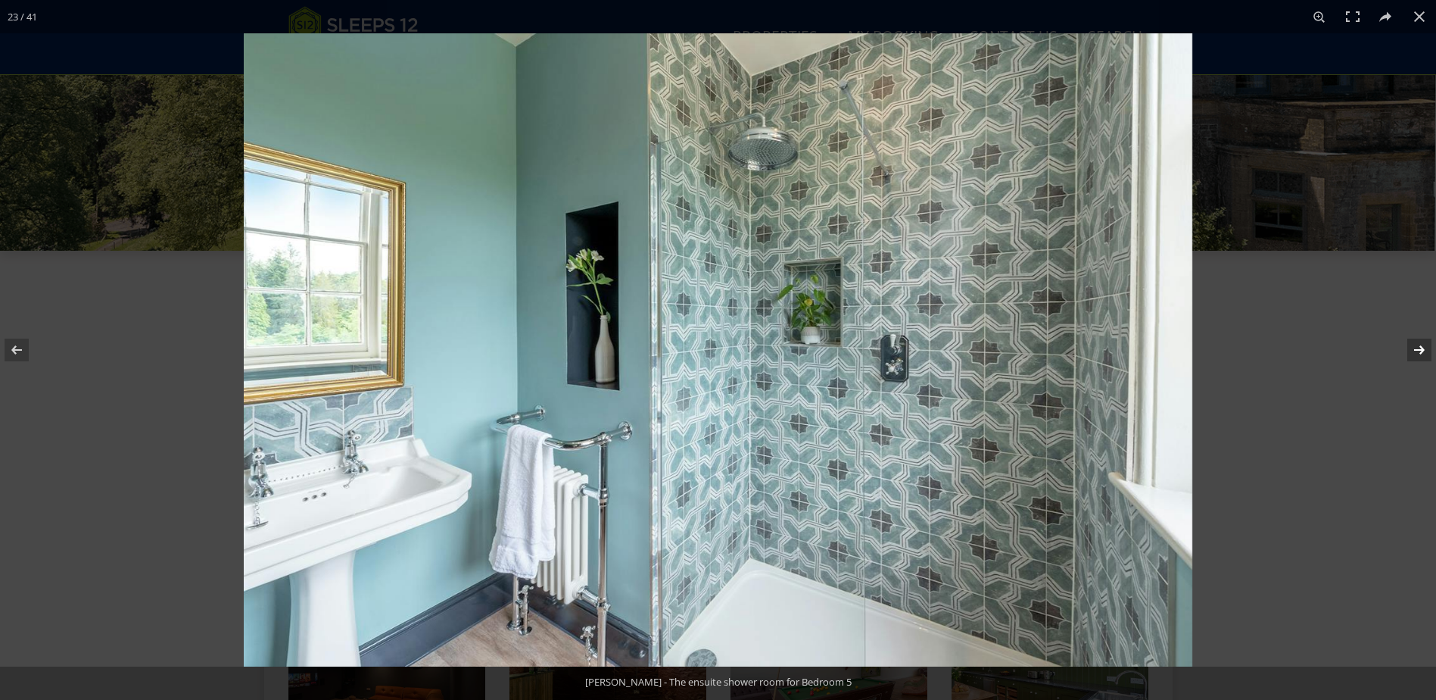
click at [1419, 354] on button at bounding box center [1409, 350] width 53 height 76
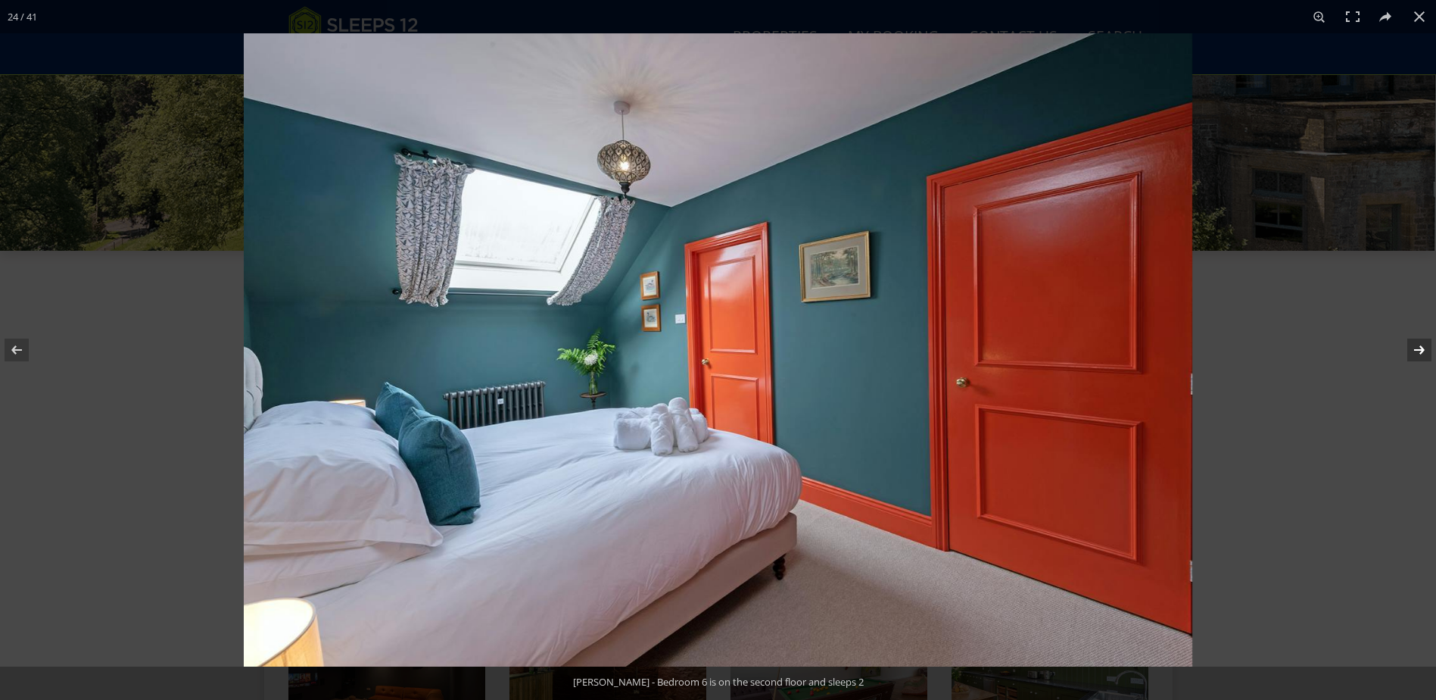
click at [1419, 354] on button at bounding box center [1409, 350] width 53 height 76
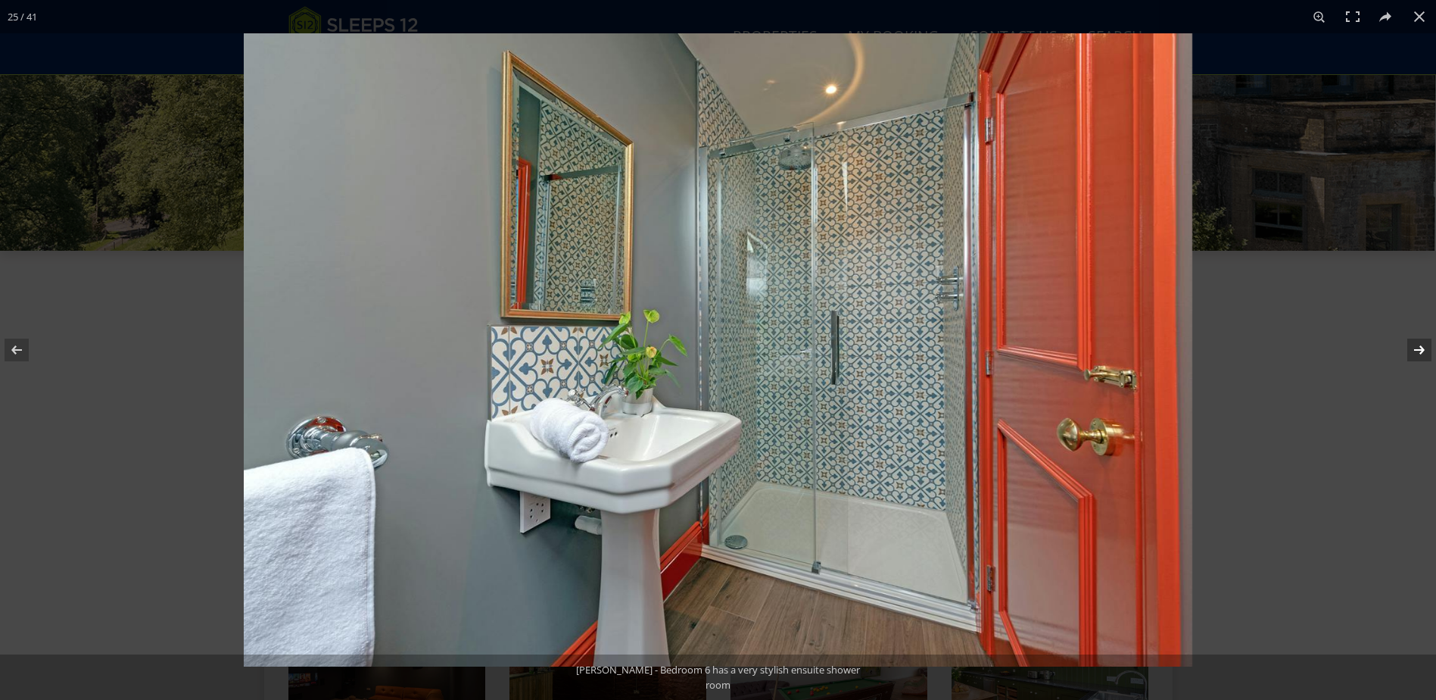
click at [1419, 354] on button at bounding box center [1409, 350] width 53 height 76
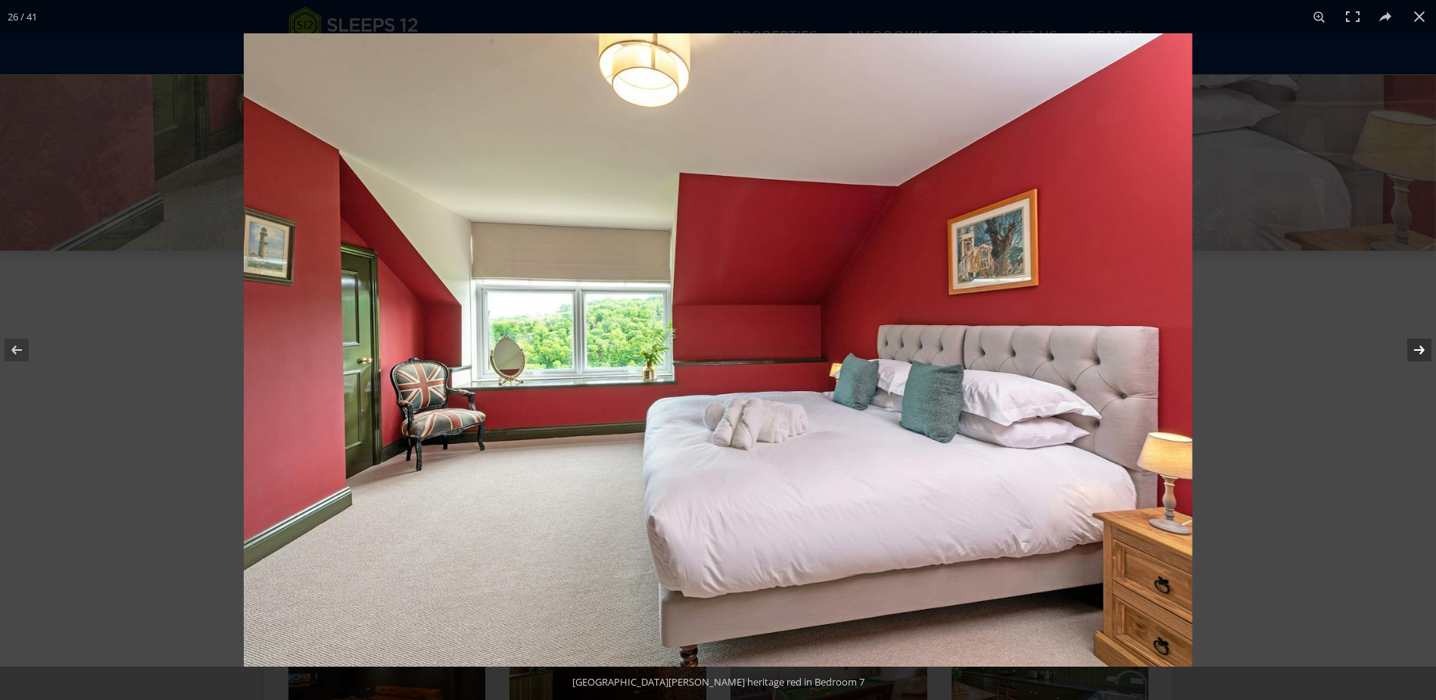
click at [1419, 354] on button at bounding box center [1409, 350] width 53 height 76
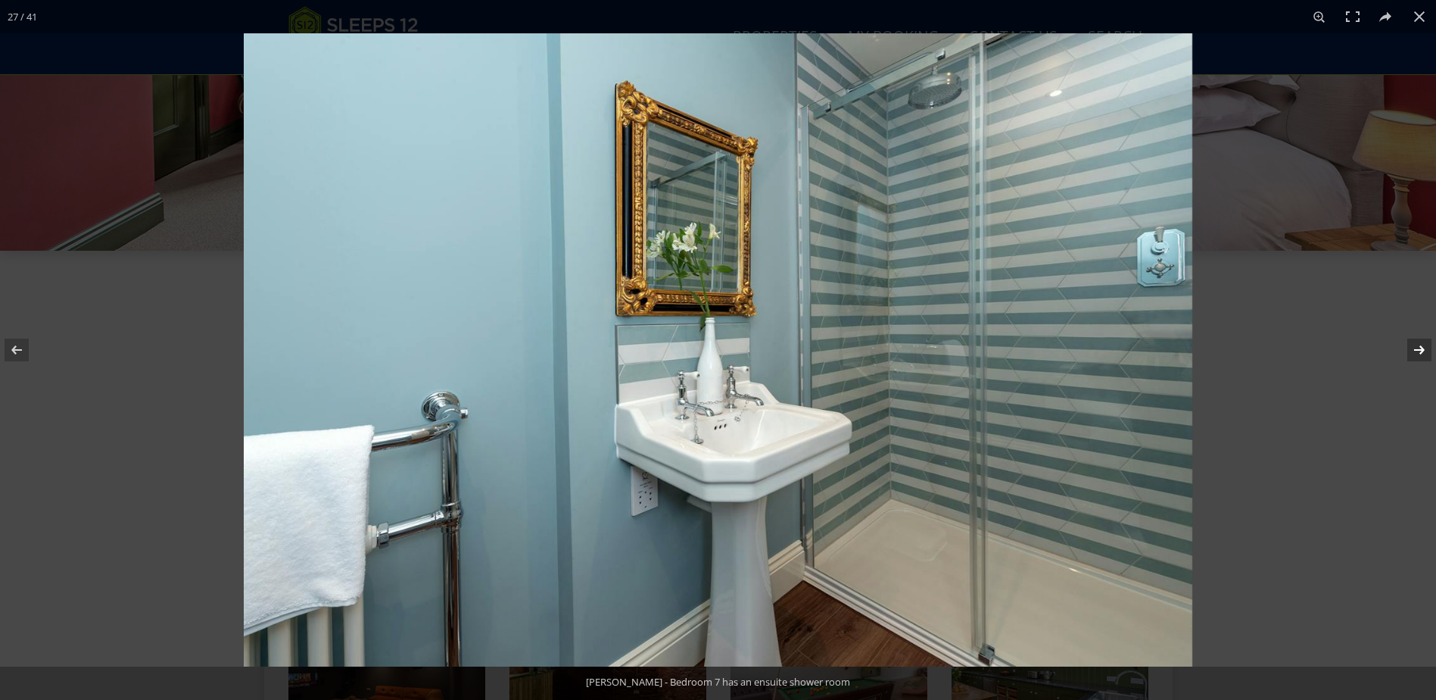
click at [1419, 354] on button at bounding box center [1409, 350] width 53 height 76
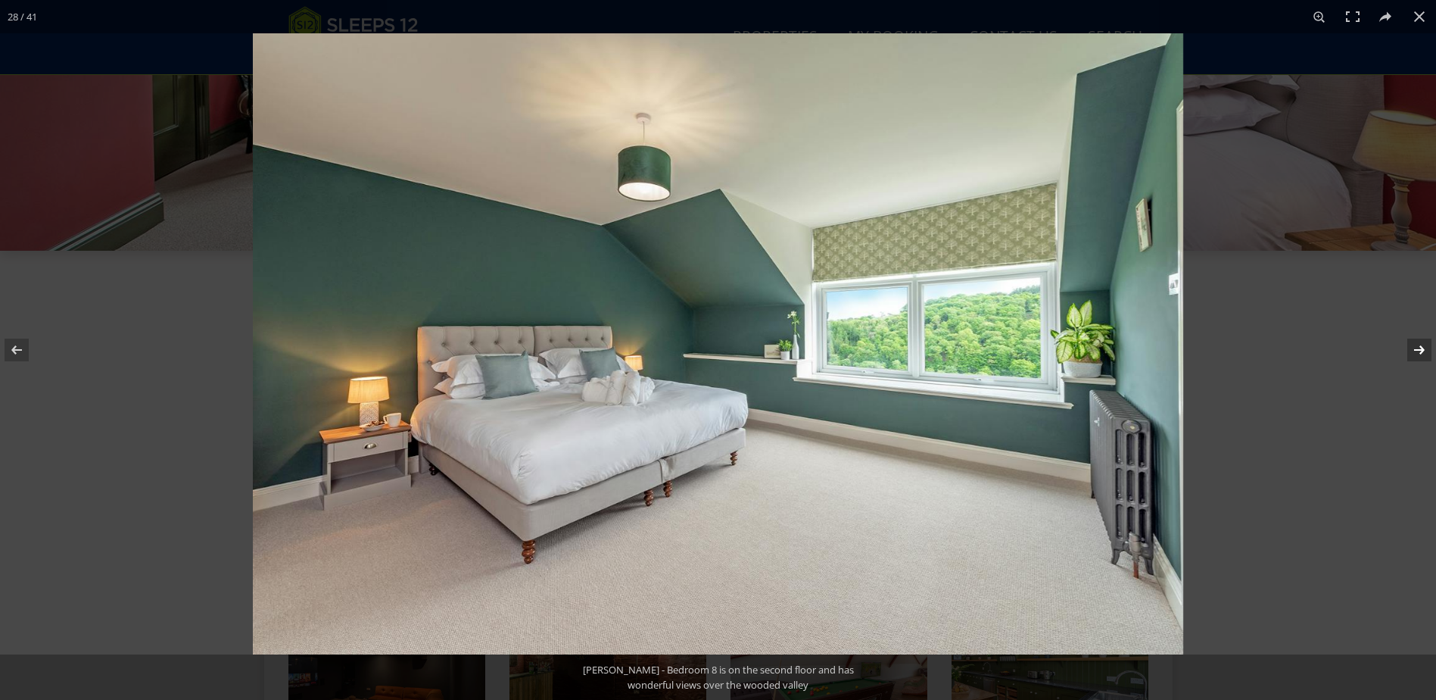
click at [1419, 354] on button at bounding box center [1409, 350] width 53 height 76
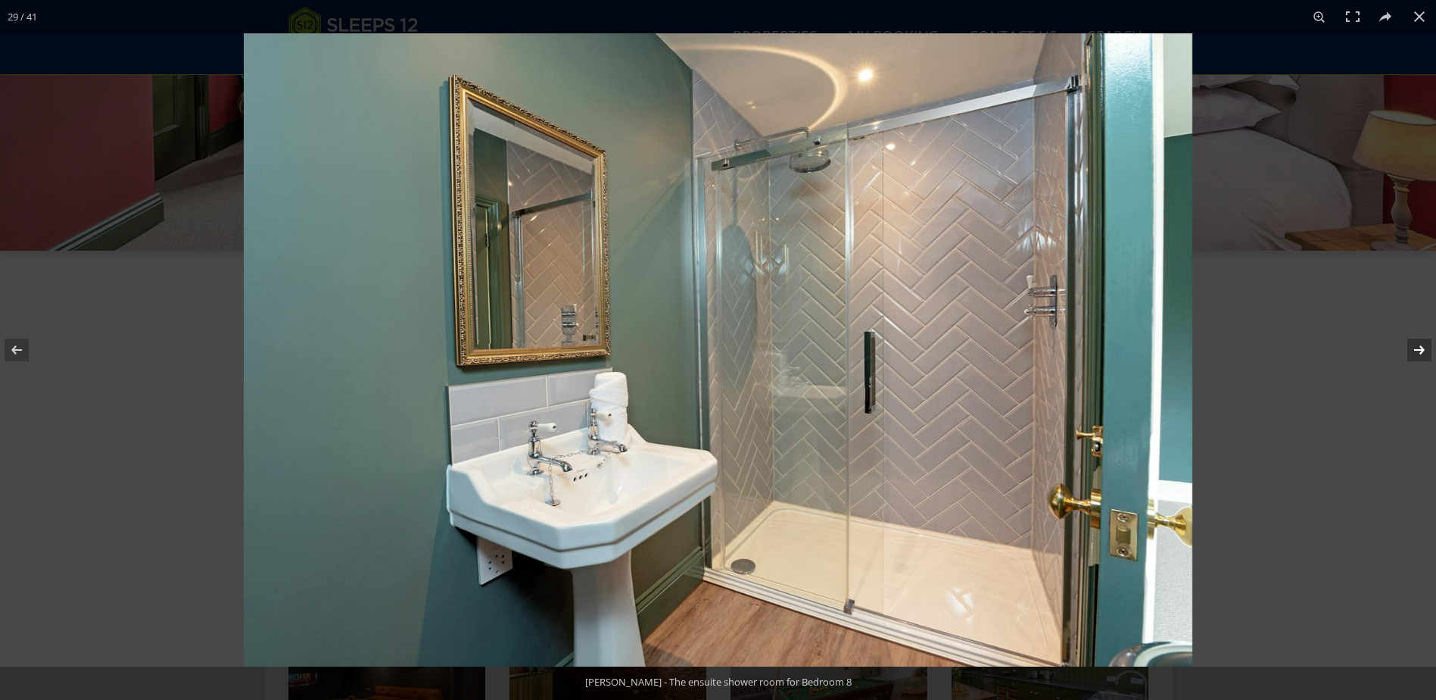
click at [1419, 354] on button at bounding box center [1409, 350] width 53 height 76
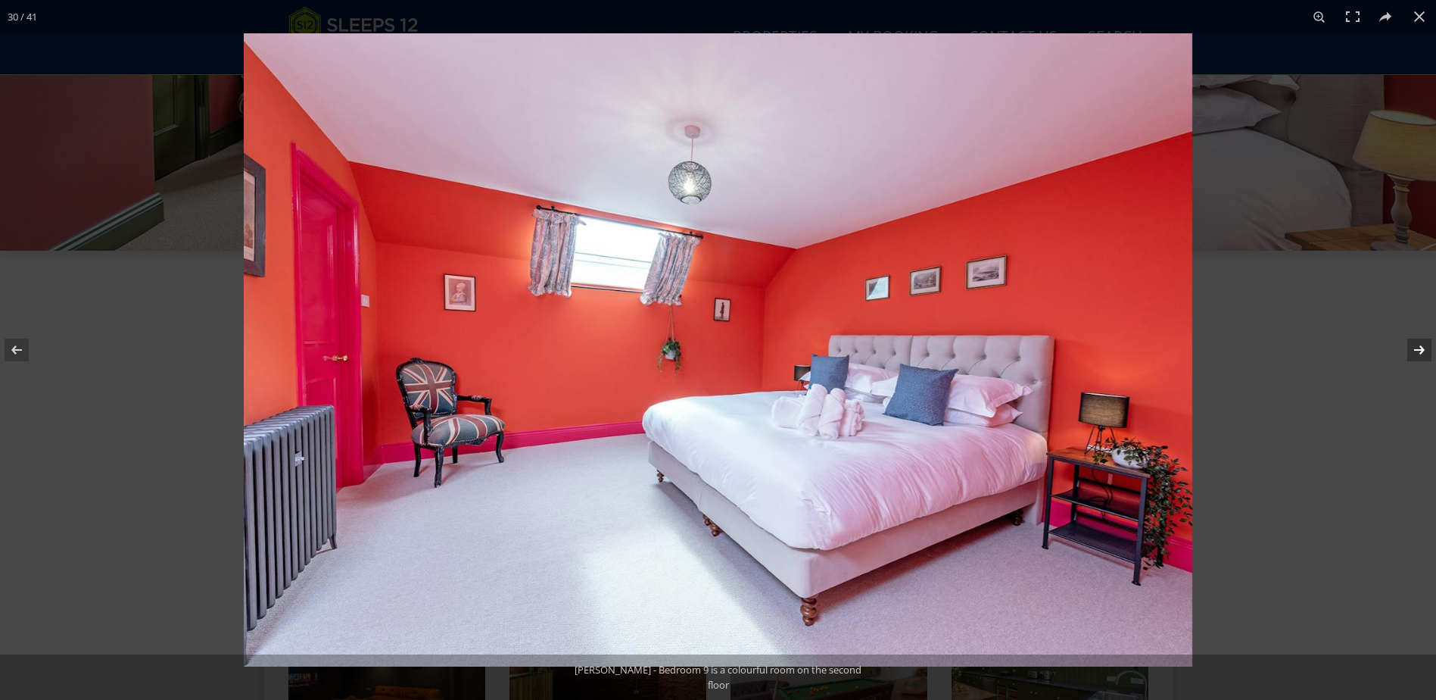
click at [1419, 354] on button at bounding box center [1409, 350] width 53 height 76
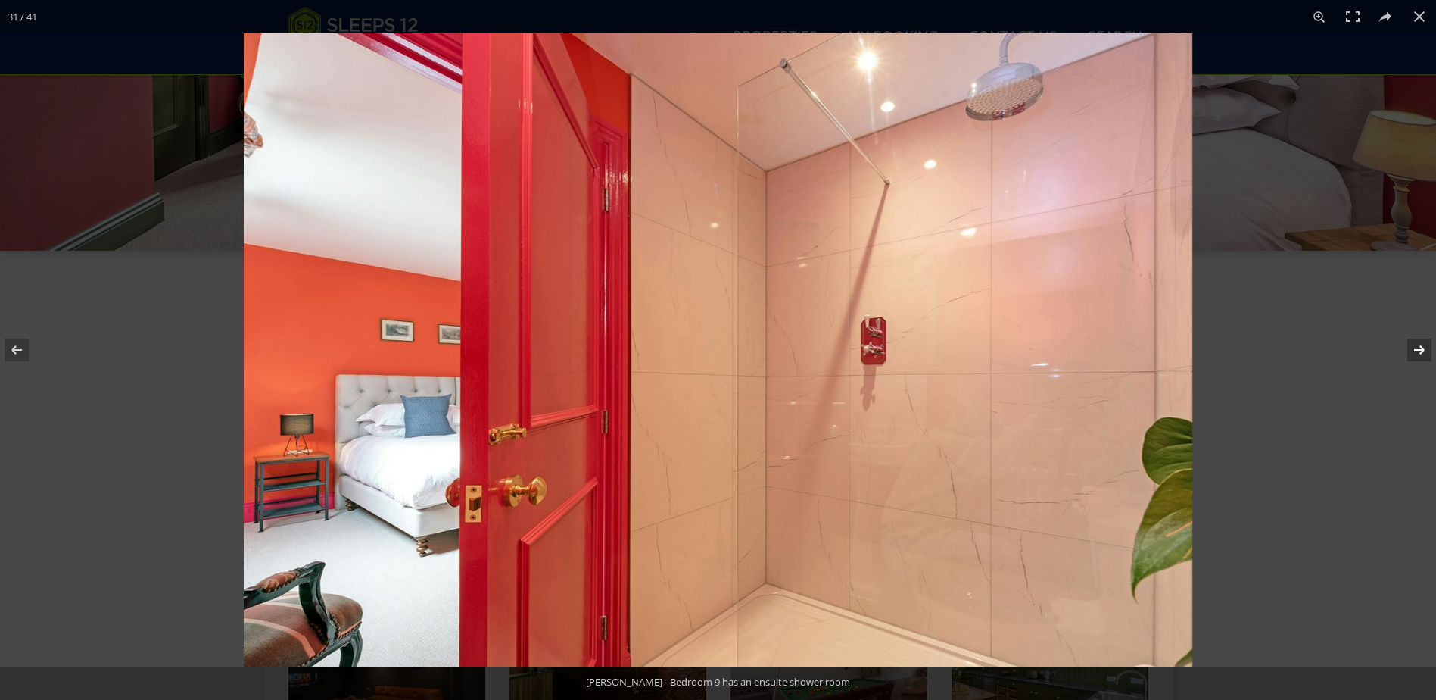
click at [1419, 354] on button at bounding box center [1409, 350] width 53 height 76
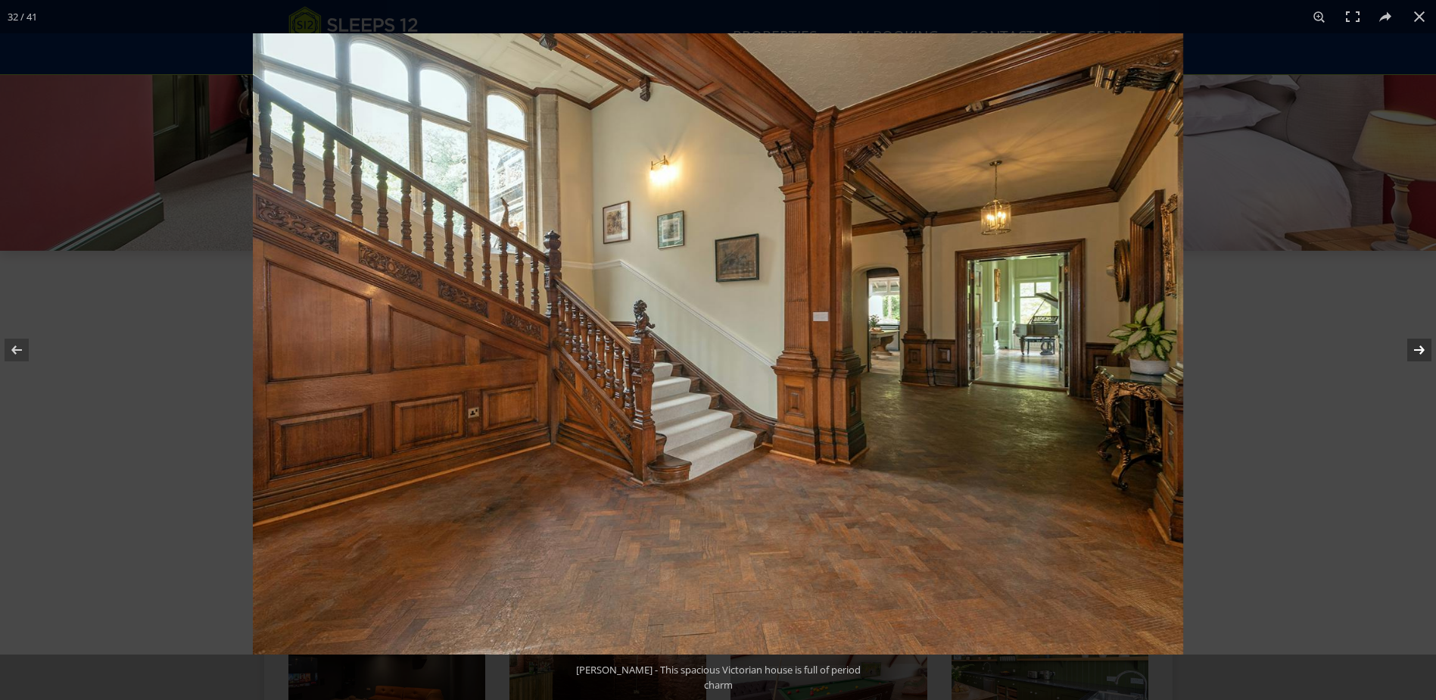
click at [1419, 354] on button at bounding box center [1409, 350] width 53 height 76
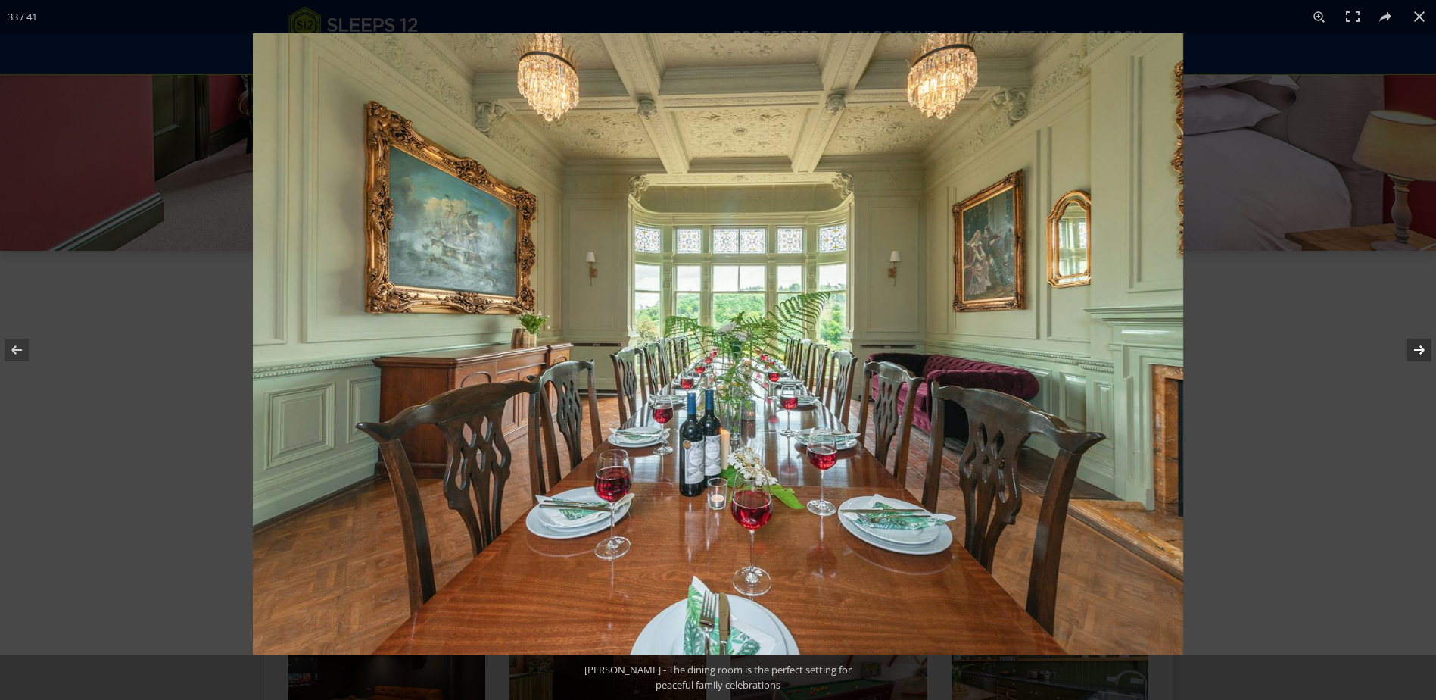
click at [1419, 354] on button at bounding box center [1409, 350] width 53 height 76
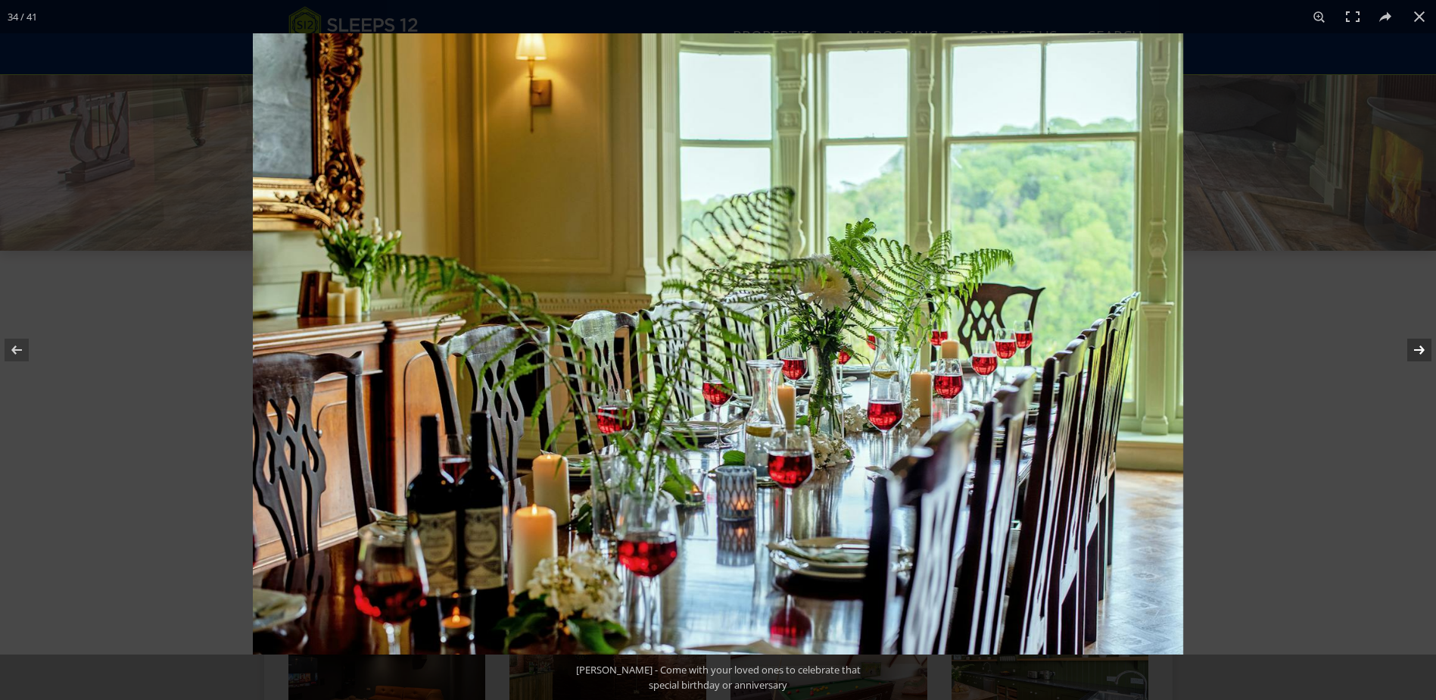
click at [1419, 354] on button at bounding box center [1409, 350] width 53 height 76
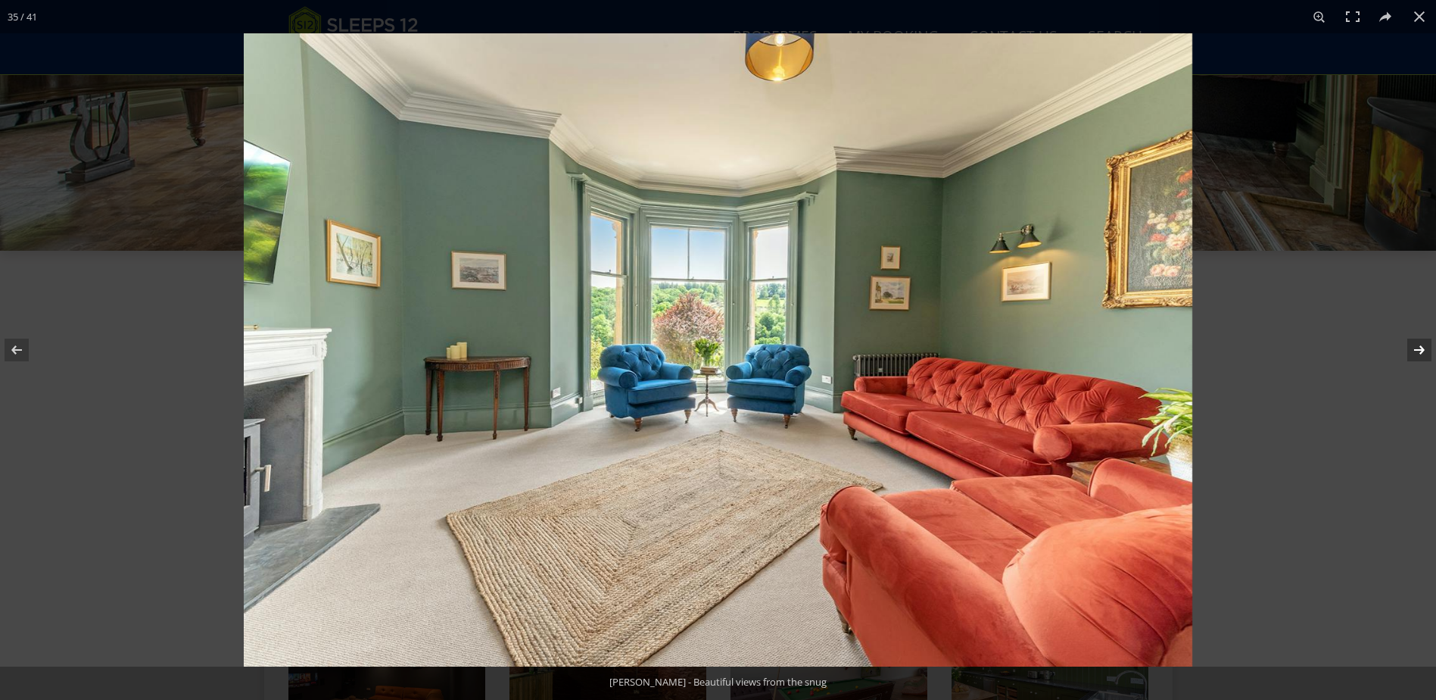
click at [1419, 354] on button at bounding box center [1409, 350] width 53 height 76
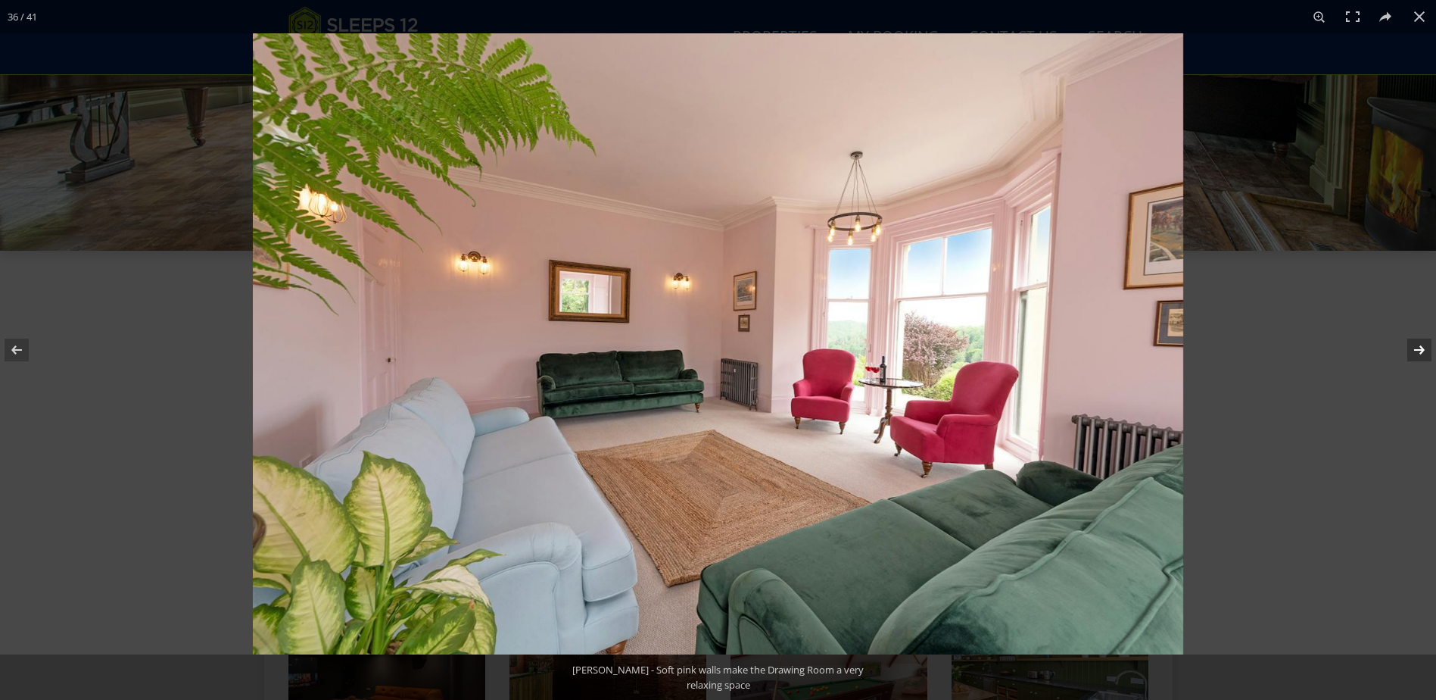
click at [1419, 354] on button at bounding box center [1409, 350] width 53 height 76
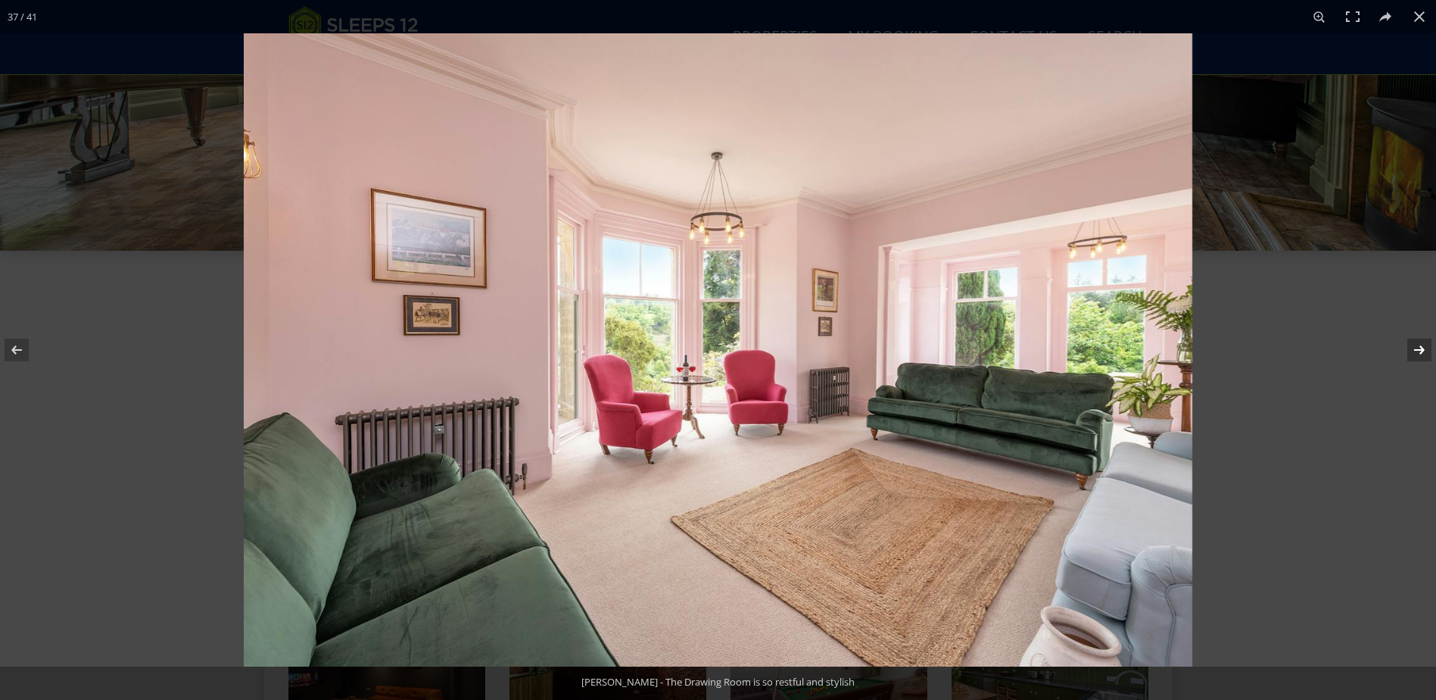
click at [1419, 354] on button at bounding box center [1409, 350] width 53 height 76
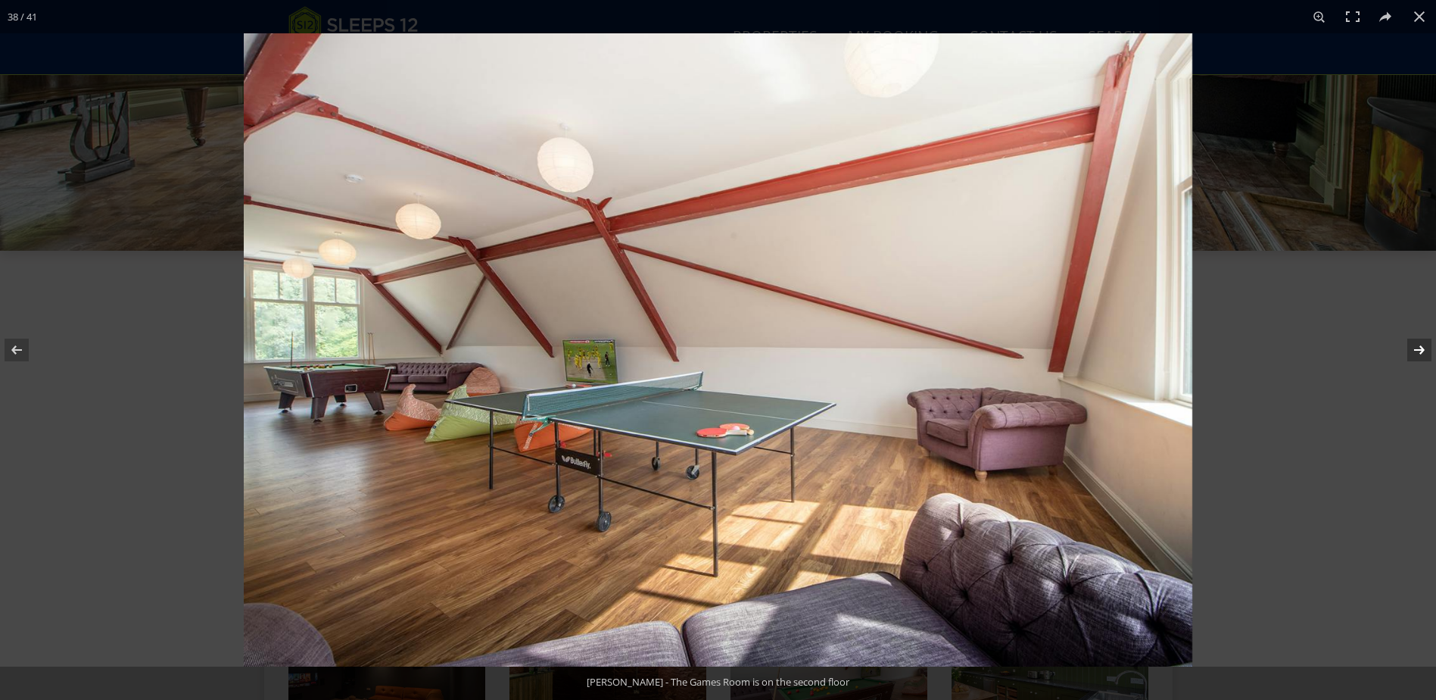
click at [1419, 354] on button at bounding box center [1409, 350] width 53 height 76
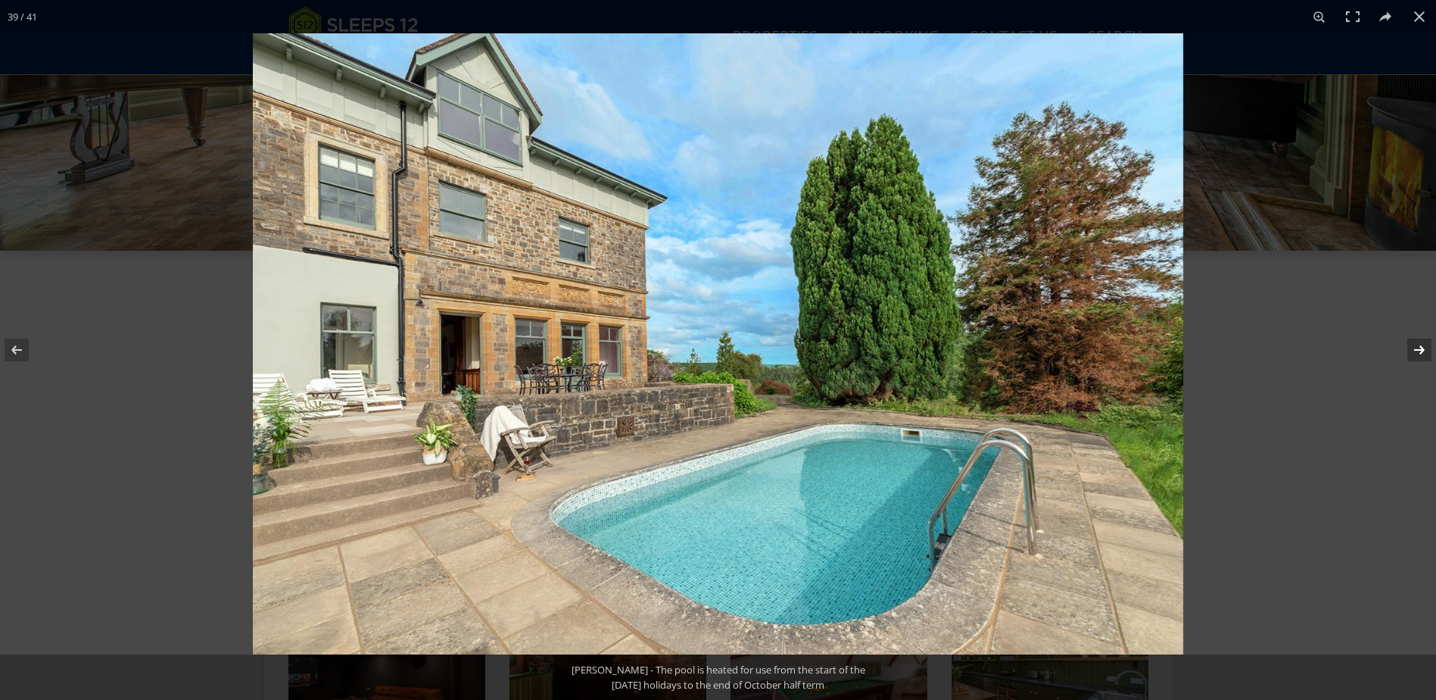
click at [1419, 354] on button at bounding box center [1409, 350] width 53 height 76
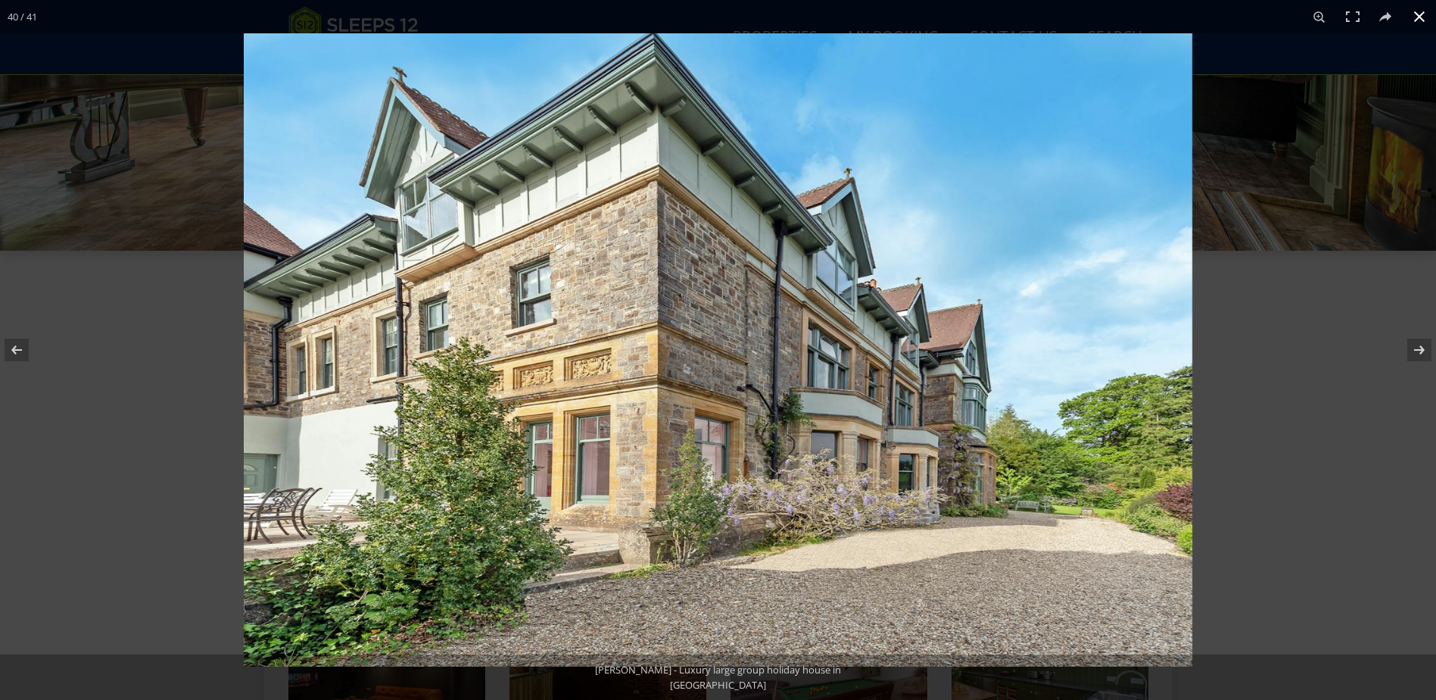
click at [1416, 10] on button at bounding box center [1419, 16] width 33 height 33
